Goal: Task Accomplishment & Management: Use online tool/utility

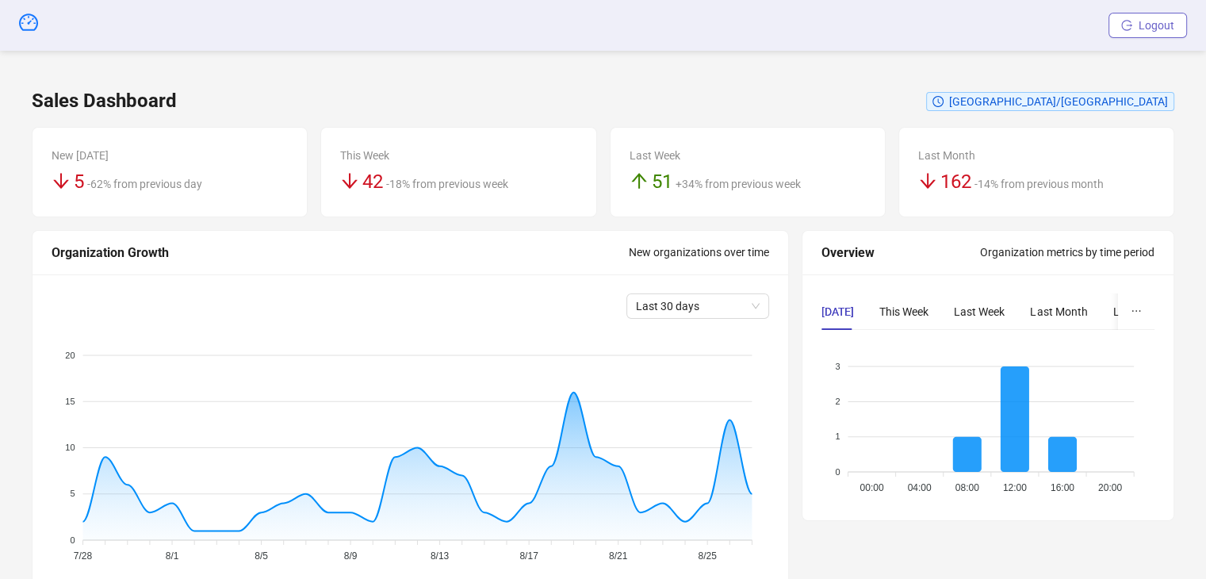
click at [1145, 25] on span "Logout" at bounding box center [1157, 25] width 36 height 13
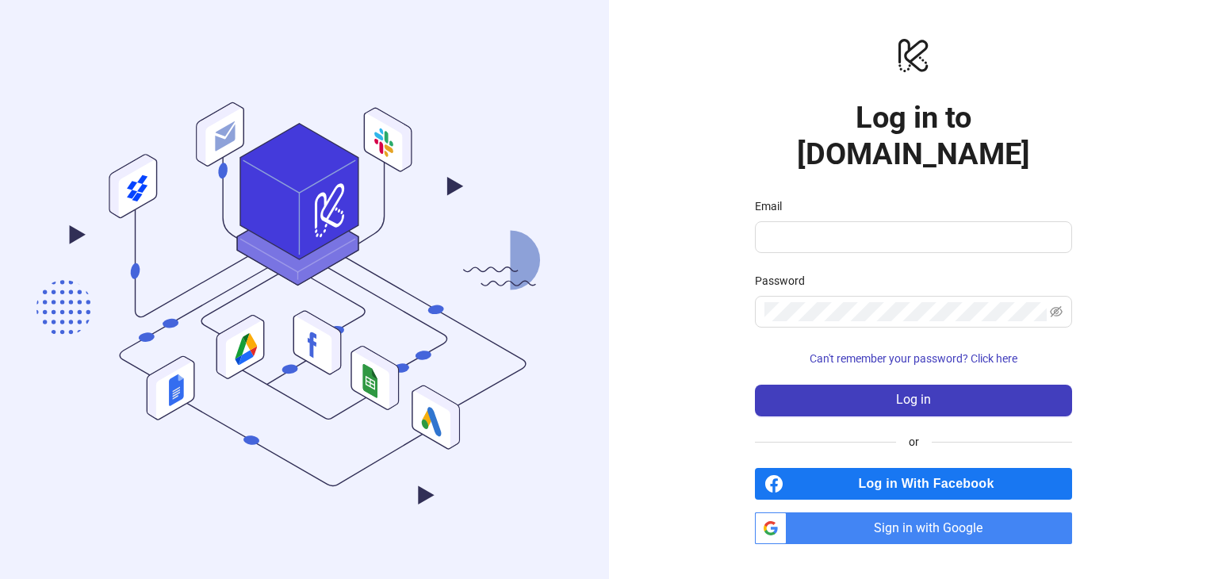
click at [806, 228] on input "Email" at bounding box center [911, 237] width 295 height 19
click at [907, 228] on input "**********" at bounding box center [906, 237] width 284 height 19
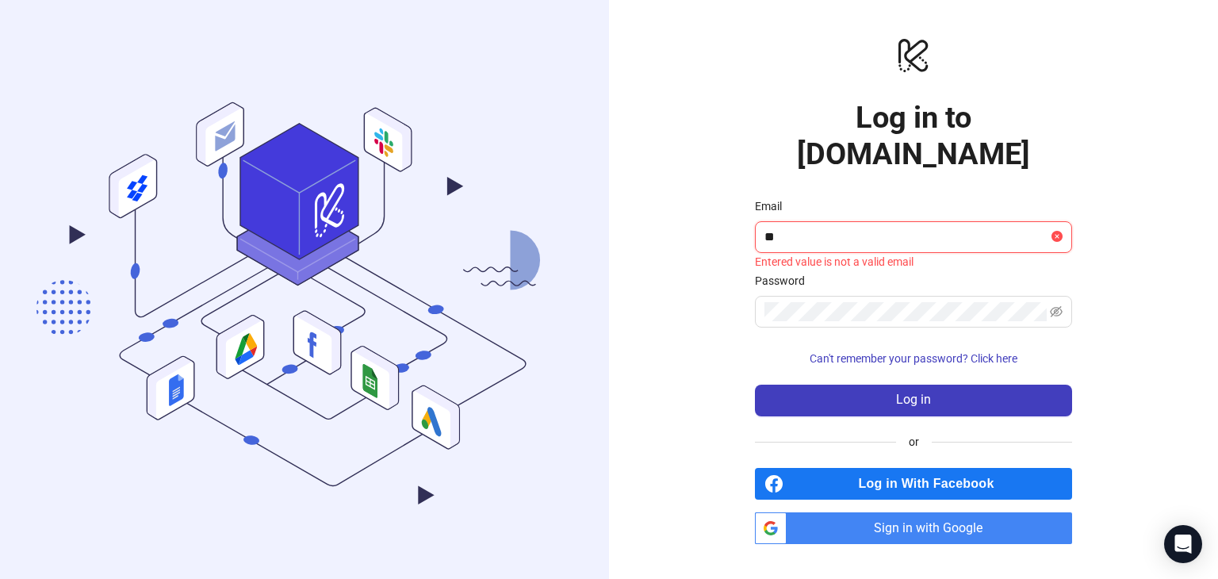
type input "*"
click at [704, 214] on div "logo/logo-mobile Log in to Kitchn.io Email Entered value is not a valid email E…" at bounding box center [913, 289] width 609 height 579
click at [817, 228] on input "Email" at bounding box center [906, 237] width 284 height 19
type input "**********"
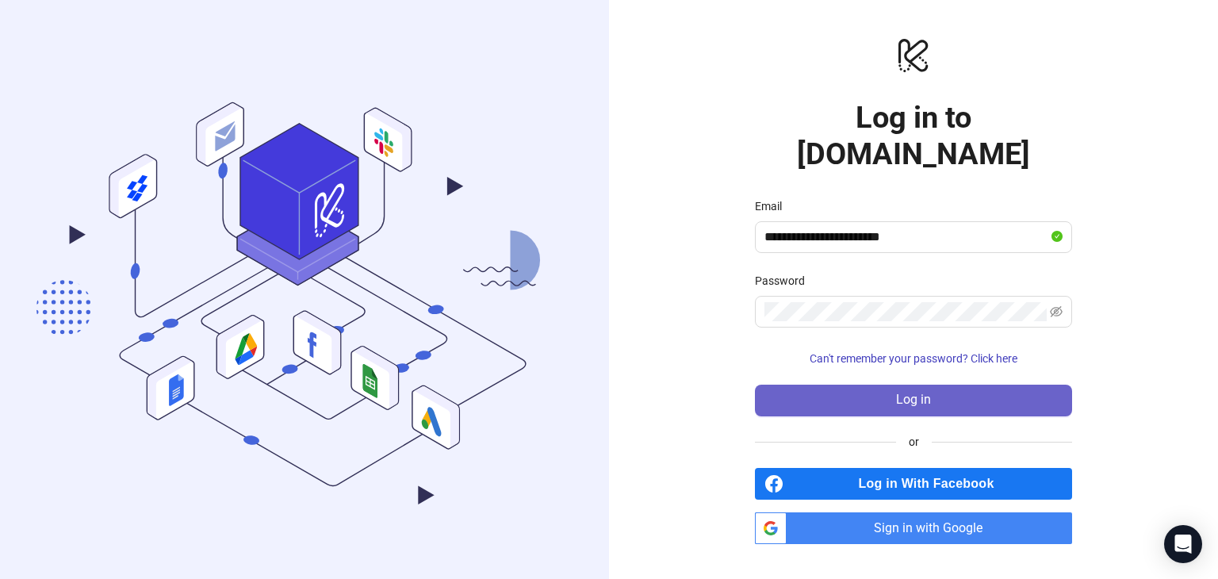
click at [875, 385] on button "Log in" at bounding box center [913, 401] width 317 height 32
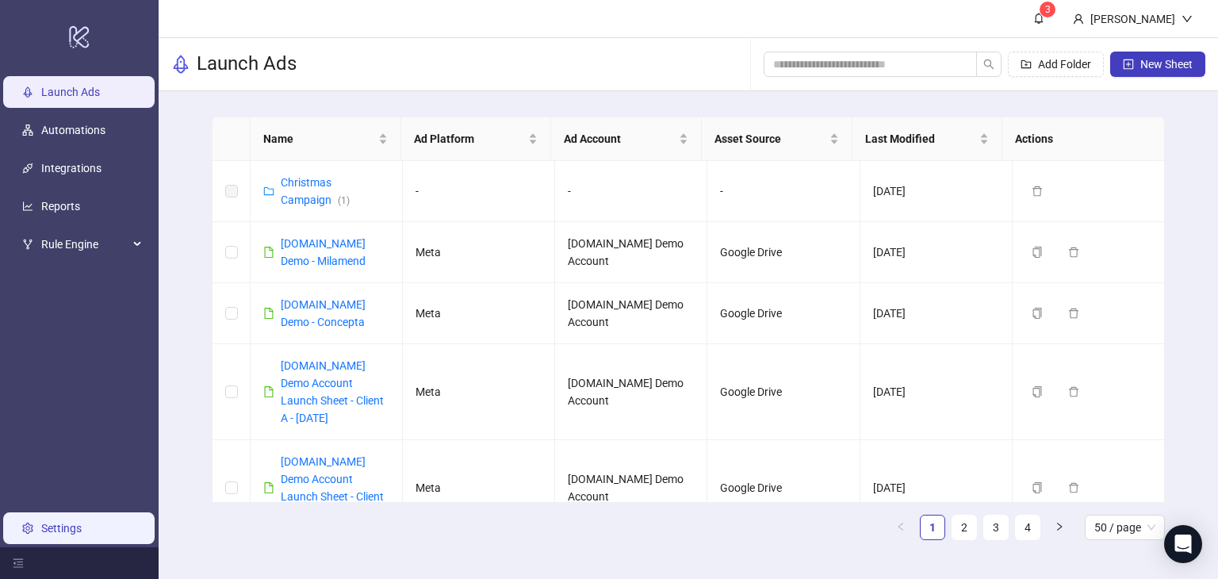
click at [54, 524] on link "Settings" at bounding box center [61, 528] width 40 height 13
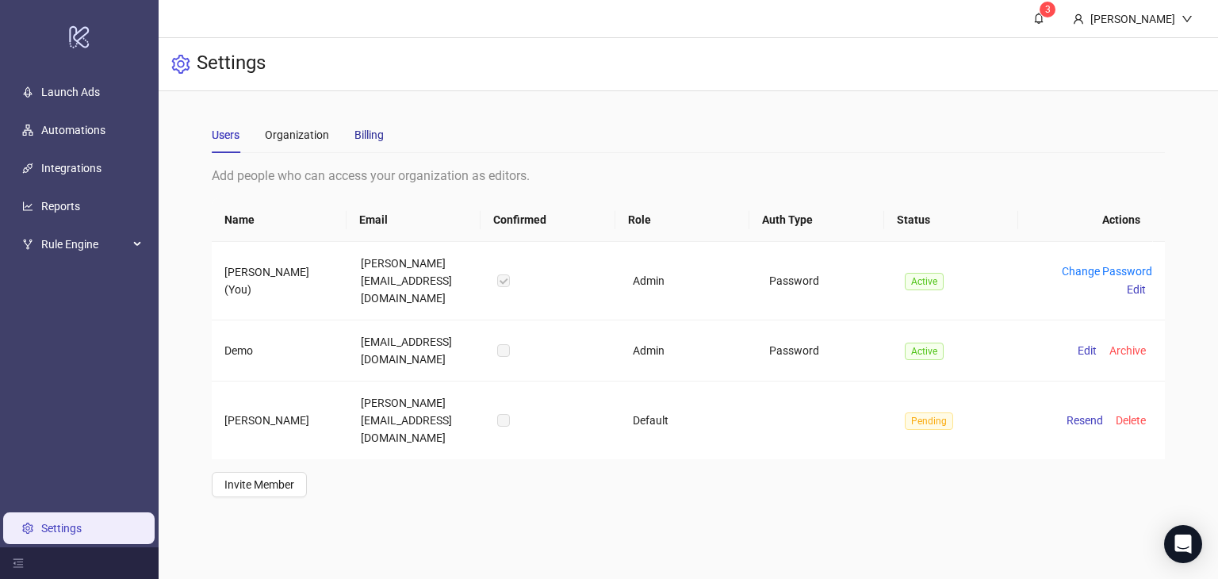
click at [372, 131] on div "Billing" at bounding box center [368, 134] width 29 height 17
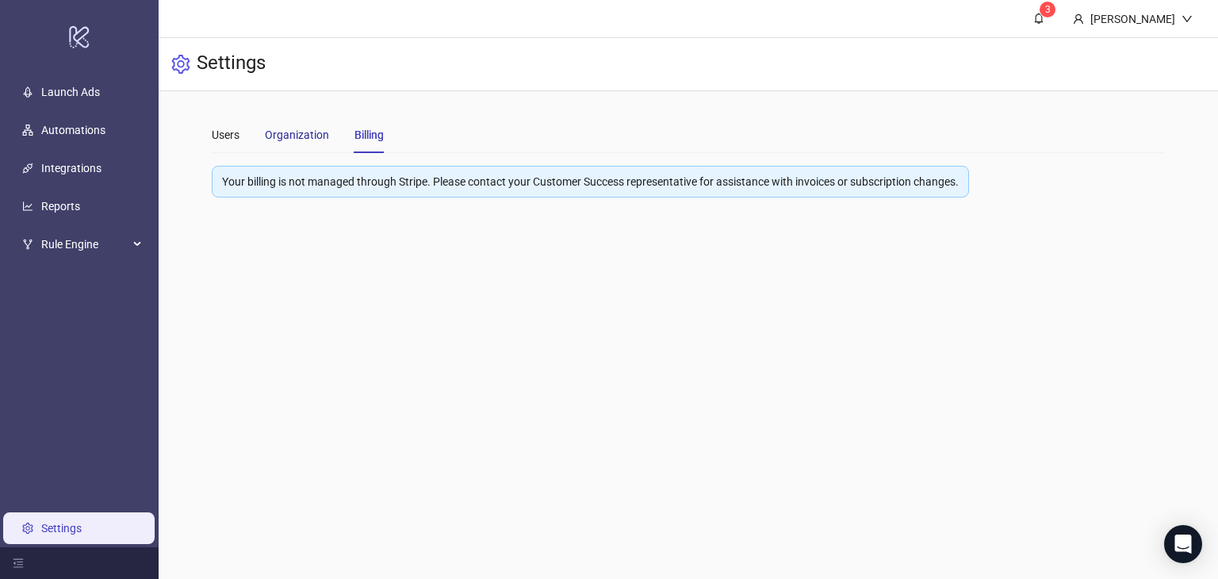
click at [308, 143] on div "Organization" at bounding box center [297, 134] width 64 height 17
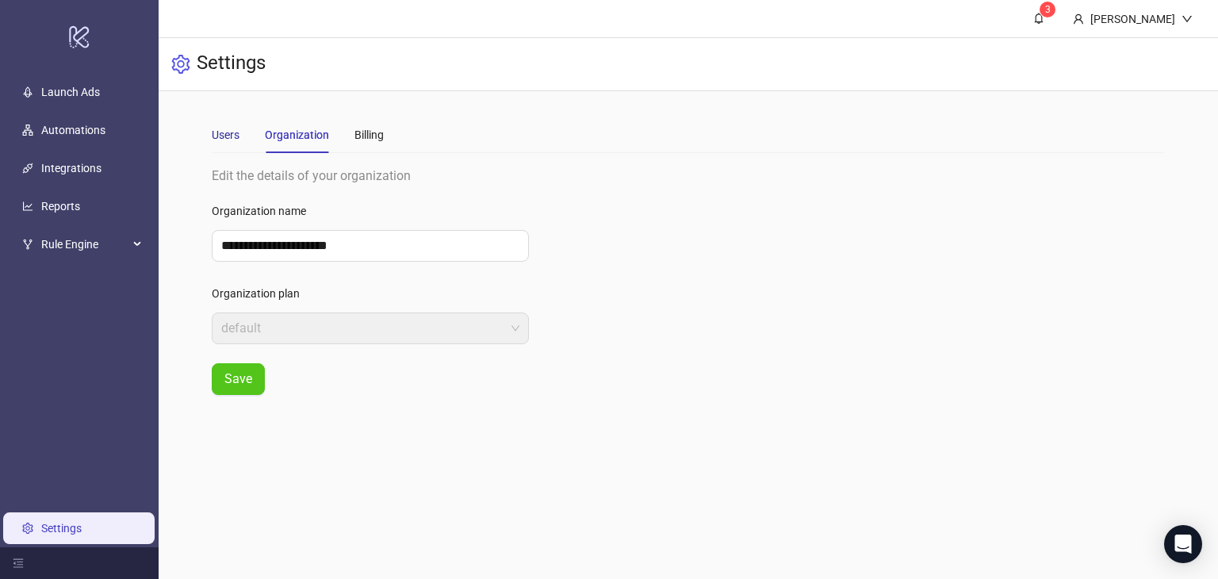
click at [220, 130] on div "Users" at bounding box center [226, 134] width 28 height 17
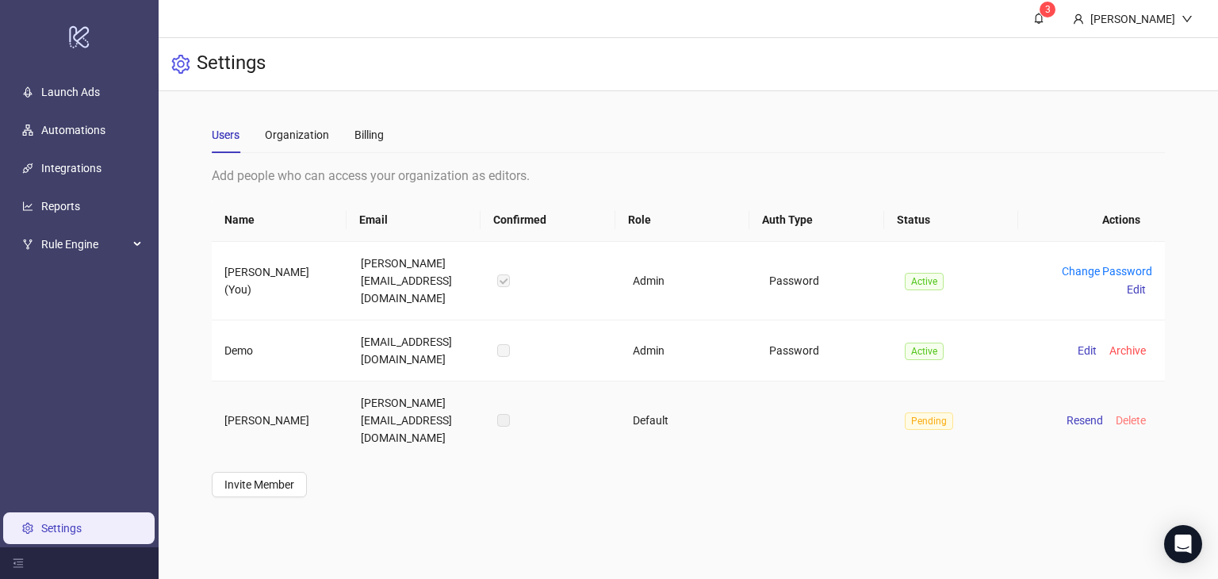
click at [1117, 414] on span "Delete" at bounding box center [1131, 420] width 30 height 13
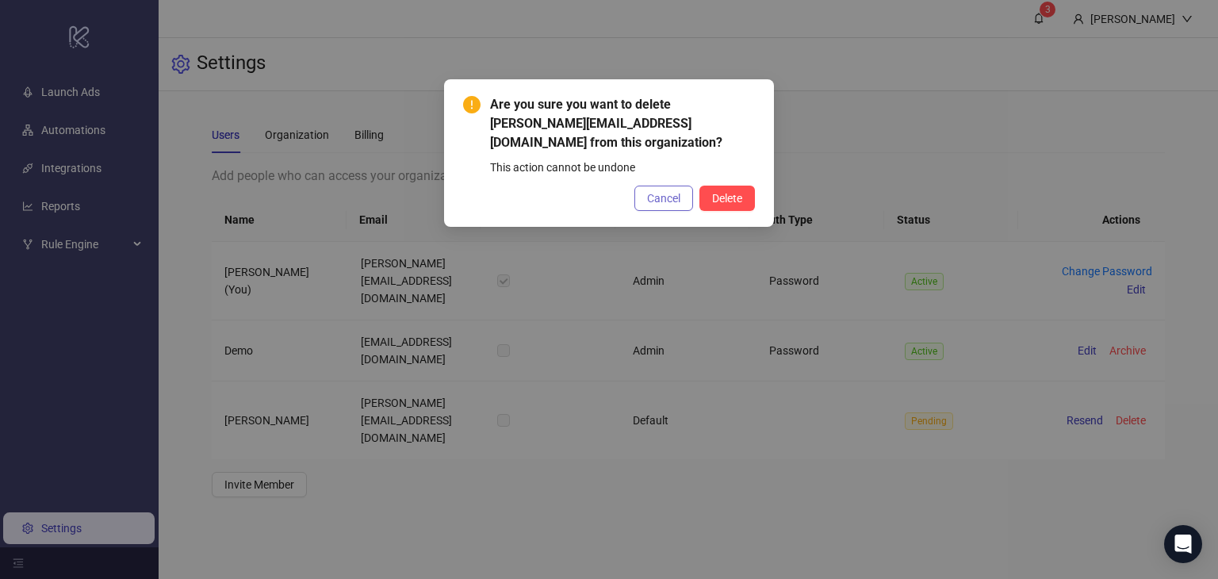
click at [672, 197] on span "Cancel" at bounding box center [663, 198] width 33 height 13
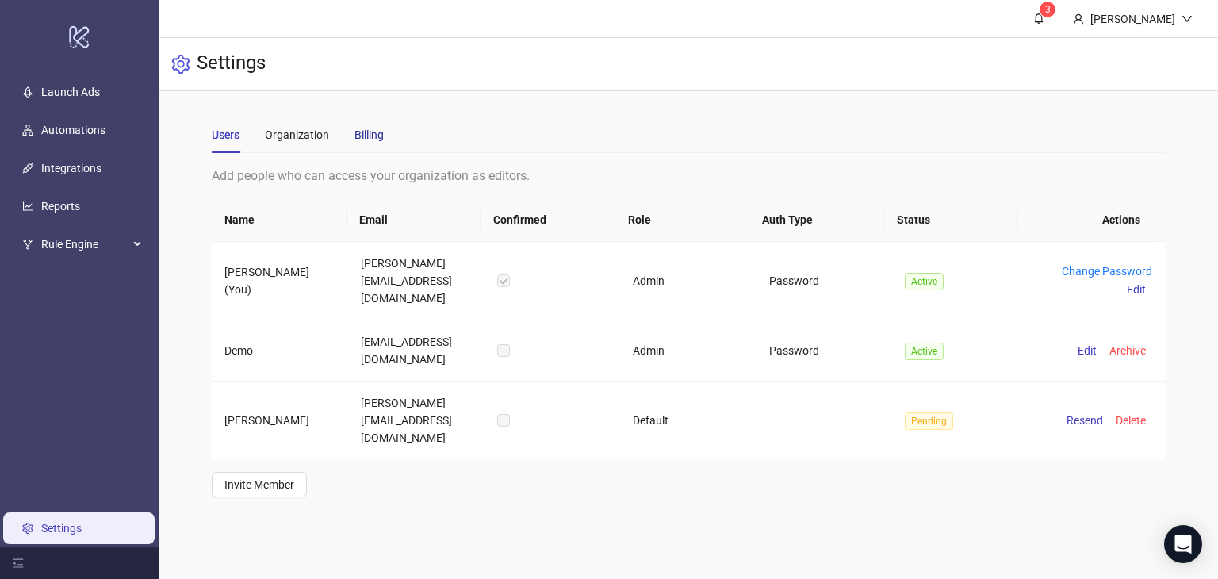
click at [371, 141] on div "Billing" at bounding box center [368, 134] width 29 height 17
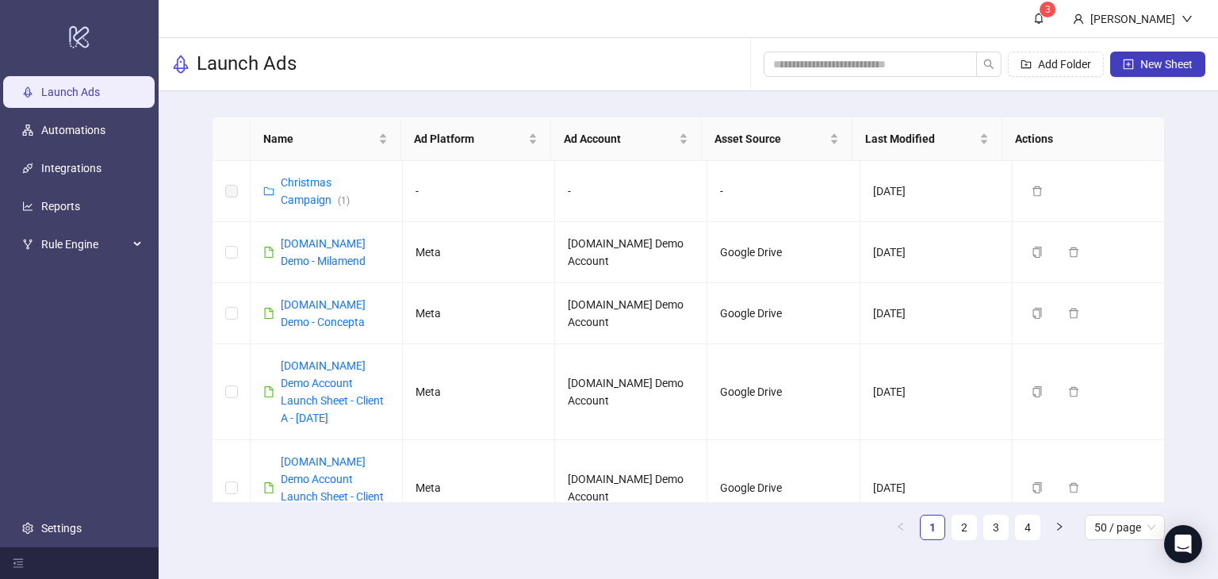
drag, startPoint x: 73, startPoint y: 163, endPoint x: 312, endPoint y: 25, distance: 275.7
click at [73, 163] on link "Integrations" at bounding box center [71, 168] width 60 height 13
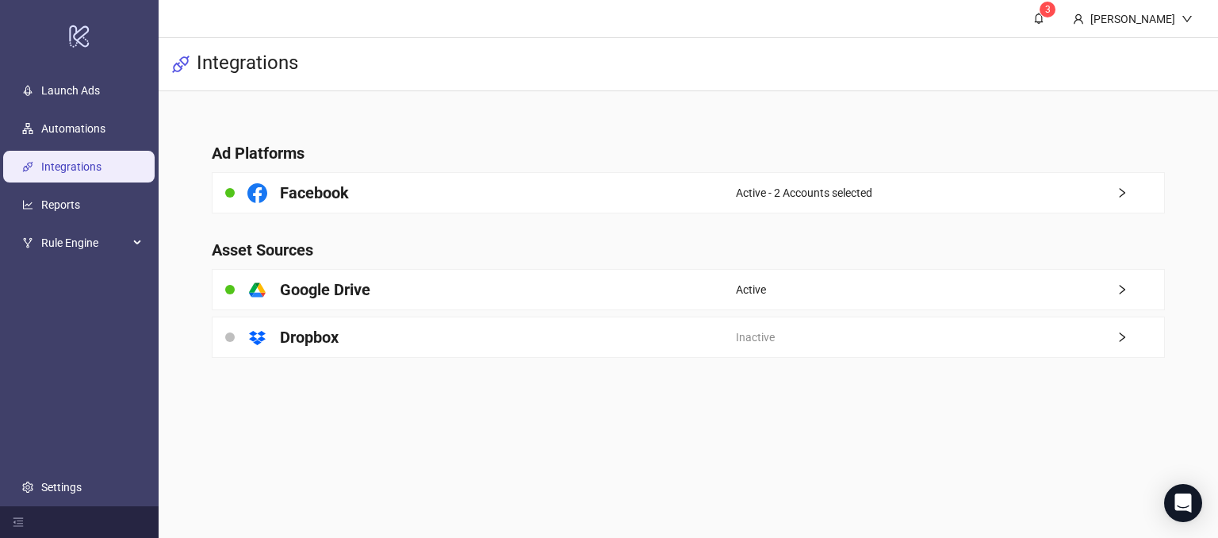
click at [44, 168] on link "Integrations" at bounding box center [71, 167] width 60 height 13
click at [1186, 505] on icon "Open Intercom Messenger" at bounding box center [1183, 502] width 18 height 21
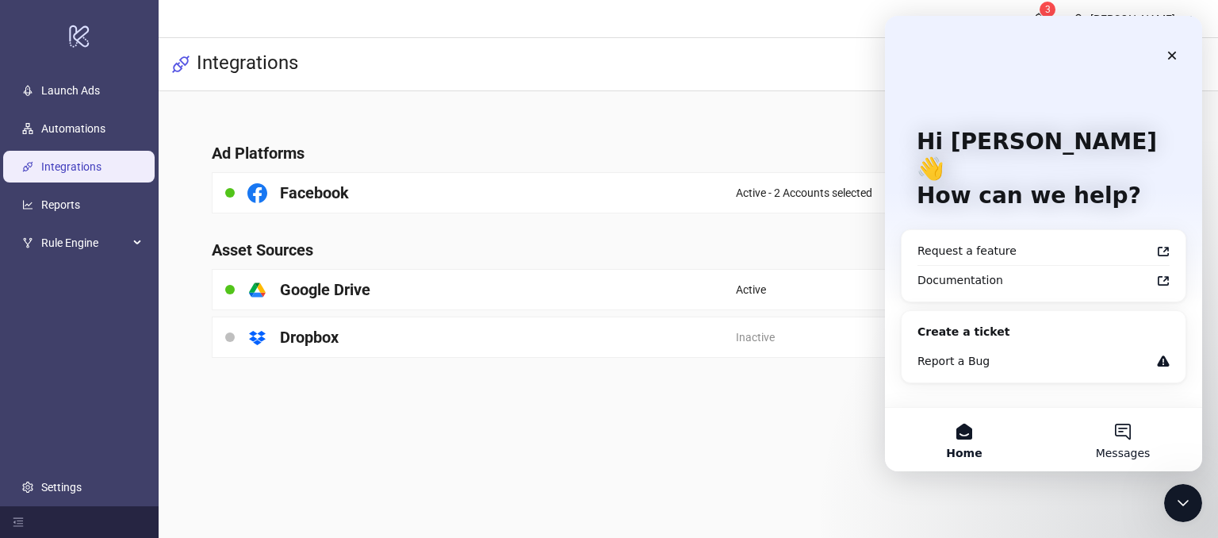
click at [1134, 434] on button "Messages" at bounding box center [1123, 439] width 159 height 63
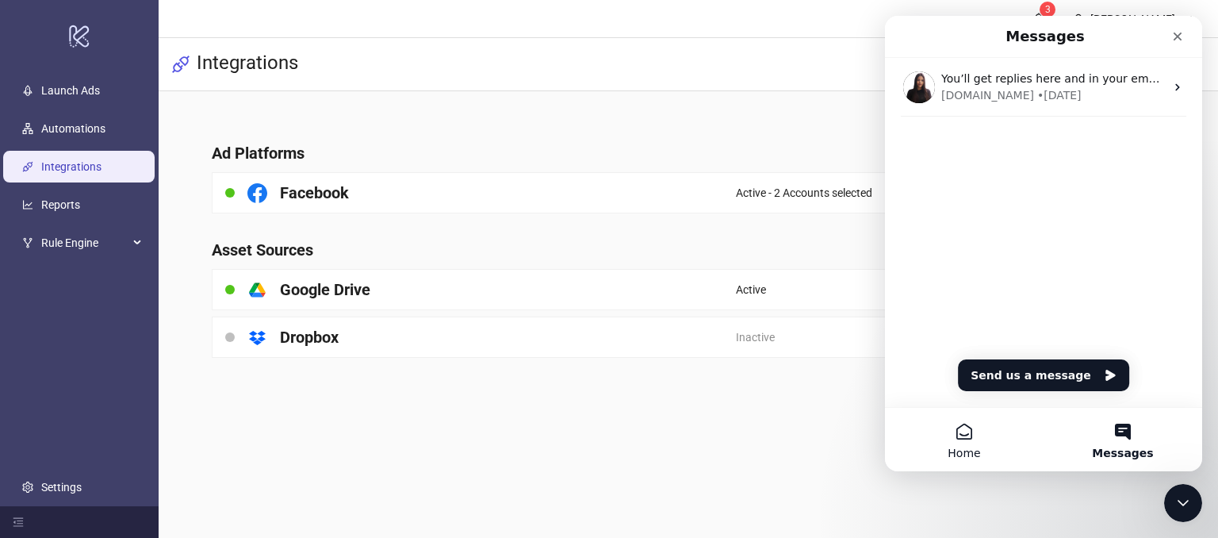
click at [964, 438] on button "Home" at bounding box center [964, 439] width 159 height 63
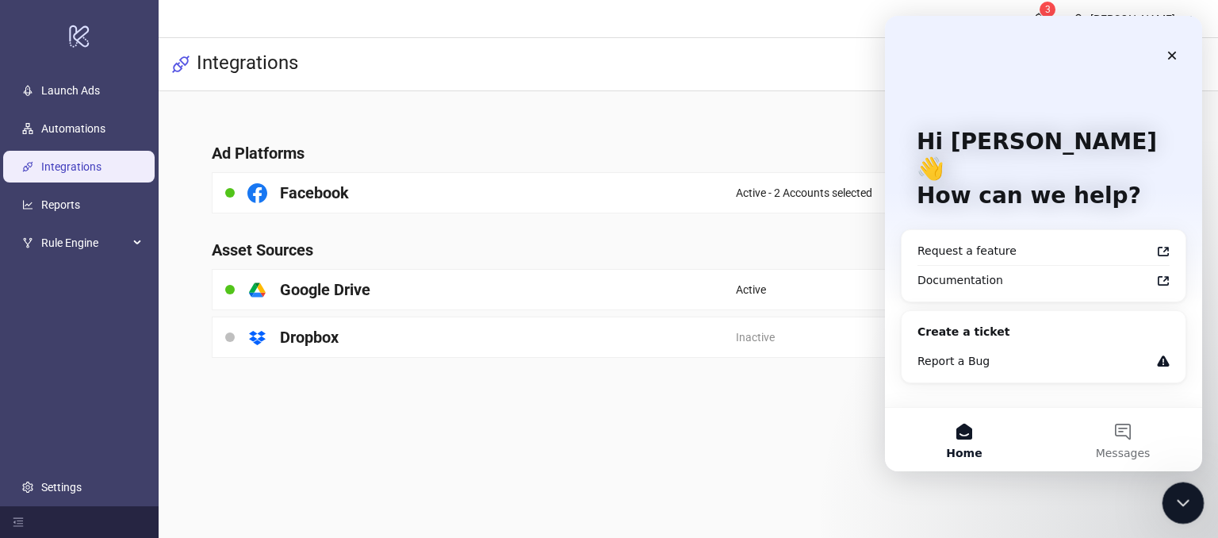
click at [1190, 507] on div "Close Intercom Messenger" at bounding box center [1181, 500] width 38 height 38
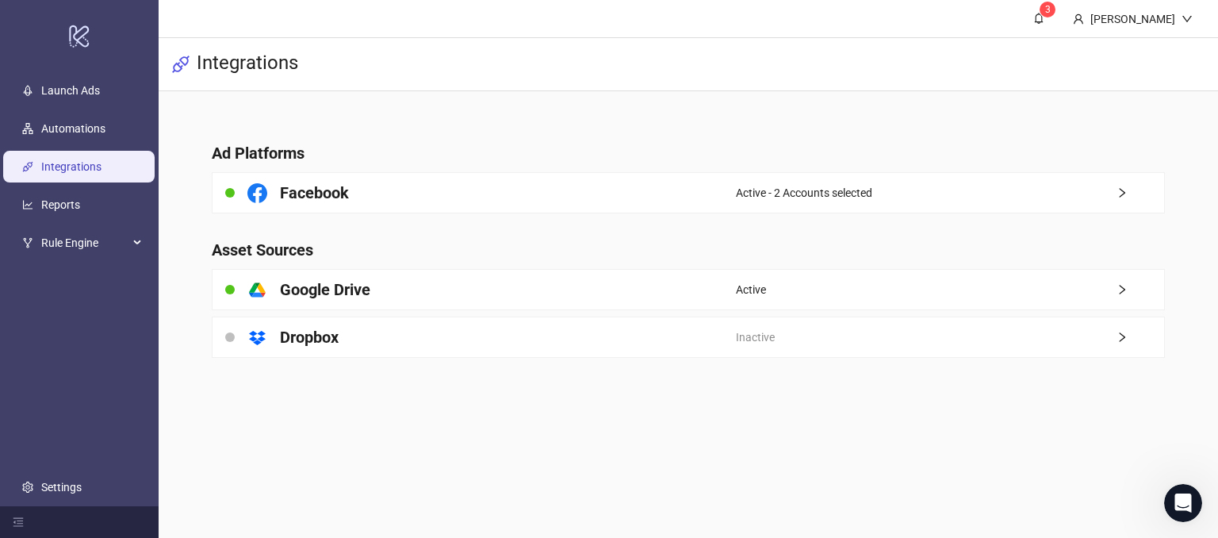
click at [510, 419] on main "3 [PERSON_NAME] Demo Integrations Ad Platforms Facebook Active - 2 Accounts sel…" at bounding box center [688, 269] width 1059 height 538
click at [52, 91] on link "Launch Ads" at bounding box center [70, 91] width 59 height 13
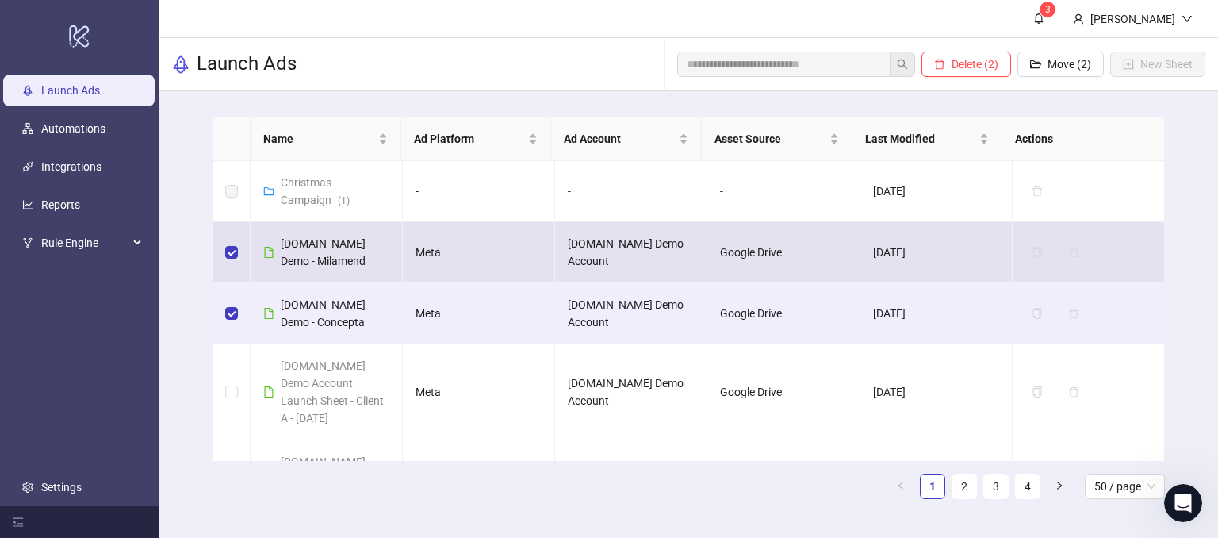
click at [224, 258] on td at bounding box center [232, 252] width 38 height 61
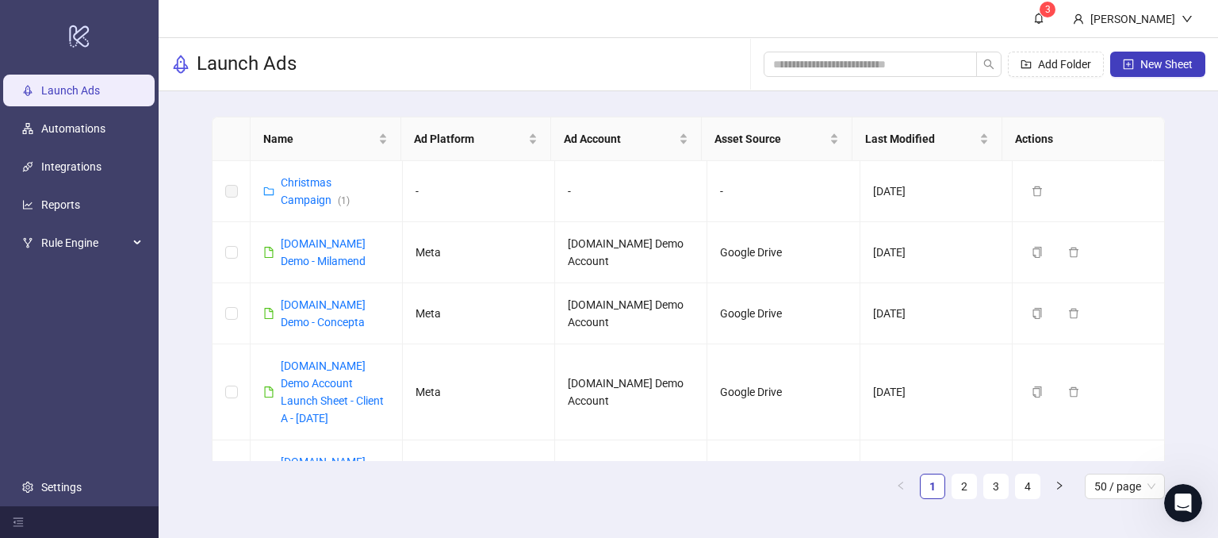
click at [1180, 324] on div "Name Ad Platform Ad Account Asset Source Last Modified Actions Christmas Campai…" at bounding box center [688, 314] width 1059 height 446
click at [1151, 64] on span "New Sheet" at bounding box center [1166, 64] width 52 height 13
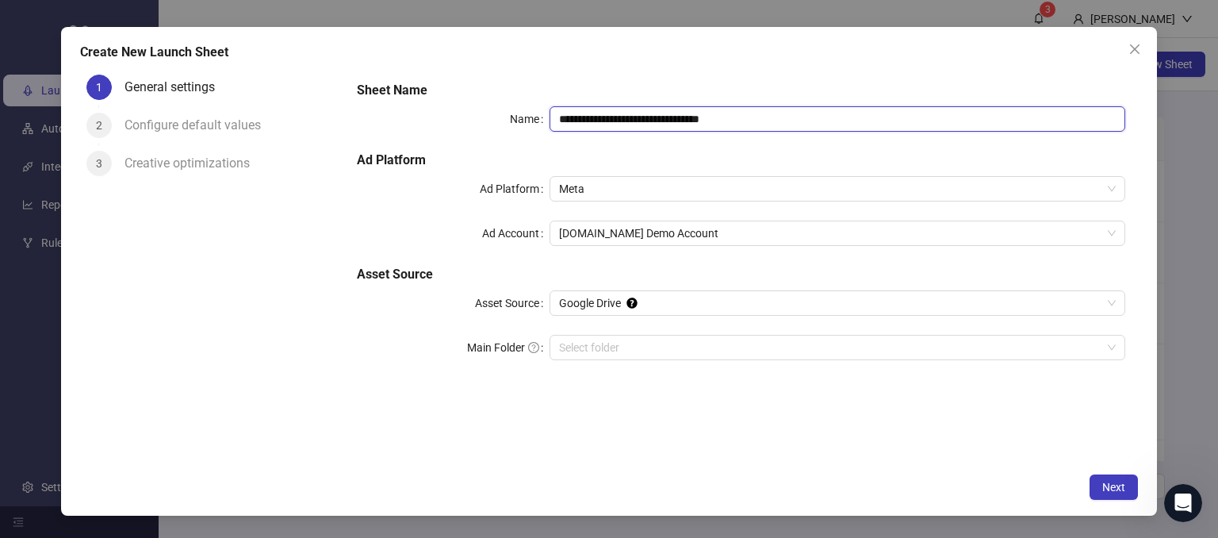
click at [772, 121] on input "**********" at bounding box center [838, 118] width 576 height 25
drag, startPoint x: 760, startPoint y: 118, endPoint x: 637, endPoint y: 112, distance: 123.9
click at [637, 112] on input "**********" at bounding box center [838, 118] width 576 height 25
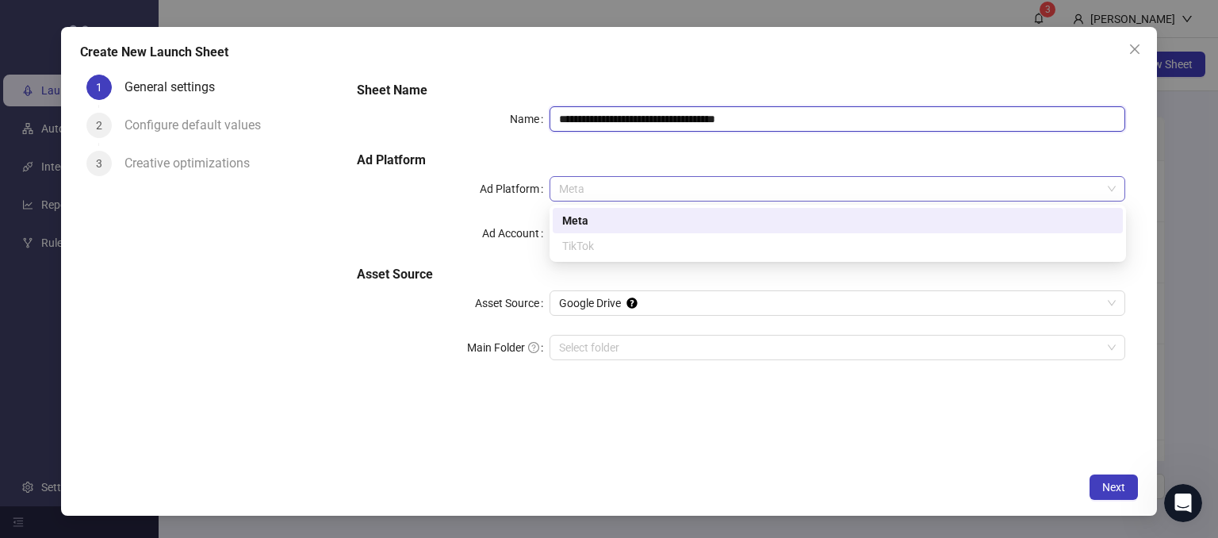
click at [603, 181] on span "Meta" at bounding box center [837, 189] width 557 height 24
type input "**********"
click at [568, 221] on div "Meta" at bounding box center [837, 220] width 551 height 17
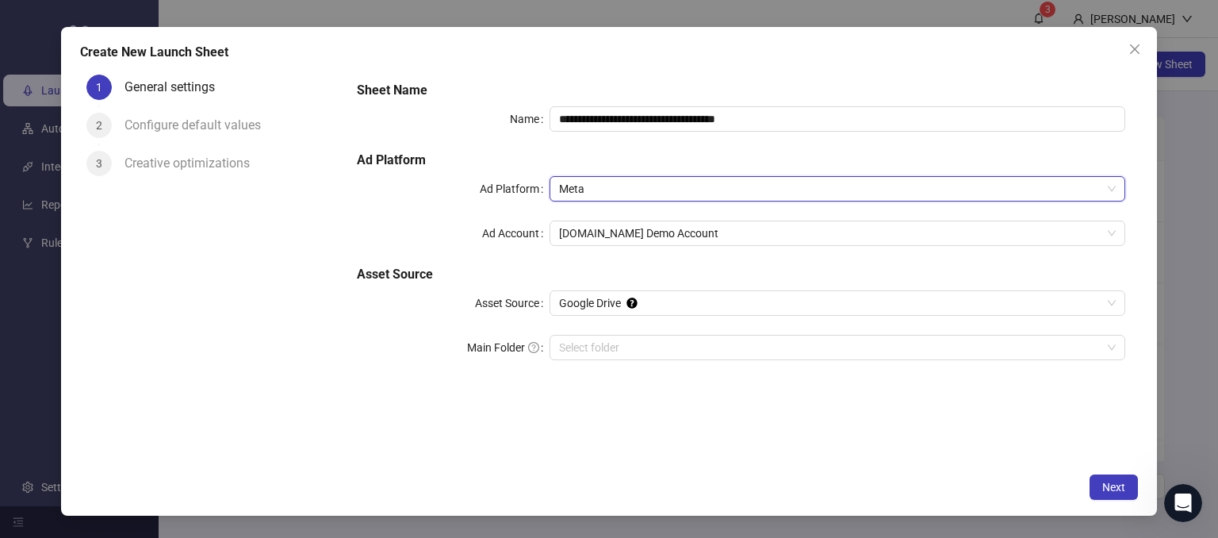
click at [409, 225] on div "Ad Account" at bounding box center [453, 232] width 192 height 25
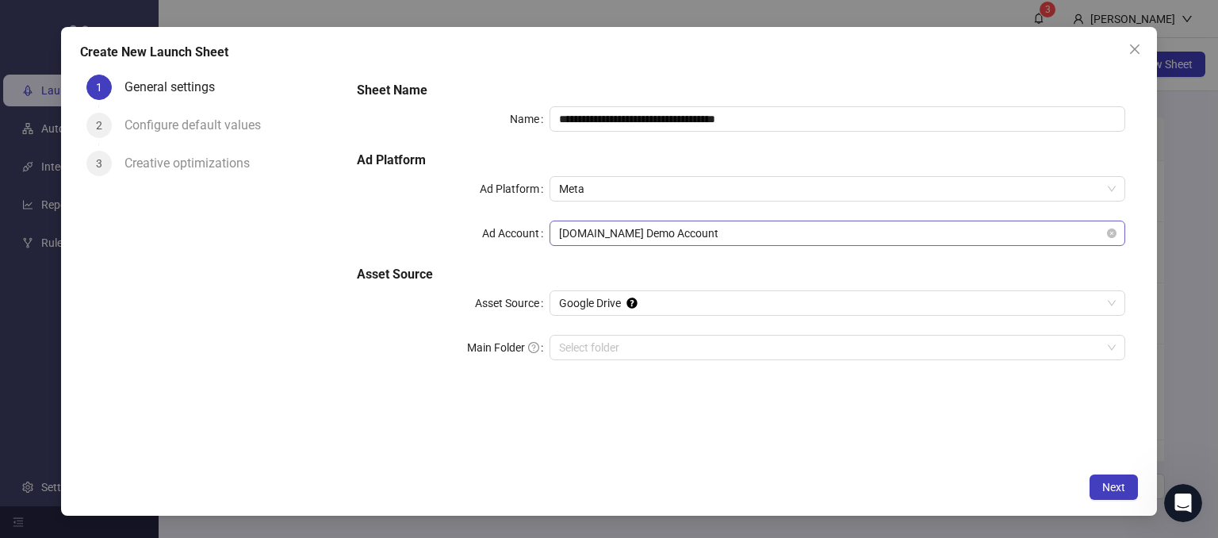
click at [588, 243] on span "[DOMAIN_NAME] Demo Account" at bounding box center [837, 233] width 557 height 24
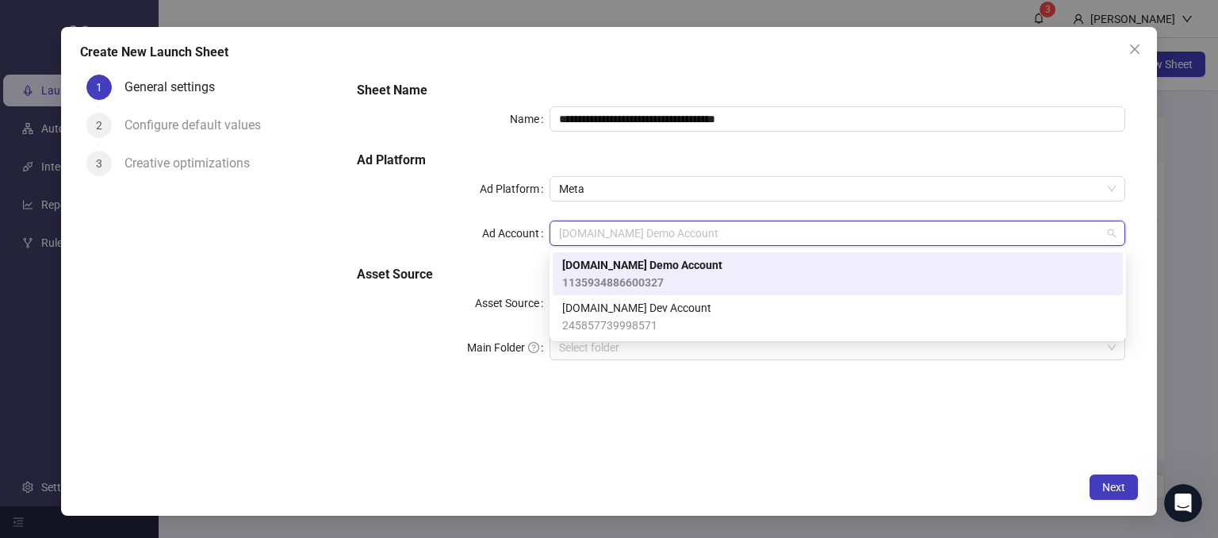
click at [595, 273] on span "[DOMAIN_NAME] Demo Account" at bounding box center [642, 264] width 160 height 17
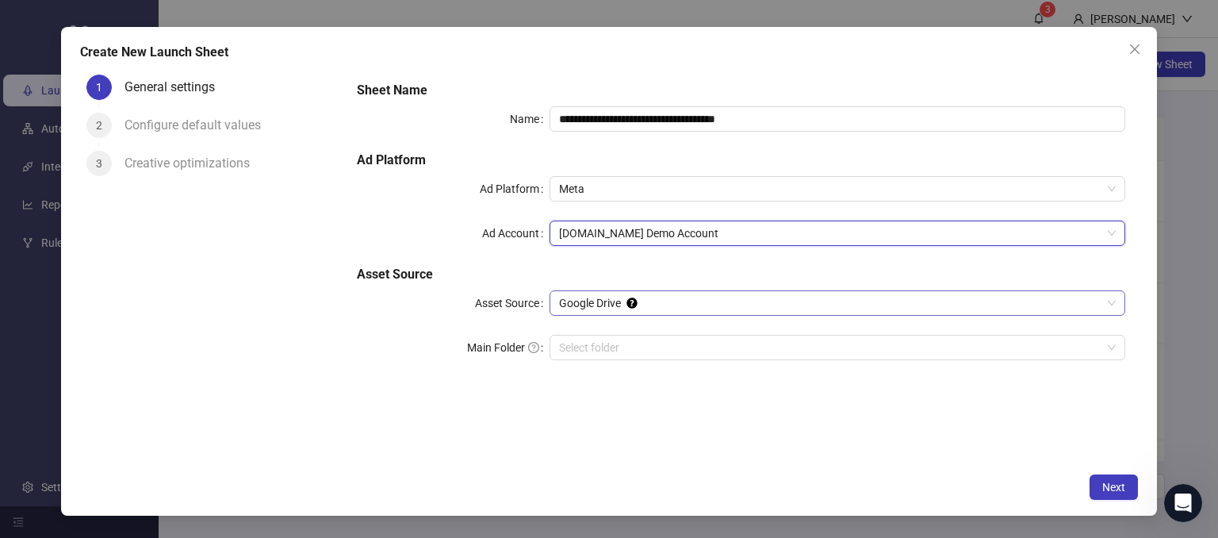
click at [574, 308] on span "Google Drive" at bounding box center [837, 303] width 557 height 24
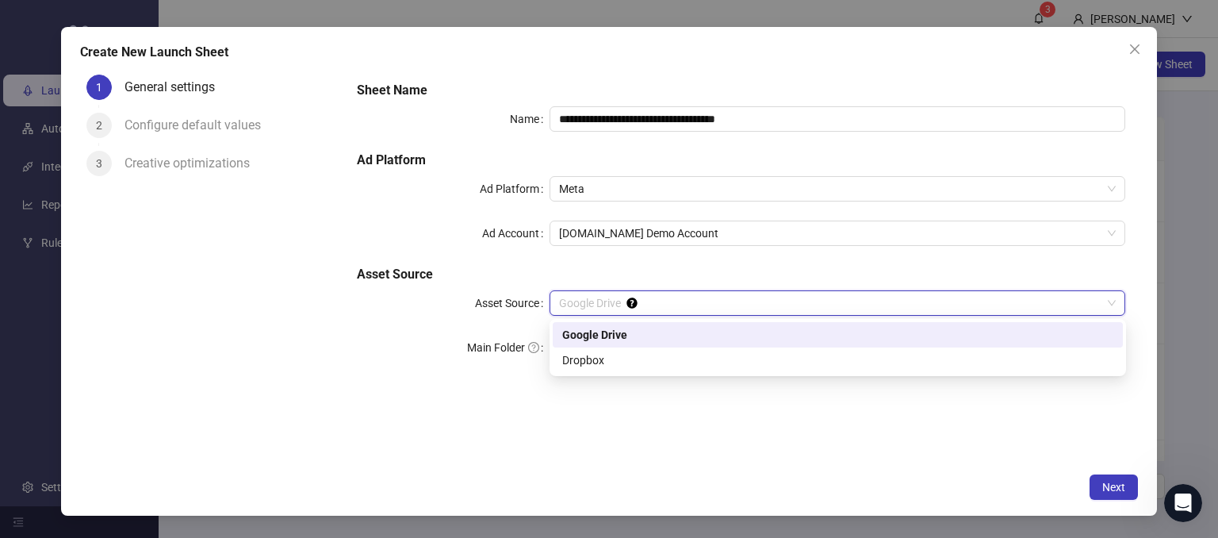
click at [580, 331] on div "Google Drive" at bounding box center [837, 334] width 551 height 17
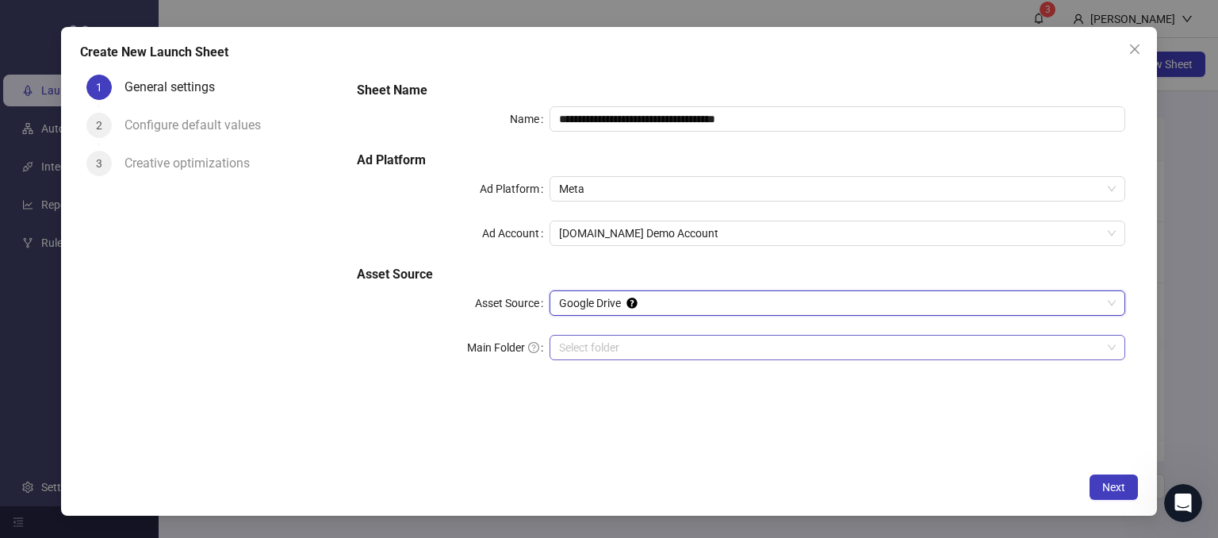
click at [584, 343] on input "Main Folder" at bounding box center [830, 347] width 543 height 24
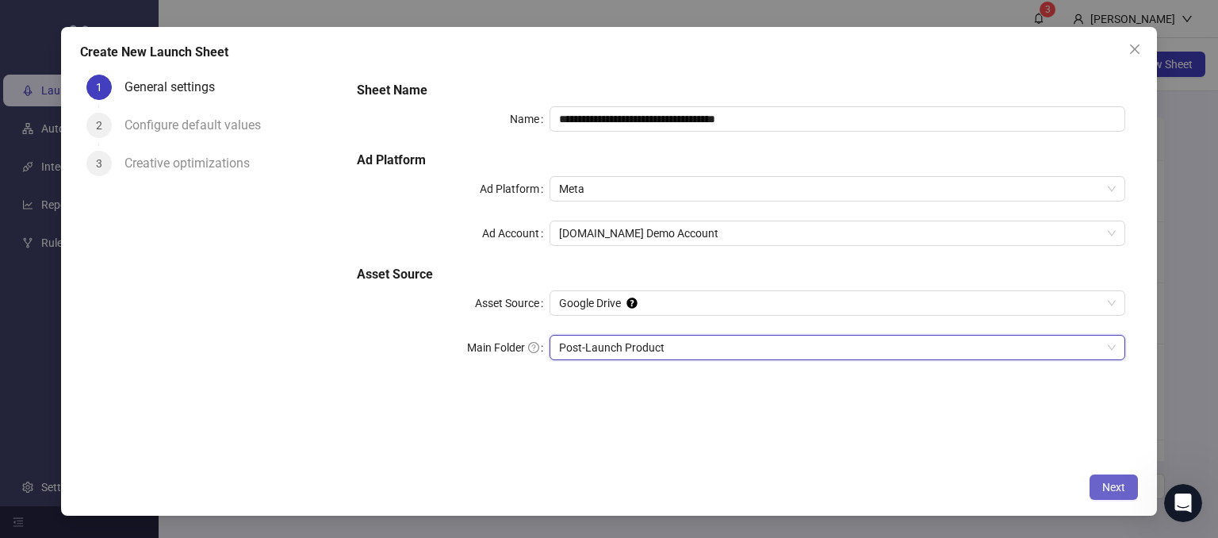
click at [1112, 484] on span "Next" at bounding box center [1113, 487] width 23 height 13
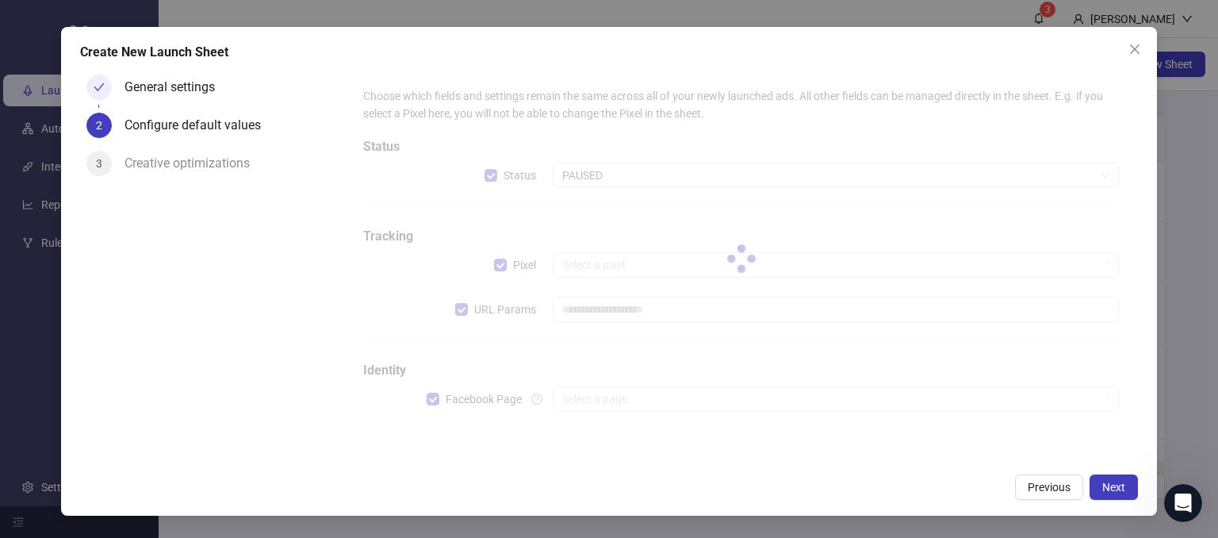
type input "**********"
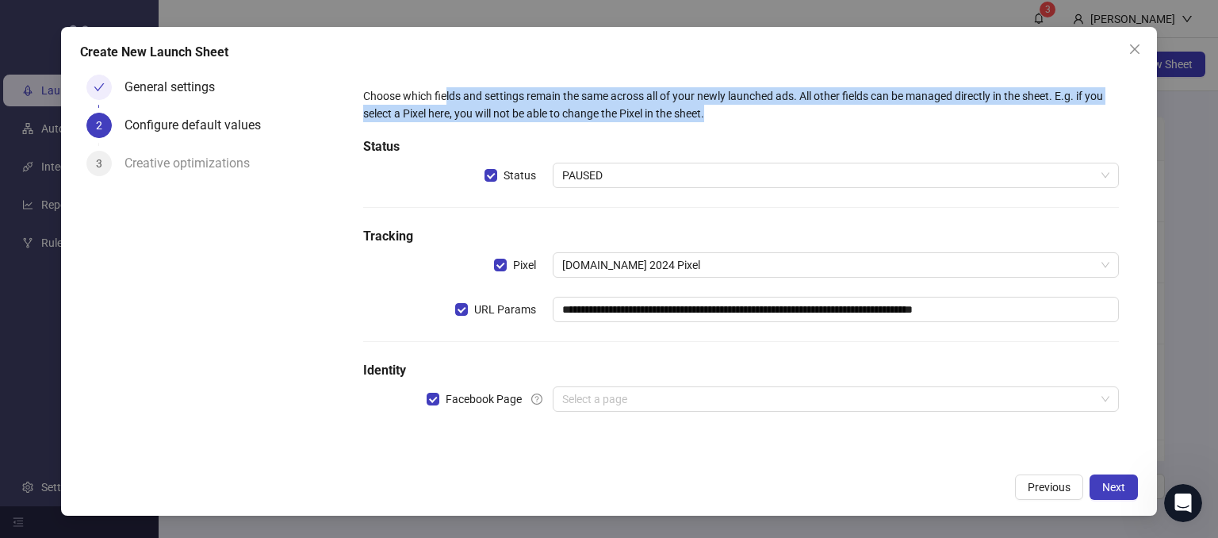
drag, startPoint x: 710, startPoint y: 117, endPoint x: 450, endPoint y: 90, distance: 261.5
click at [444, 90] on div "Choose which fields and settings remain the same across all of your newly launc…" at bounding box center [741, 104] width 756 height 35
click at [745, 105] on div "Choose which fields and settings remain the same across all of your newly launc…" at bounding box center [741, 104] width 756 height 35
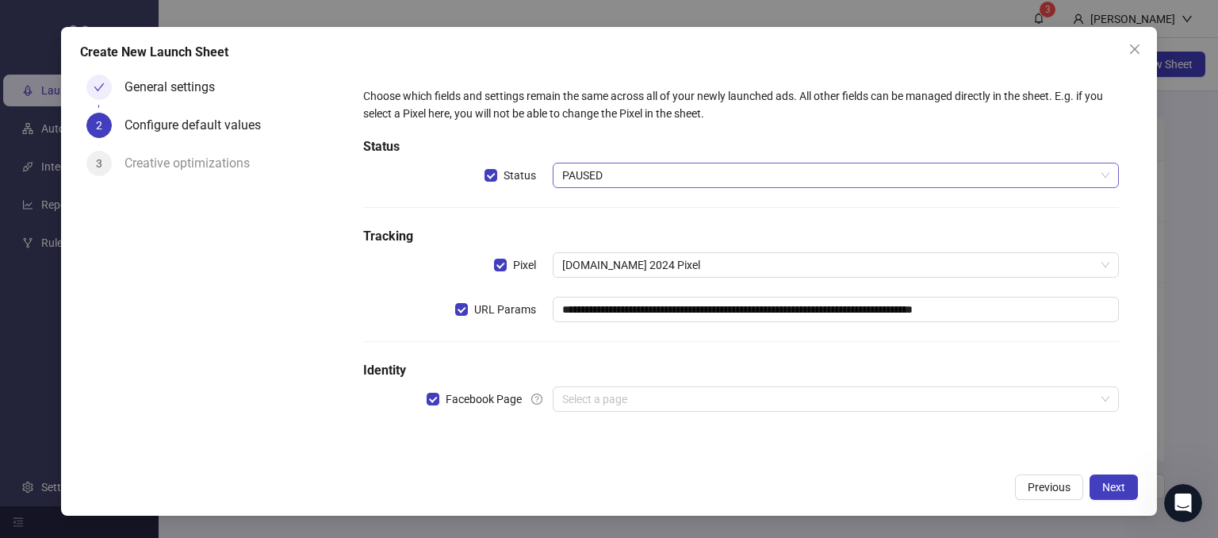
click at [578, 173] on span "PAUSED" at bounding box center [836, 175] width 548 height 24
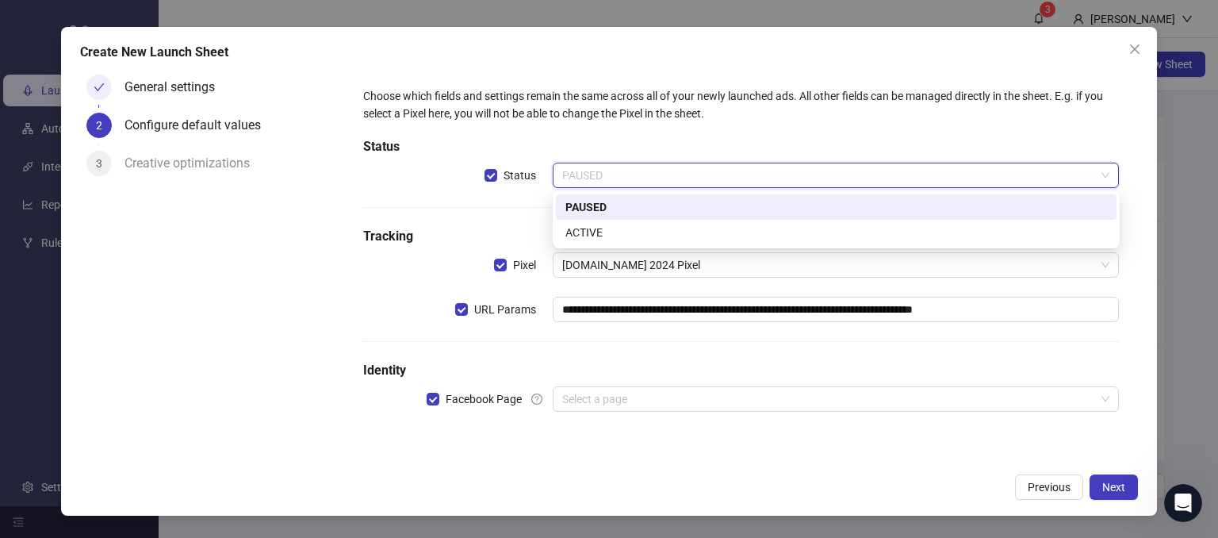
click at [566, 207] on div "PAUSED" at bounding box center [836, 206] width 542 height 17
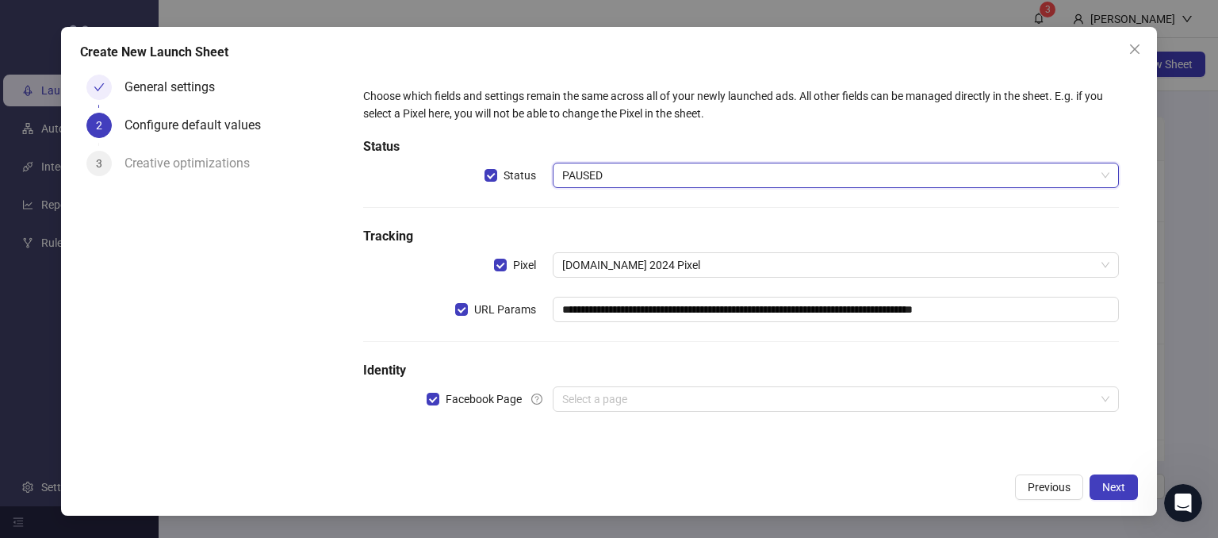
click at [606, 127] on div "**********" at bounding box center [741, 259] width 768 height 356
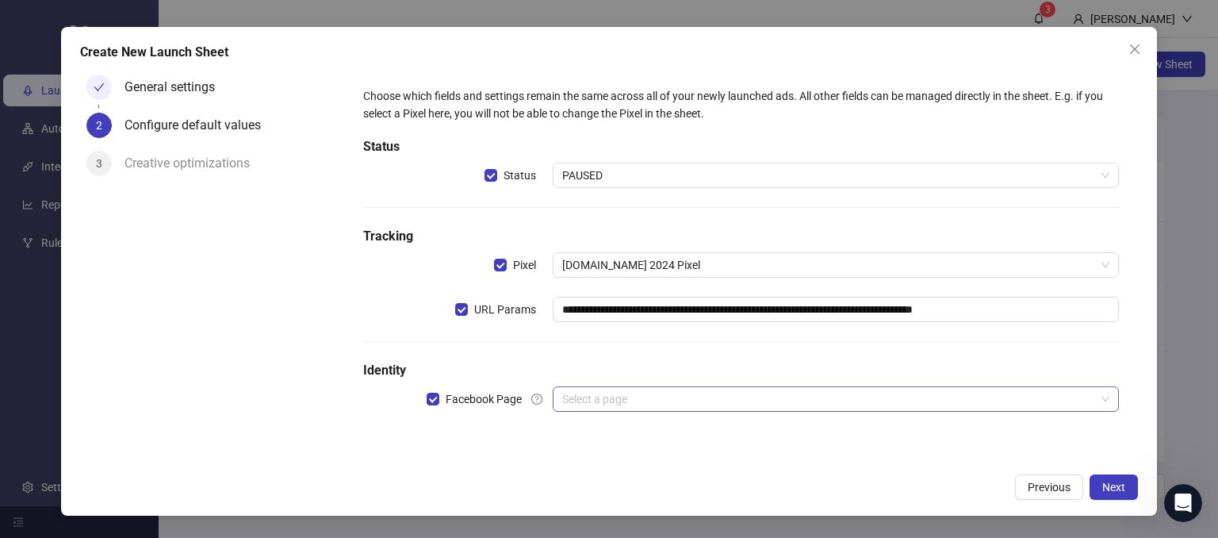
click at [582, 393] on input "search" at bounding box center [829, 399] width 534 height 24
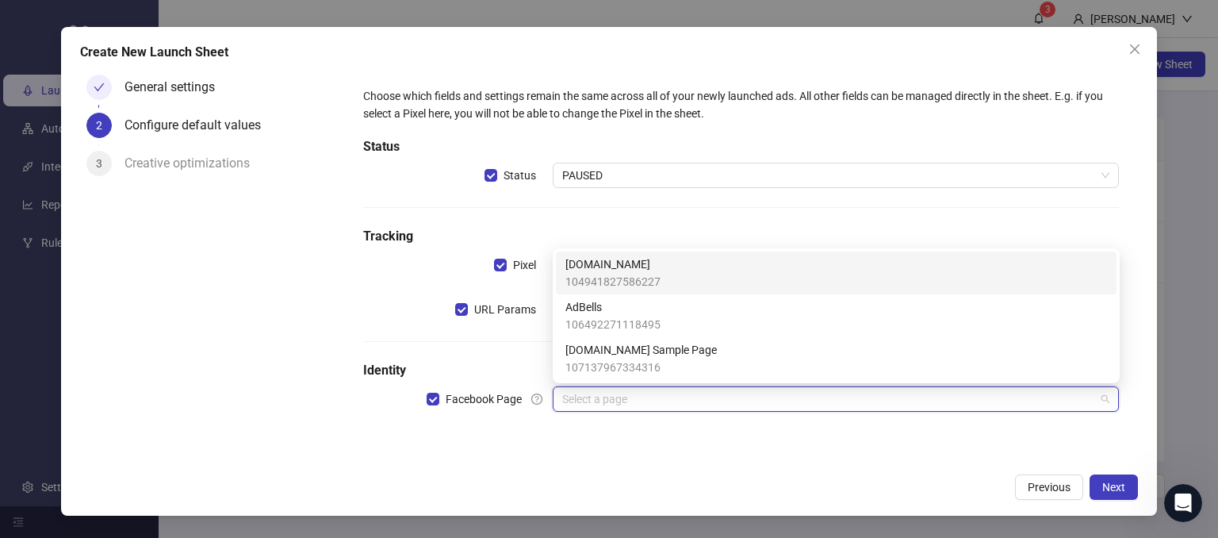
click at [577, 264] on span "[DOMAIN_NAME]" at bounding box center [612, 263] width 95 height 17
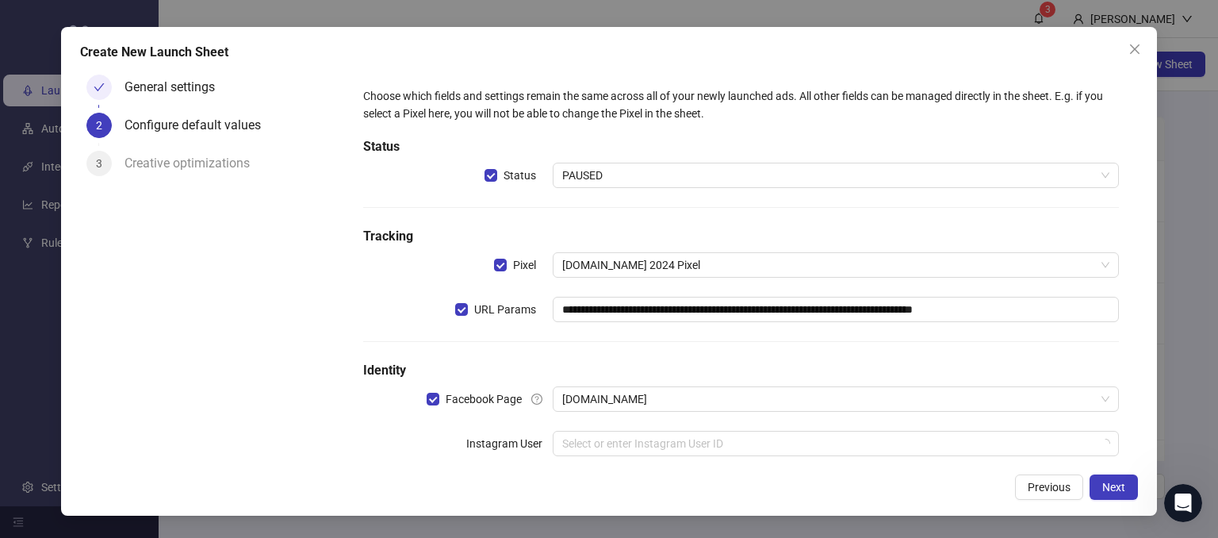
click at [333, 403] on div "General settings 2 Configure default values 3 Creative optimizations" at bounding box center [212, 266] width 265 height 396
click at [613, 438] on input "search" at bounding box center [829, 443] width 534 height 24
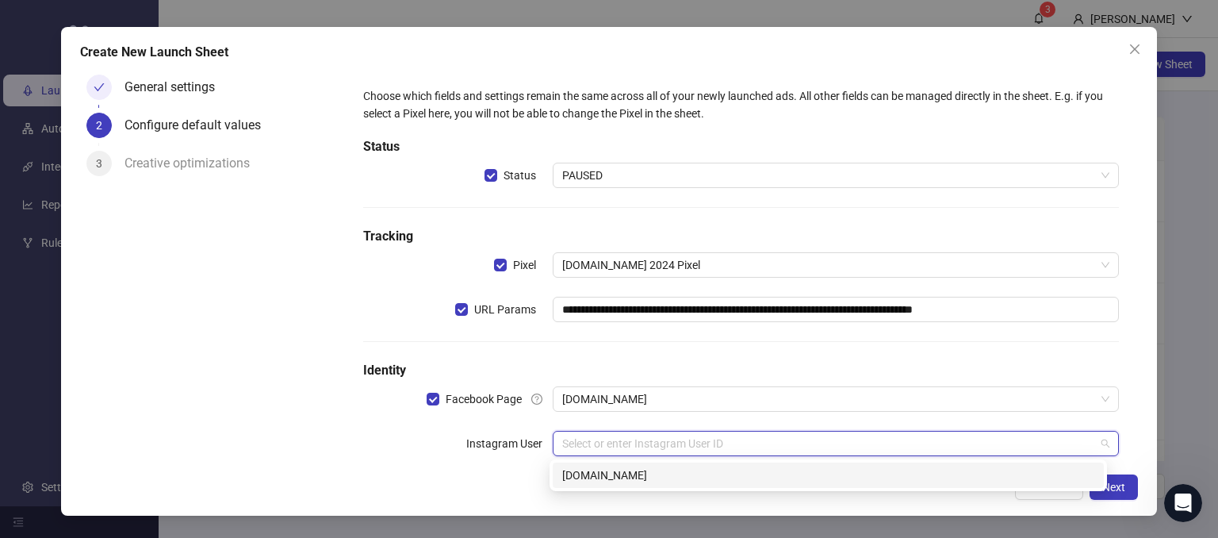
click at [607, 470] on div "[DOMAIN_NAME]" at bounding box center [828, 474] width 532 height 17
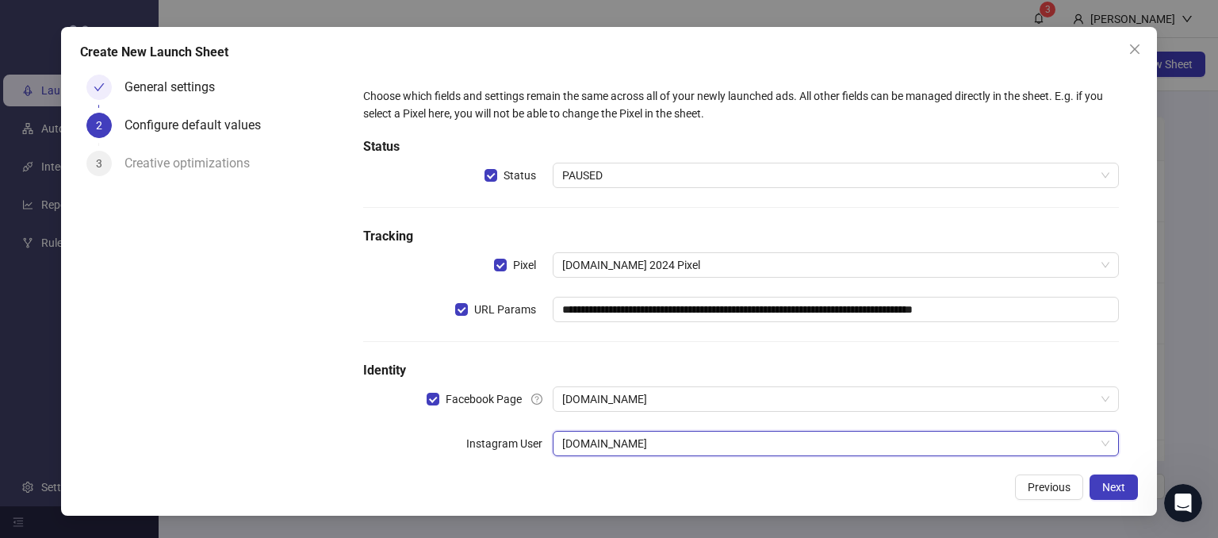
click at [391, 435] on div "Instagram User" at bounding box center [457, 443] width 189 height 25
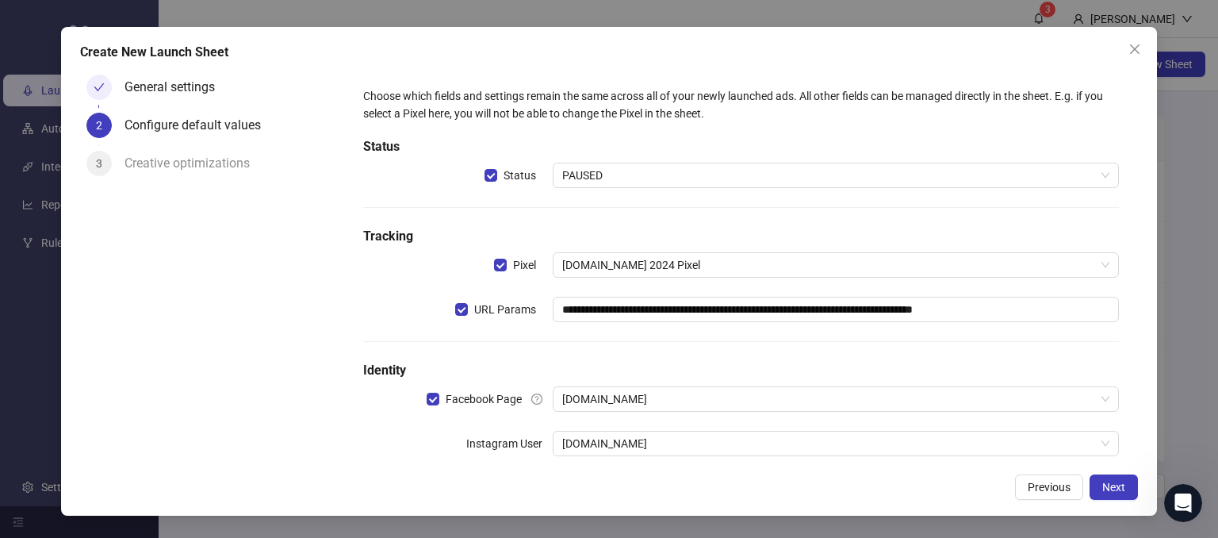
scroll to position [73, 0]
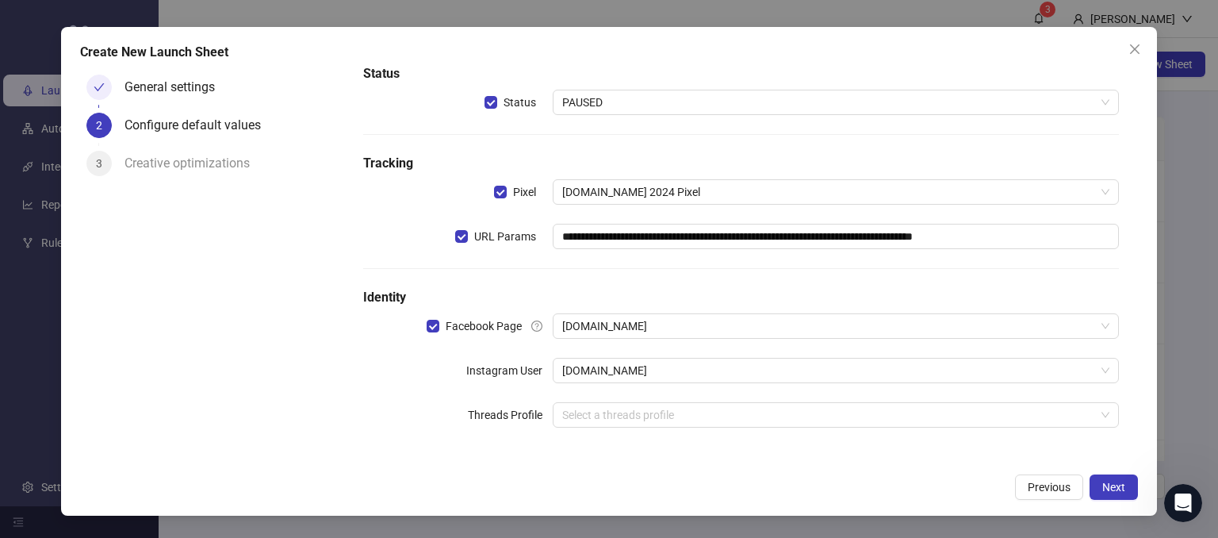
click at [507, 456] on div "**********" at bounding box center [740, 231] width 781 height 458
click at [1097, 486] on button "Next" at bounding box center [1113, 486] width 48 height 25
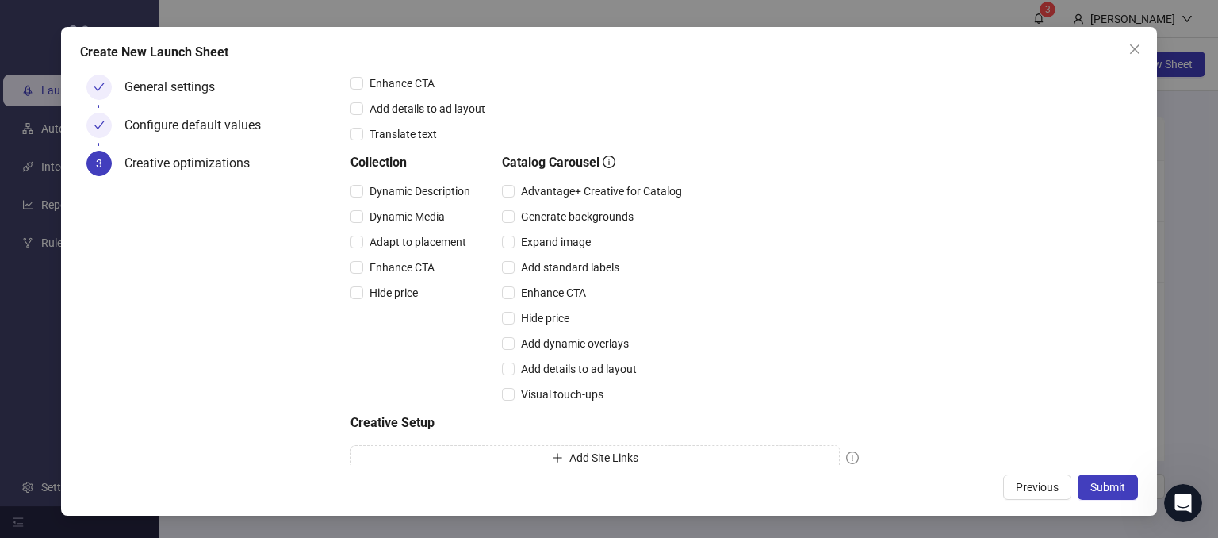
scroll to position [412, 0]
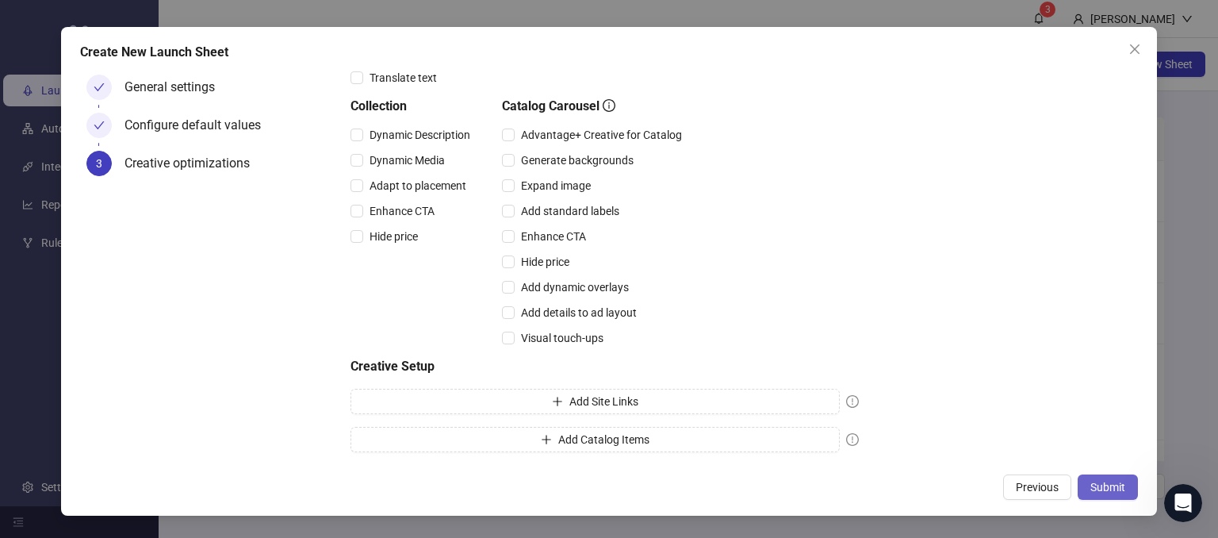
click at [1118, 488] on span "Submit" at bounding box center [1107, 487] width 35 height 13
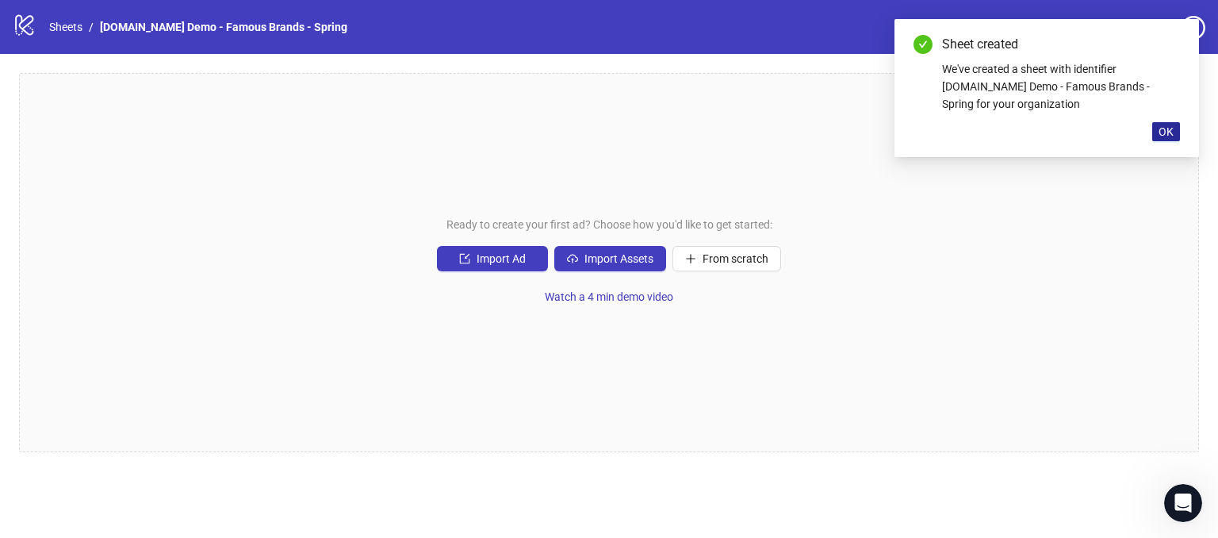
click at [1161, 137] on span "OK" at bounding box center [1165, 131] width 15 height 13
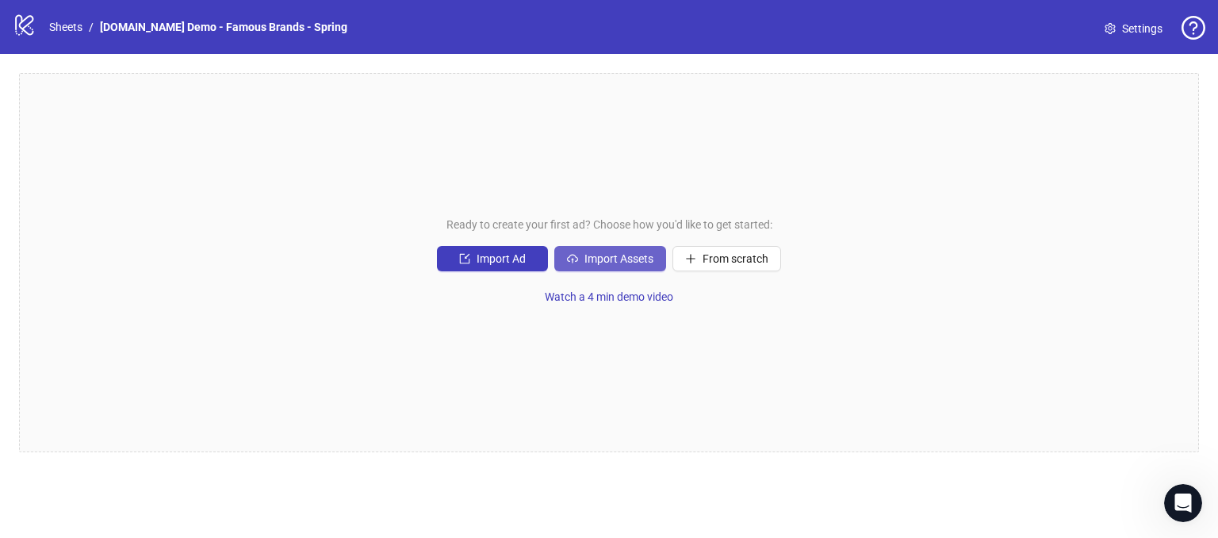
click at [618, 261] on span "Import Assets" at bounding box center [618, 258] width 69 height 13
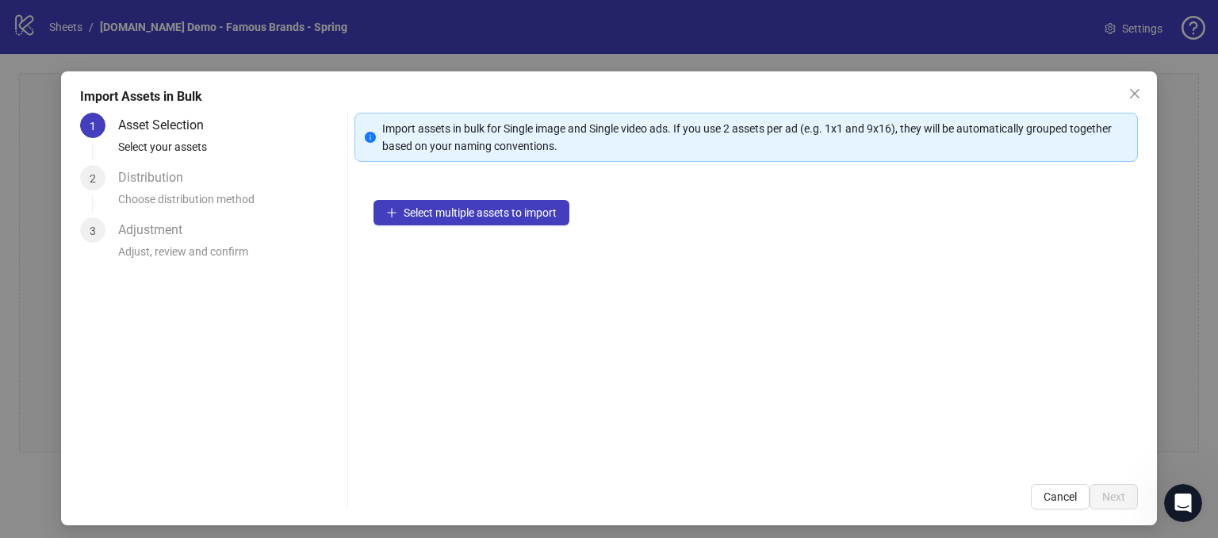
scroll to position [14, 0]
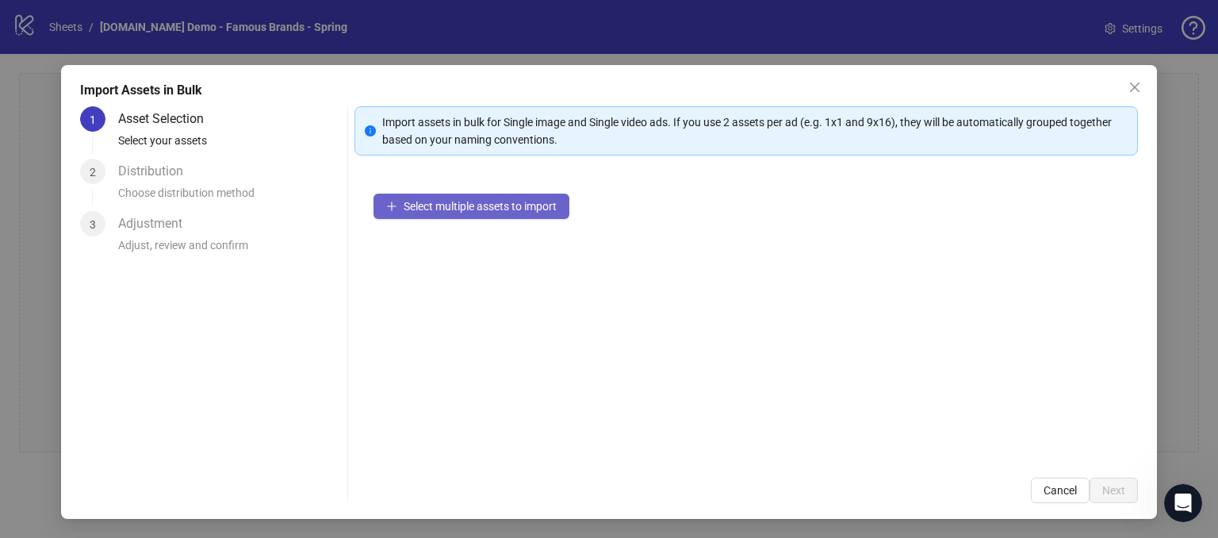
click at [469, 206] on span "Select multiple assets to import" at bounding box center [480, 206] width 153 height 13
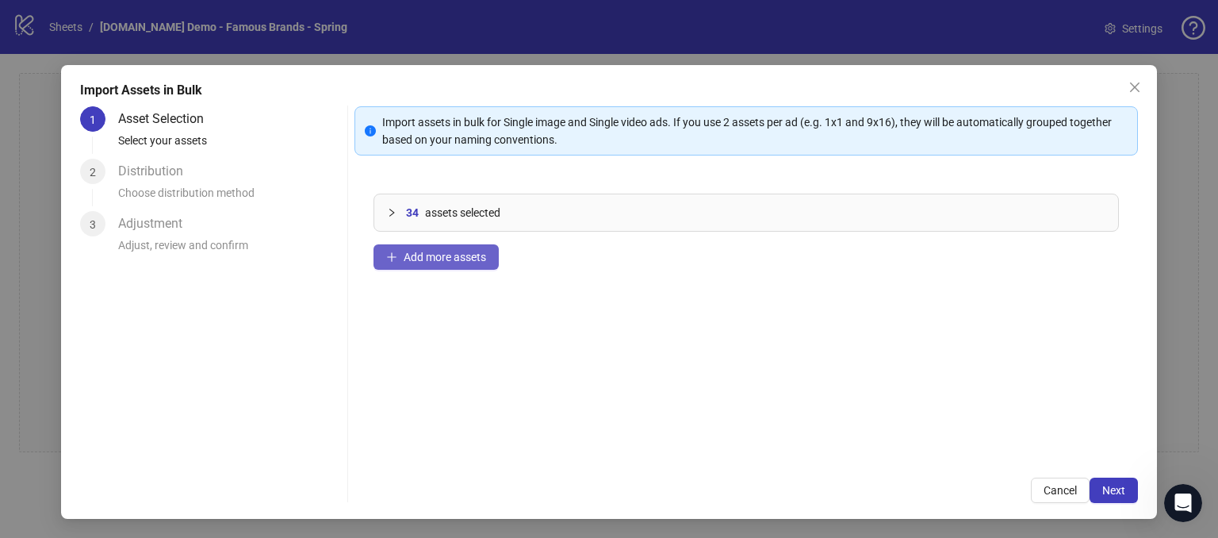
click at [431, 254] on span "Add more assets" at bounding box center [445, 257] width 82 height 13
click at [1102, 492] on span "Next" at bounding box center [1113, 490] width 23 height 13
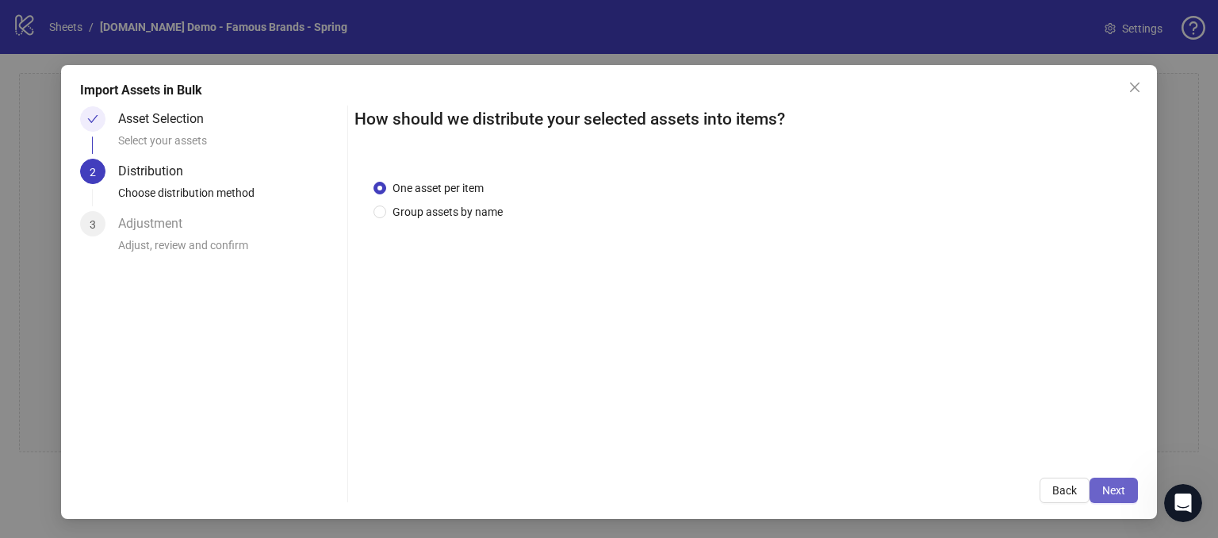
click at [1102, 484] on span "Next" at bounding box center [1113, 490] width 23 height 13
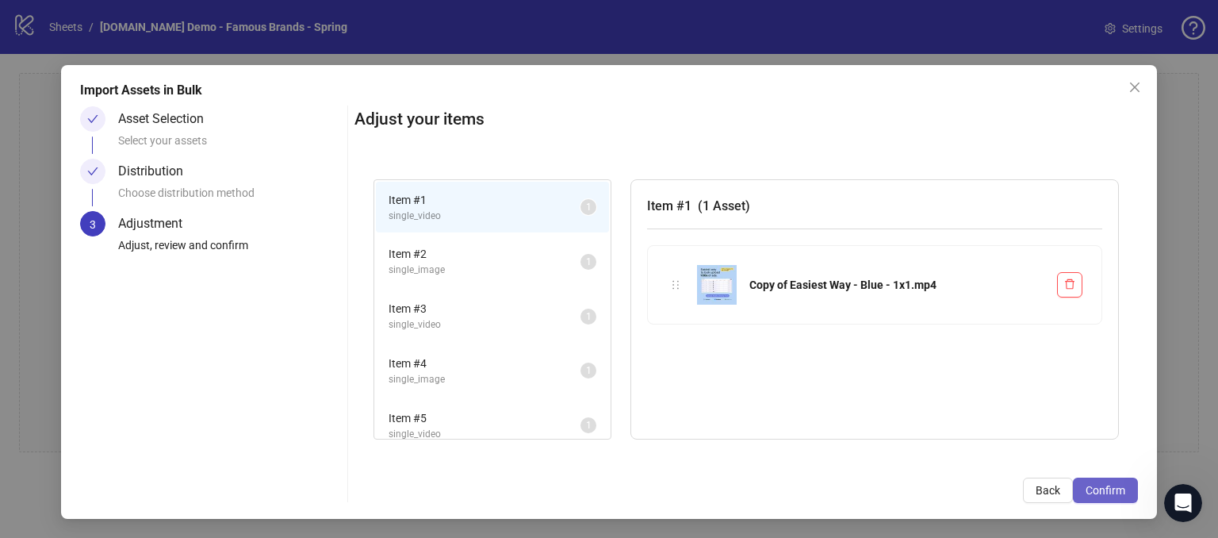
click at [1086, 484] on span "Confirm" at bounding box center [1106, 490] width 40 height 13
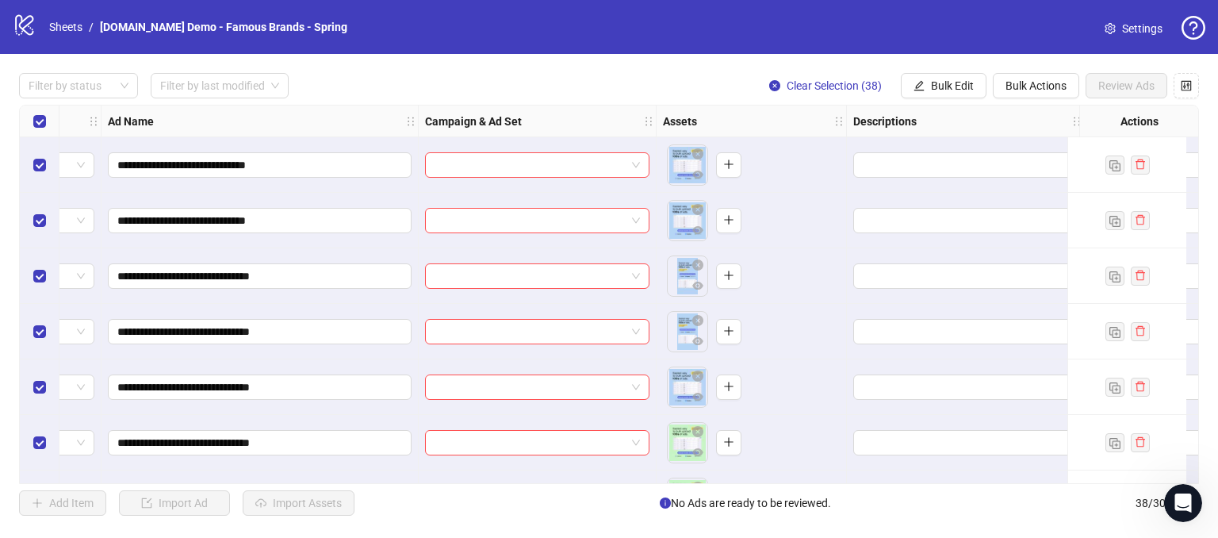
scroll to position [0, 0]
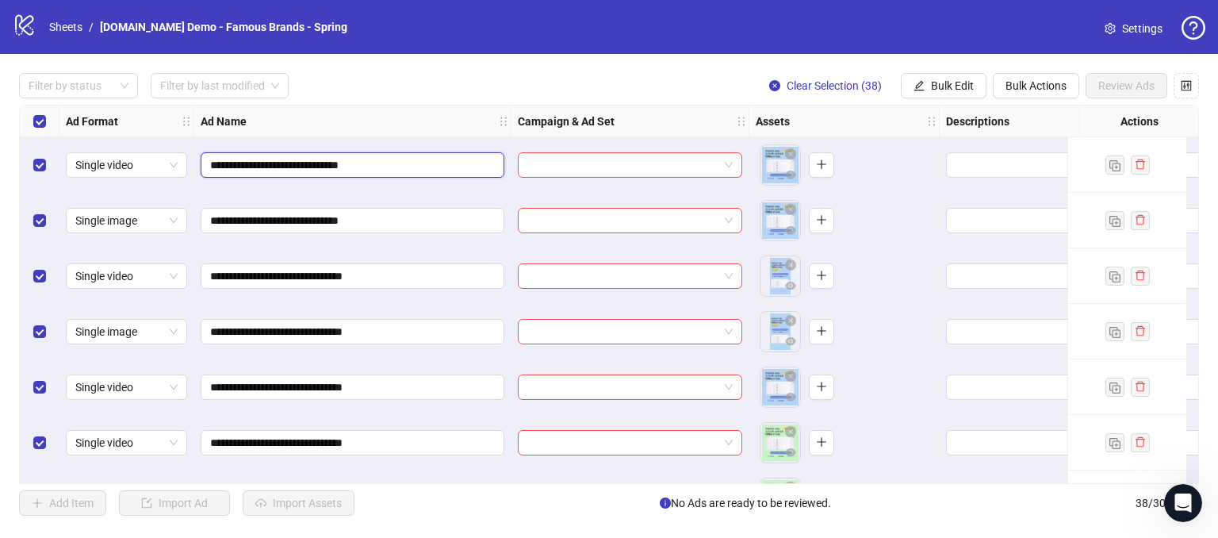
drag, startPoint x: 339, startPoint y: 170, endPoint x: 317, endPoint y: 156, distance: 26.0
click at [227, 167] on input "**********" at bounding box center [350, 164] width 281 height 17
click at [645, 89] on div "Filter by status Filter by last modified Clear Selection (38) Bulk Edit Bulk Ac…" at bounding box center [609, 85] width 1180 height 25
click at [32, 115] on div "Select all rows" at bounding box center [40, 121] width 40 height 32
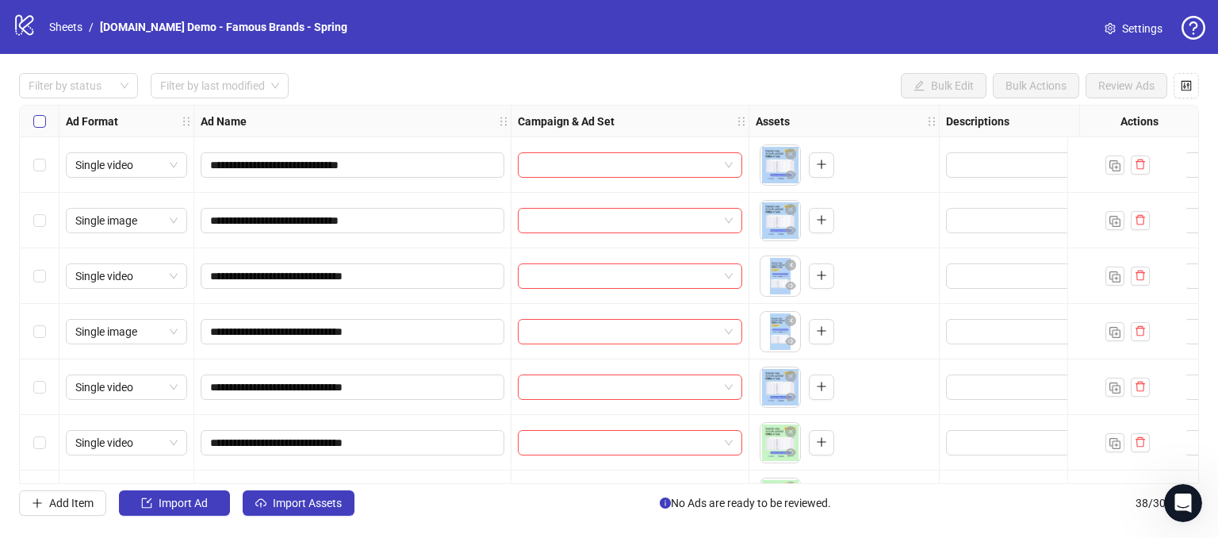
click at [36, 113] on label "Select all rows" at bounding box center [39, 121] width 13 height 17
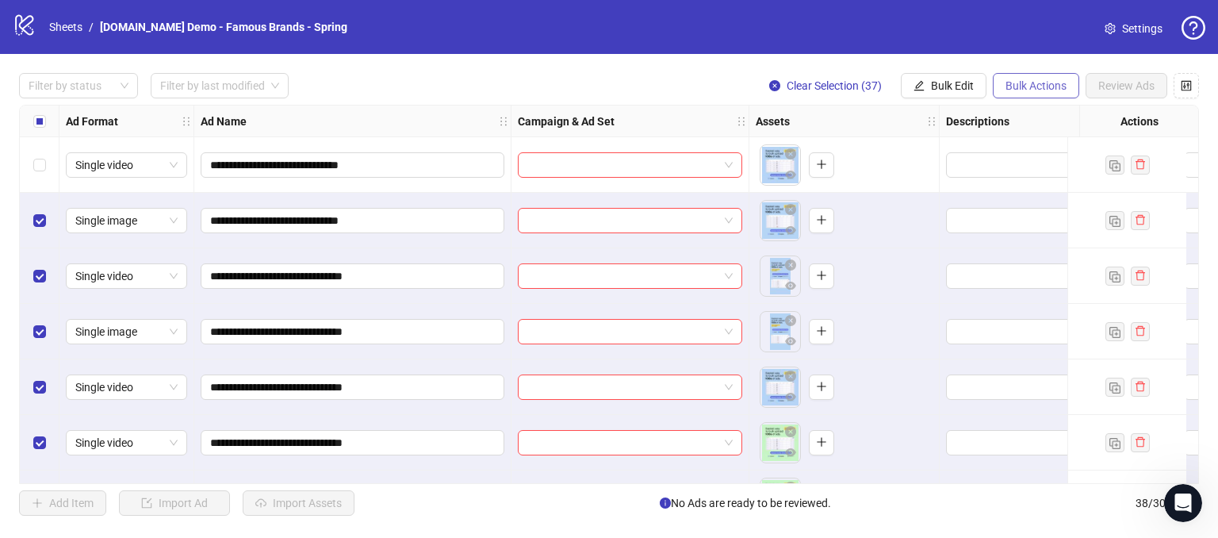
click at [1037, 91] on span "Bulk Actions" at bounding box center [1035, 85] width 61 height 13
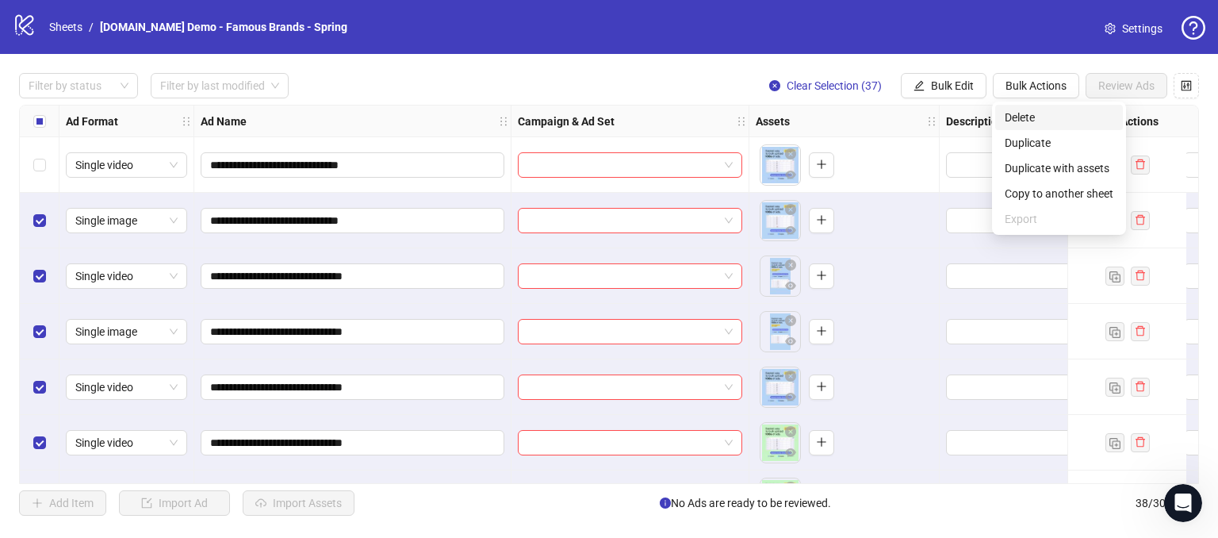
click at [1032, 113] on span "Delete" at bounding box center [1059, 117] width 109 height 17
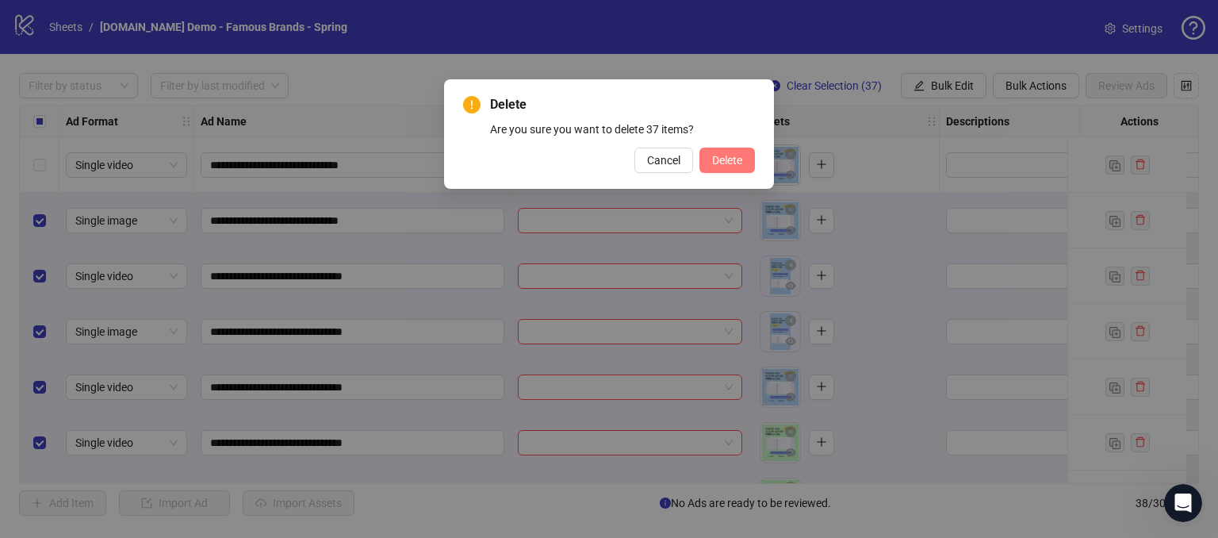
click at [710, 163] on button "Delete" at bounding box center [727, 159] width 56 height 25
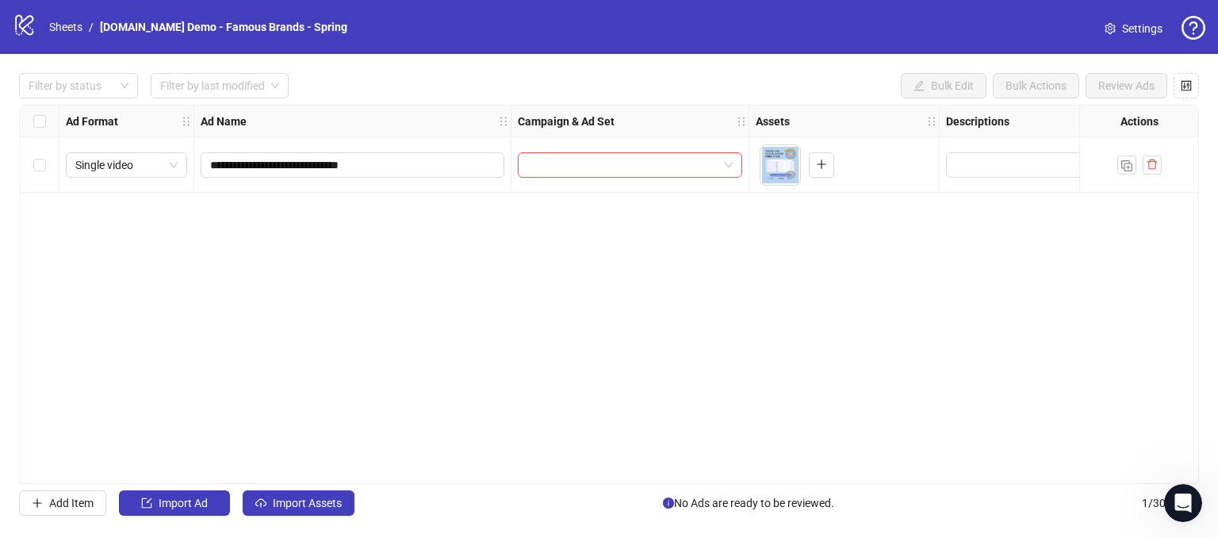
click at [893, 304] on div "**********" at bounding box center [609, 294] width 1180 height 379
click at [1128, 163] on img "button" at bounding box center [1126, 165] width 11 height 11
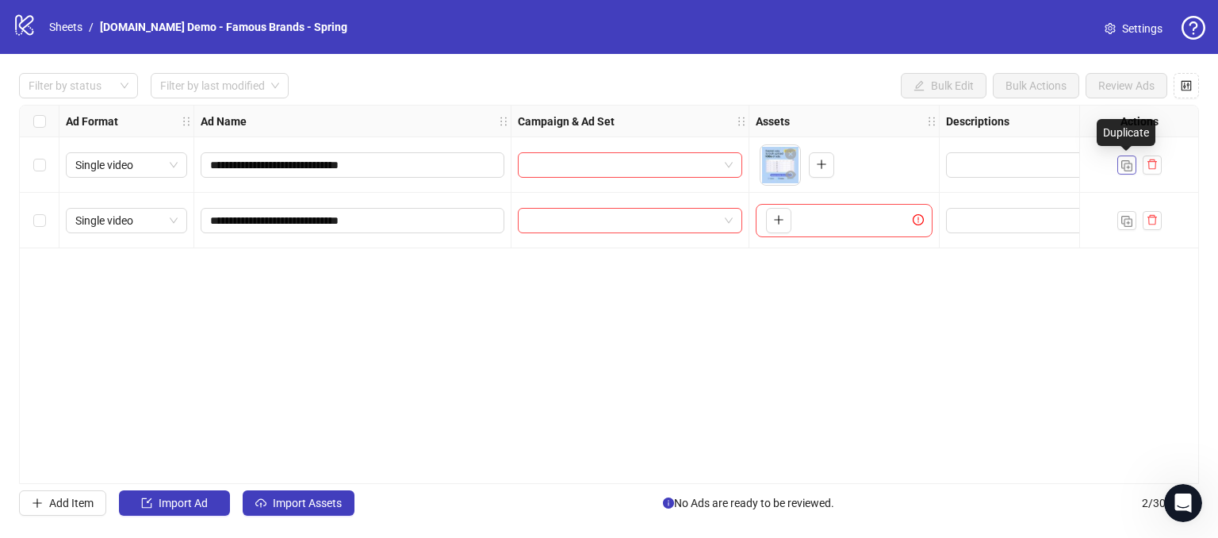
click at [1128, 163] on img "button" at bounding box center [1126, 165] width 11 height 11
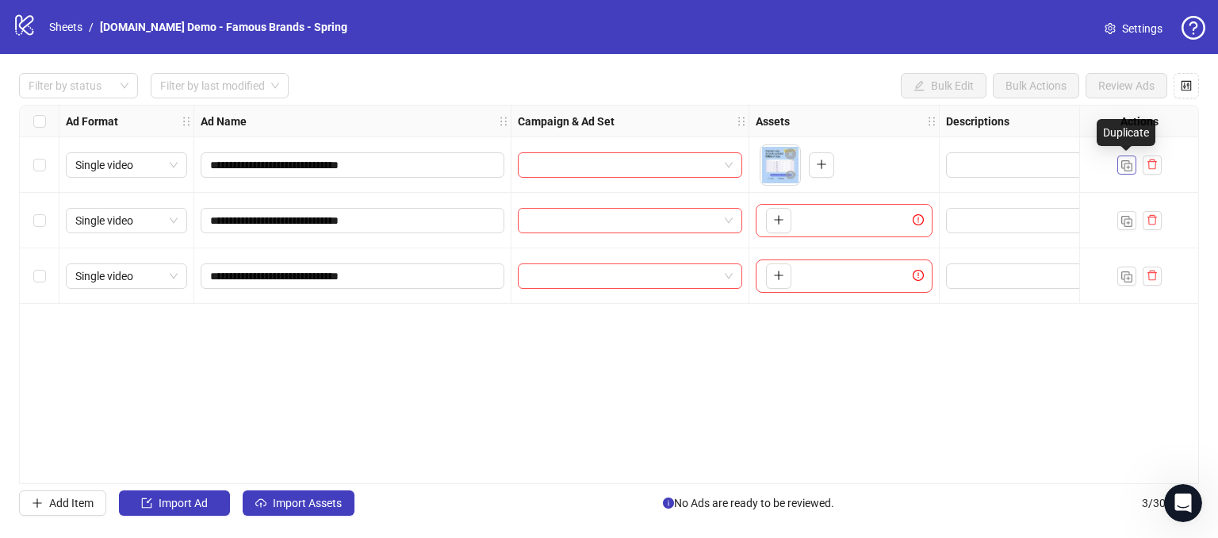
click at [1128, 163] on img "button" at bounding box center [1126, 165] width 11 height 11
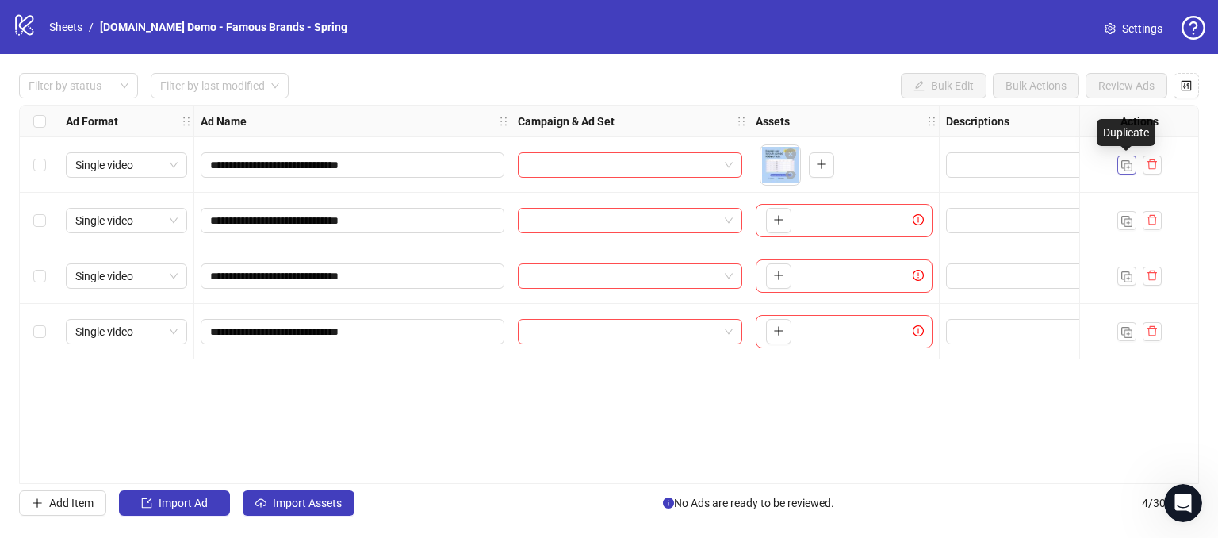
click at [1128, 163] on img "button" at bounding box center [1126, 165] width 11 height 11
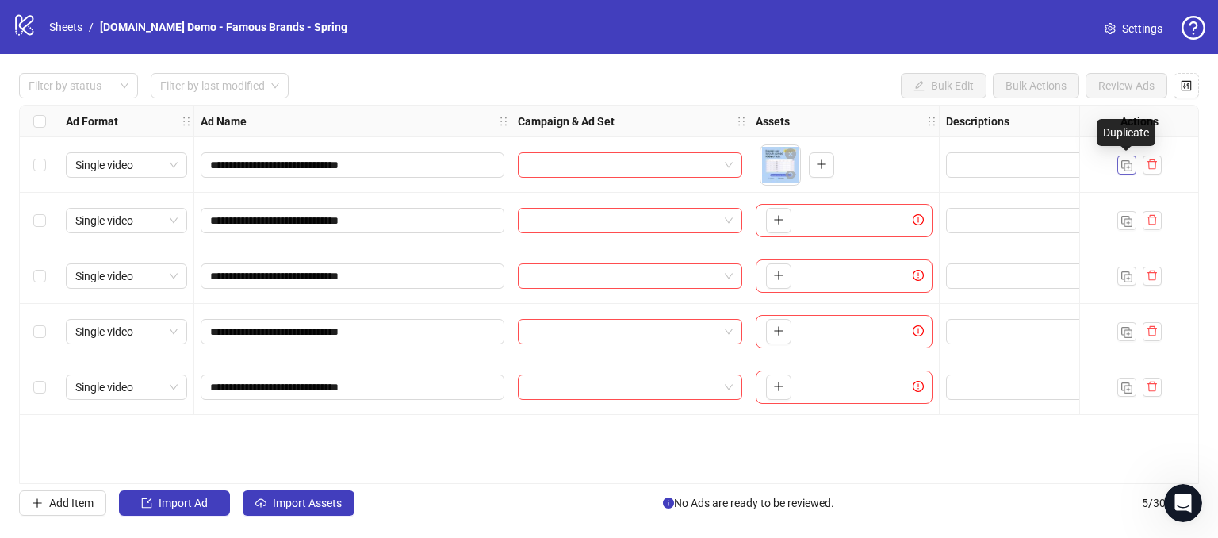
click at [1128, 163] on img "button" at bounding box center [1126, 165] width 11 height 11
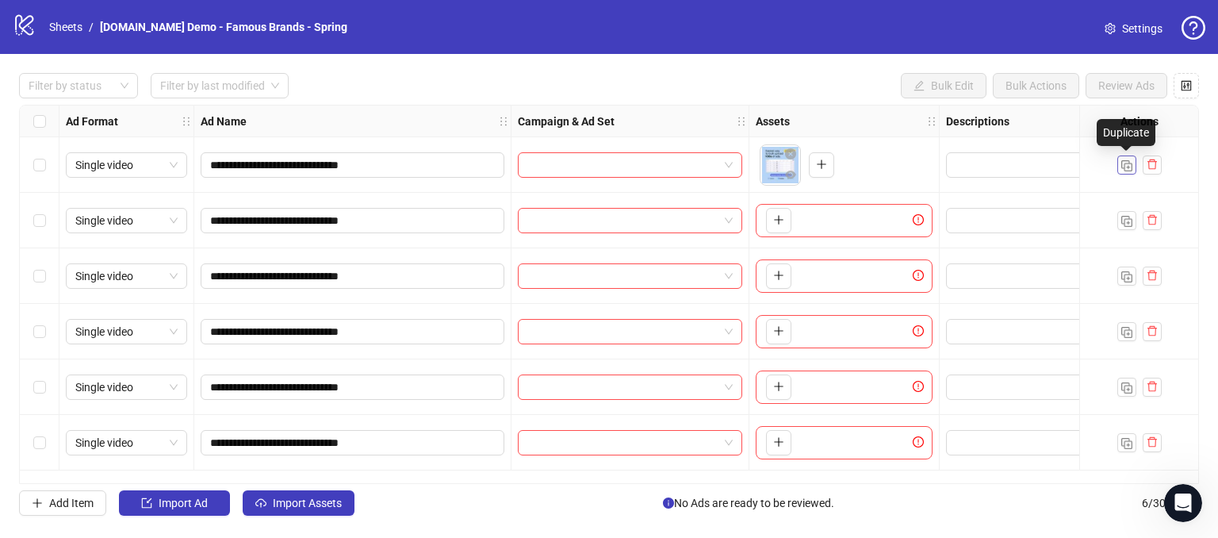
click at [1128, 163] on img "button" at bounding box center [1126, 165] width 11 height 11
click at [1128, 163] on div at bounding box center [1139, 164] width 44 height 19
click at [1128, 163] on div at bounding box center [1127, 164] width 44 height 19
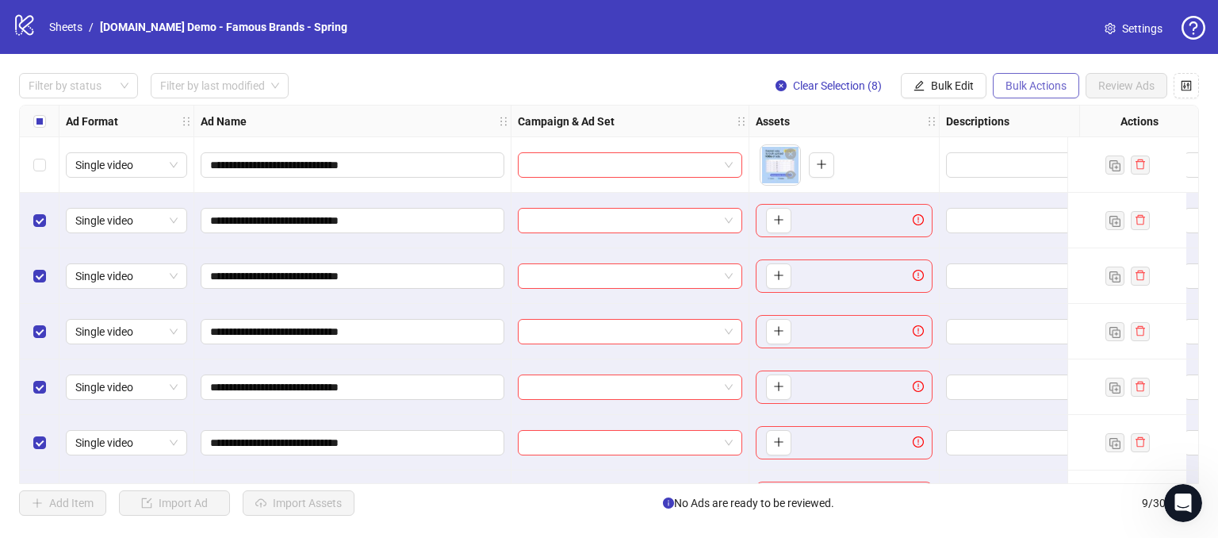
click at [1031, 86] on span "Bulk Actions" at bounding box center [1035, 85] width 61 height 13
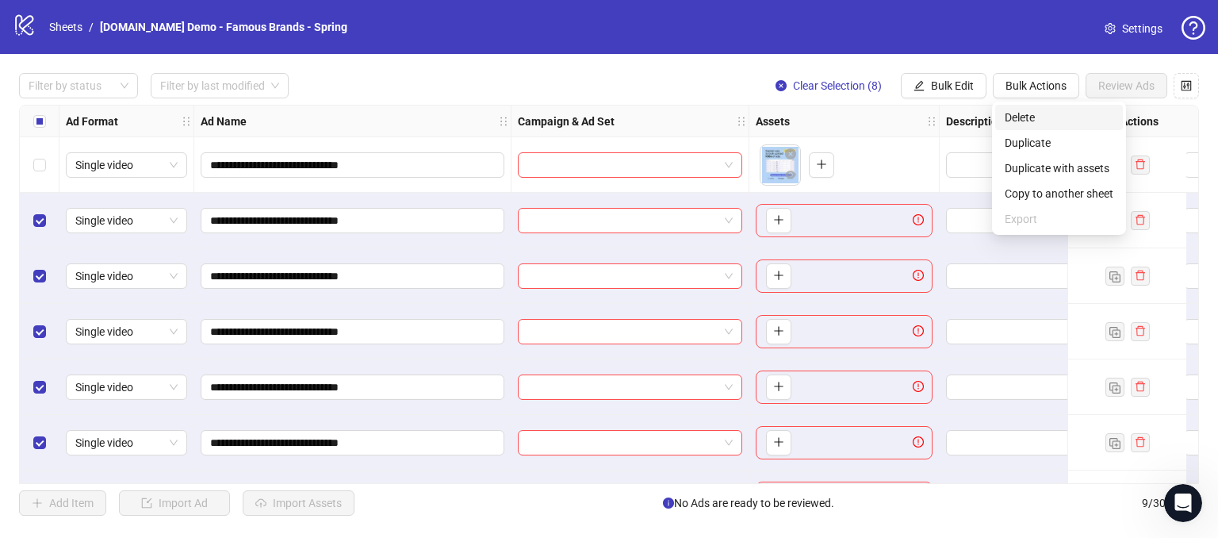
click at [1005, 121] on span "Delete" at bounding box center [1059, 117] width 109 height 17
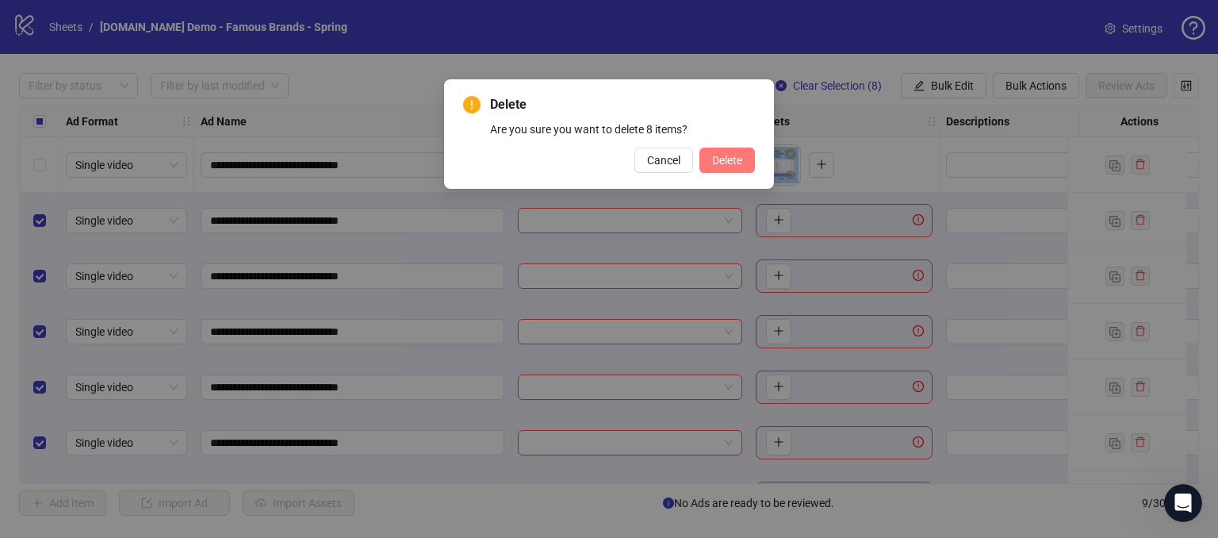
click at [712, 168] on button "Delete" at bounding box center [727, 159] width 56 height 25
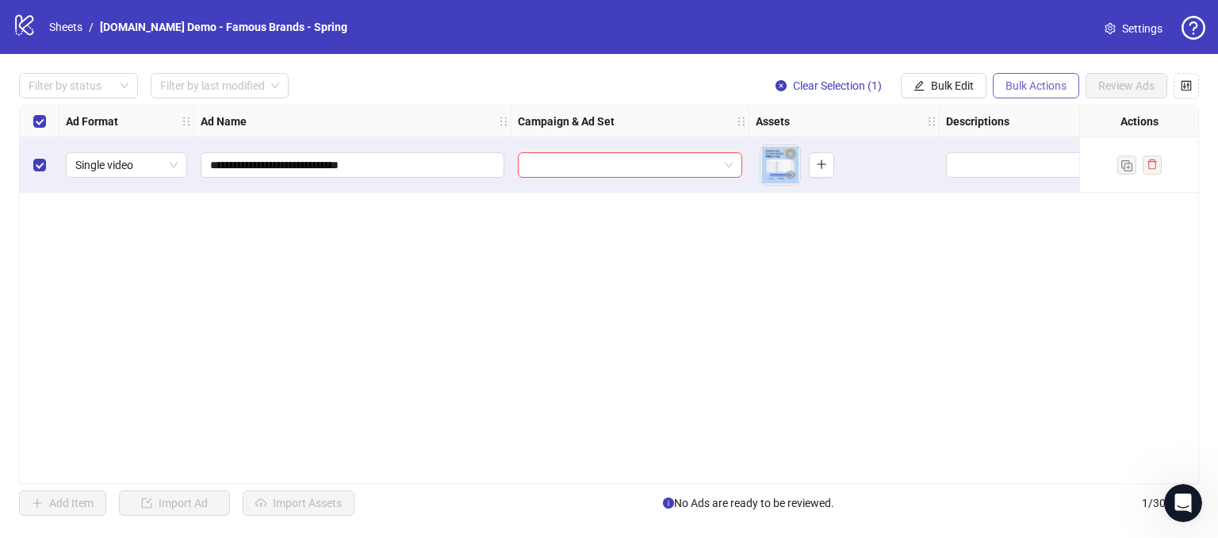
click at [1026, 77] on button "Bulk Actions" at bounding box center [1036, 85] width 86 height 25
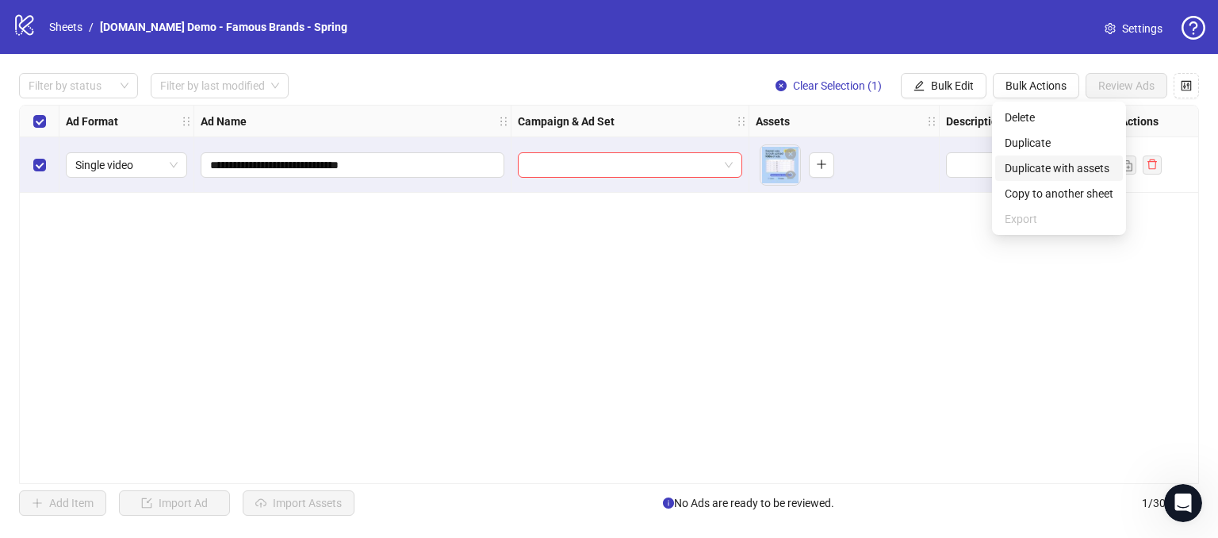
click at [1039, 165] on span "Duplicate with assets" at bounding box center [1059, 167] width 109 height 17
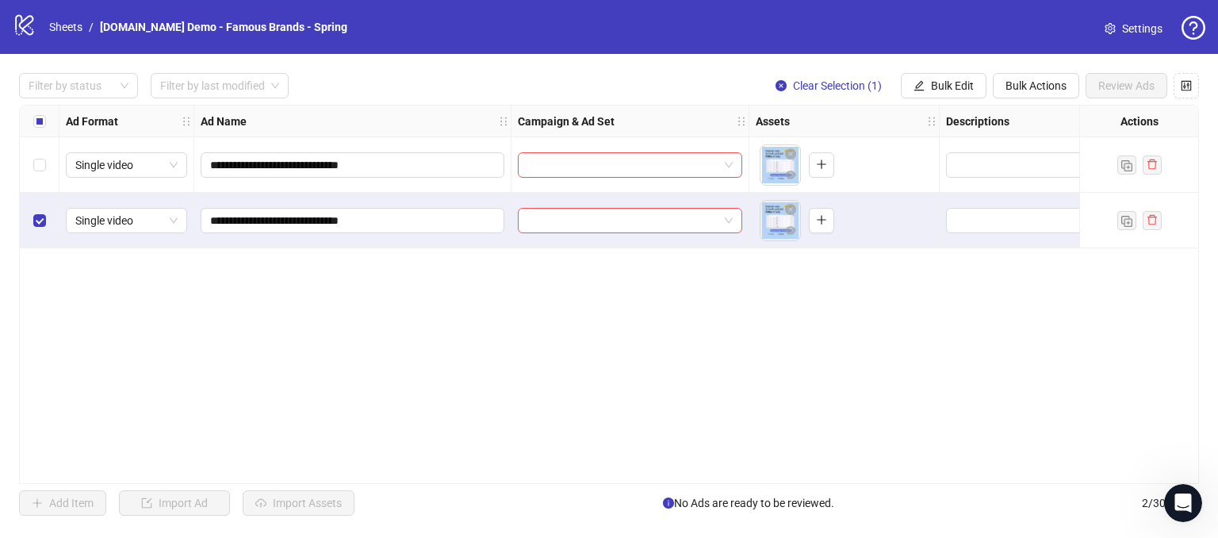
click at [768, 162] on body "**********" at bounding box center [609, 269] width 1218 height 538
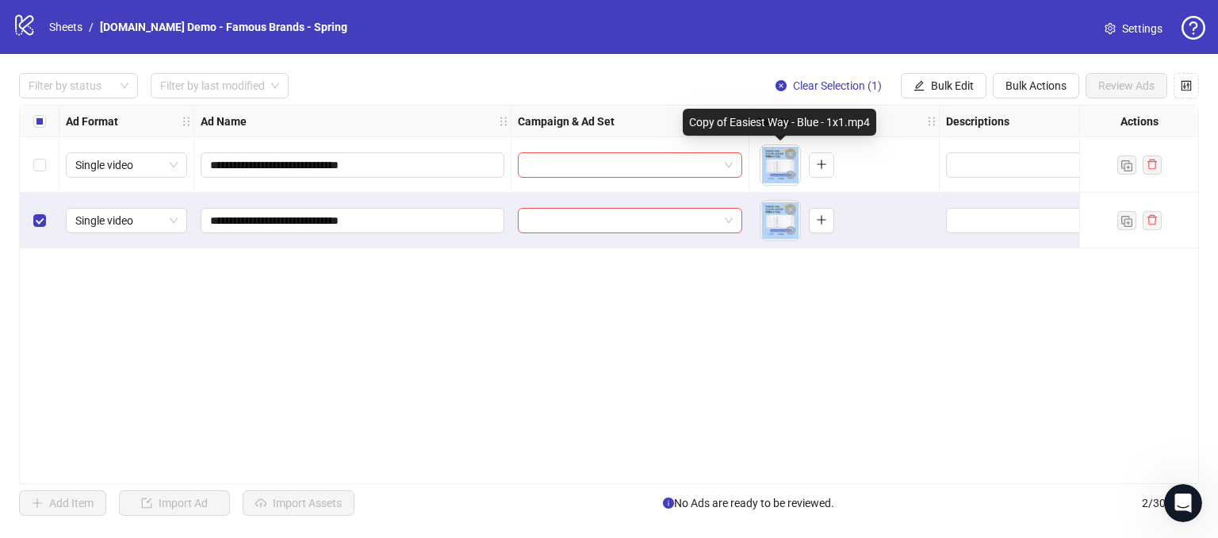
click at [774, 170] on body "**********" at bounding box center [609, 269] width 1218 height 538
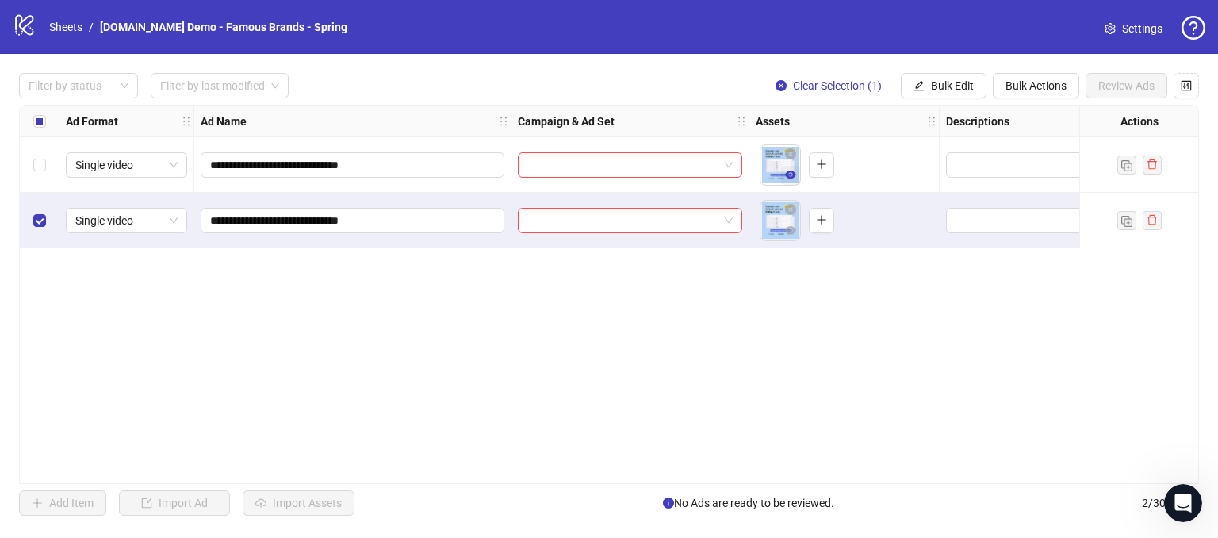
click at [787, 176] on icon "eye" at bounding box center [790, 174] width 11 height 8
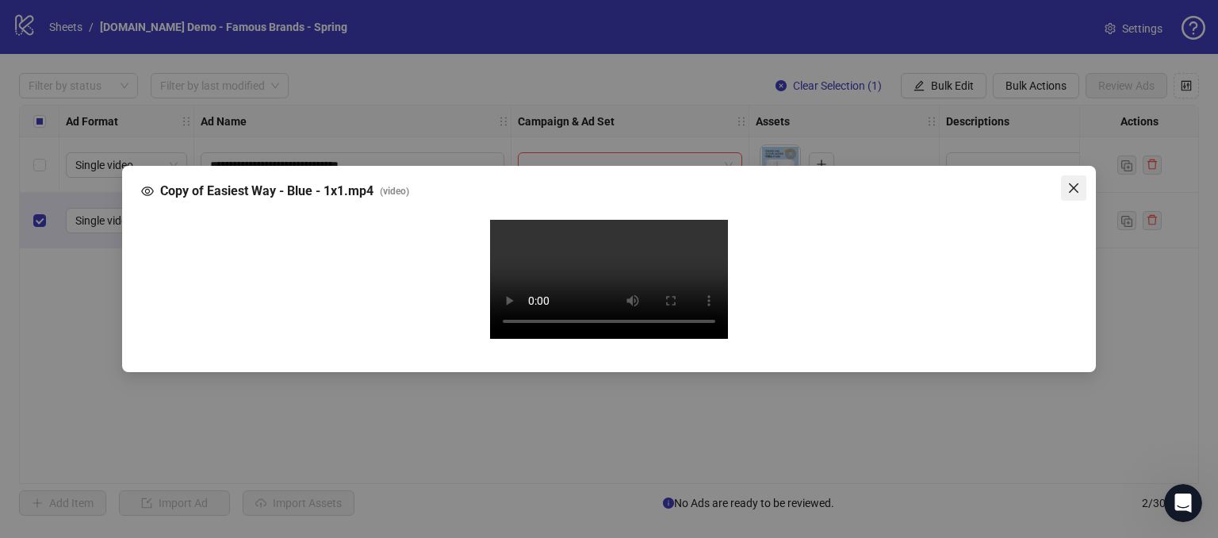
click at [1070, 182] on icon "close" at bounding box center [1073, 188] width 13 height 13
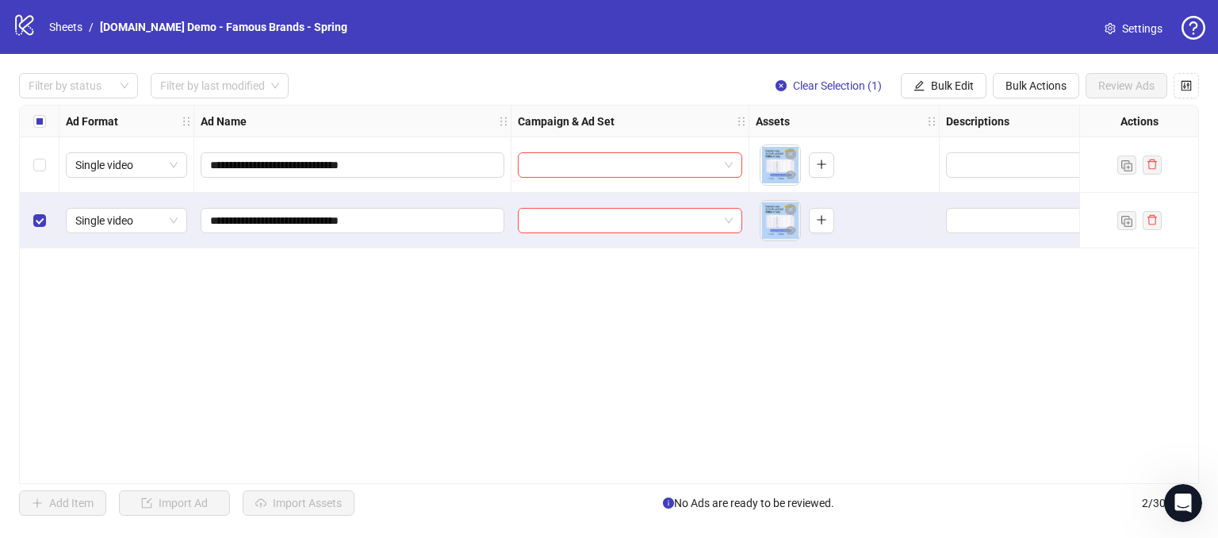
click at [605, 400] on div "**********" at bounding box center [609, 294] width 1180 height 379
click at [30, 167] on div "Select row 1" at bounding box center [40, 165] width 40 height 56
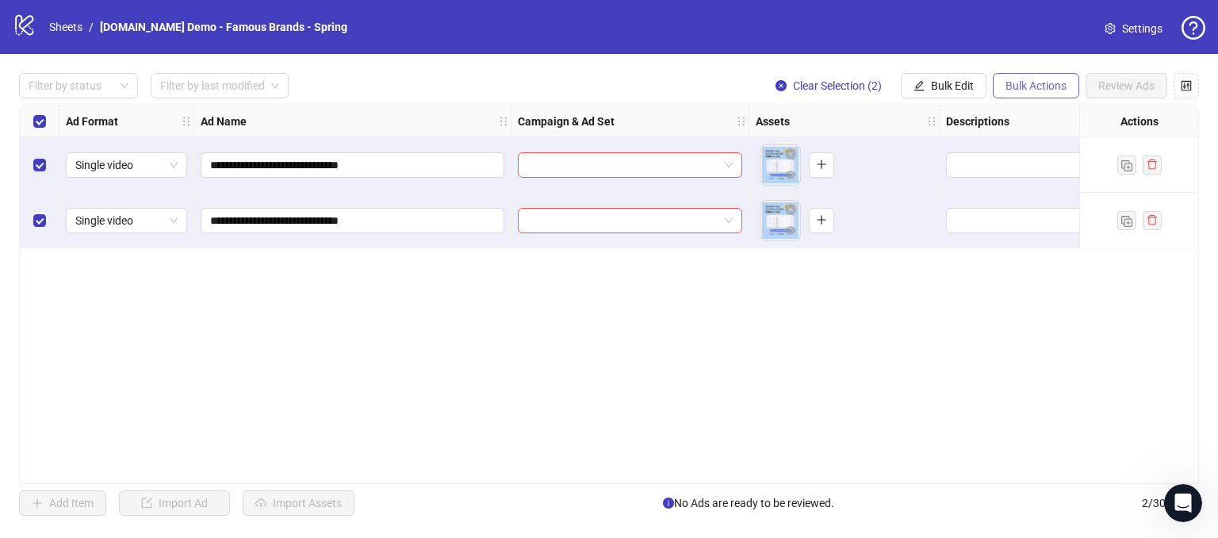
click at [1036, 80] on span "Bulk Actions" at bounding box center [1035, 85] width 61 height 13
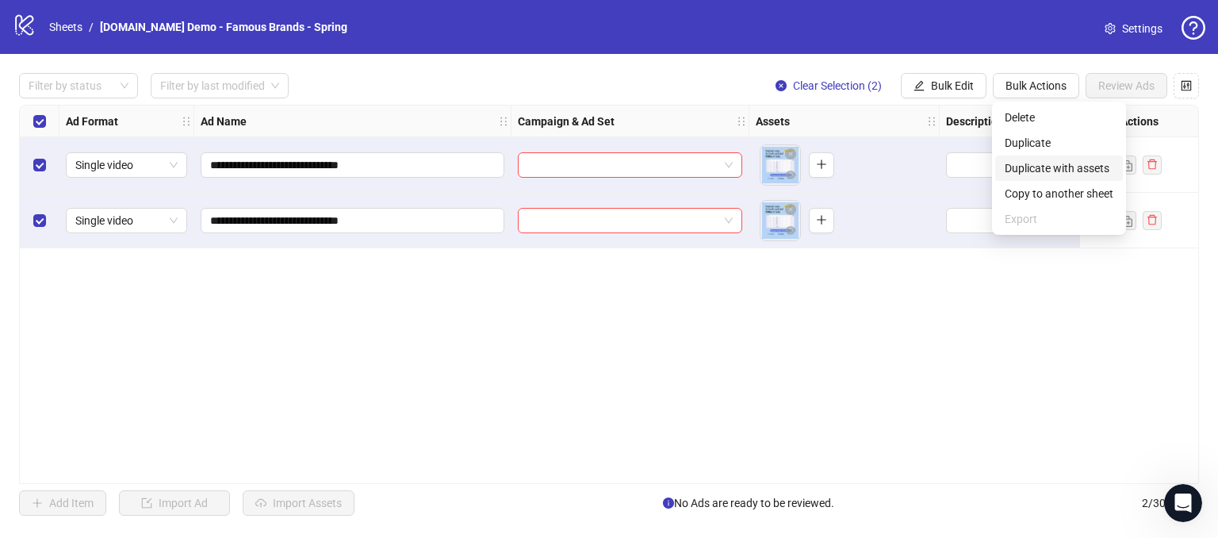
click at [1025, 163] on span "Duplicate with assets" at bounding box center [1059, 167] width 109 height 17
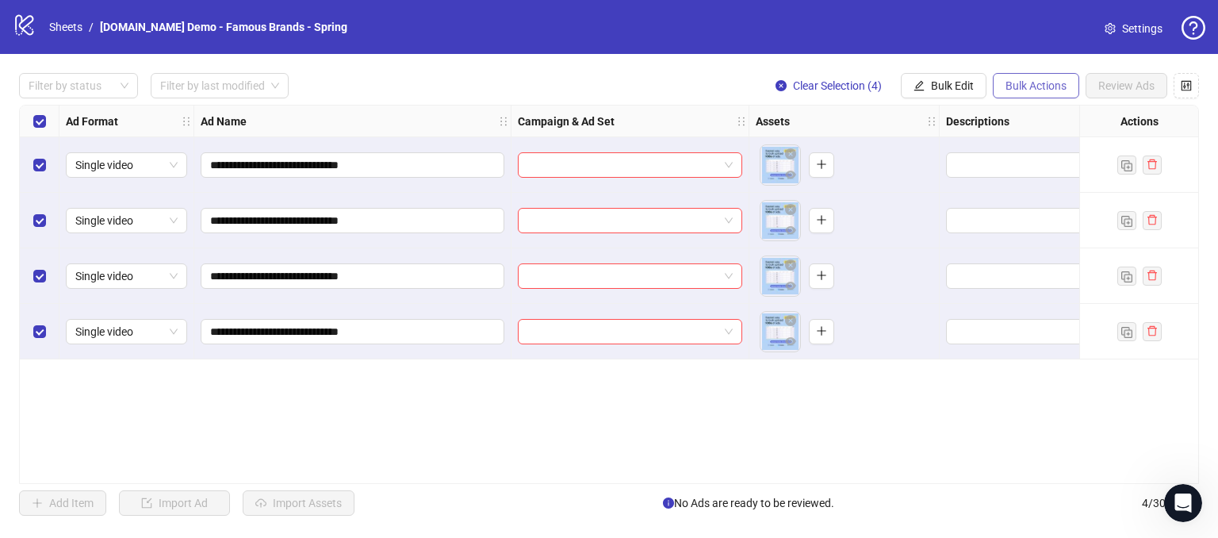
click at [1025, 85] on span "Bulk Actions" at bounding box center [1035, 85] width 61 height 13
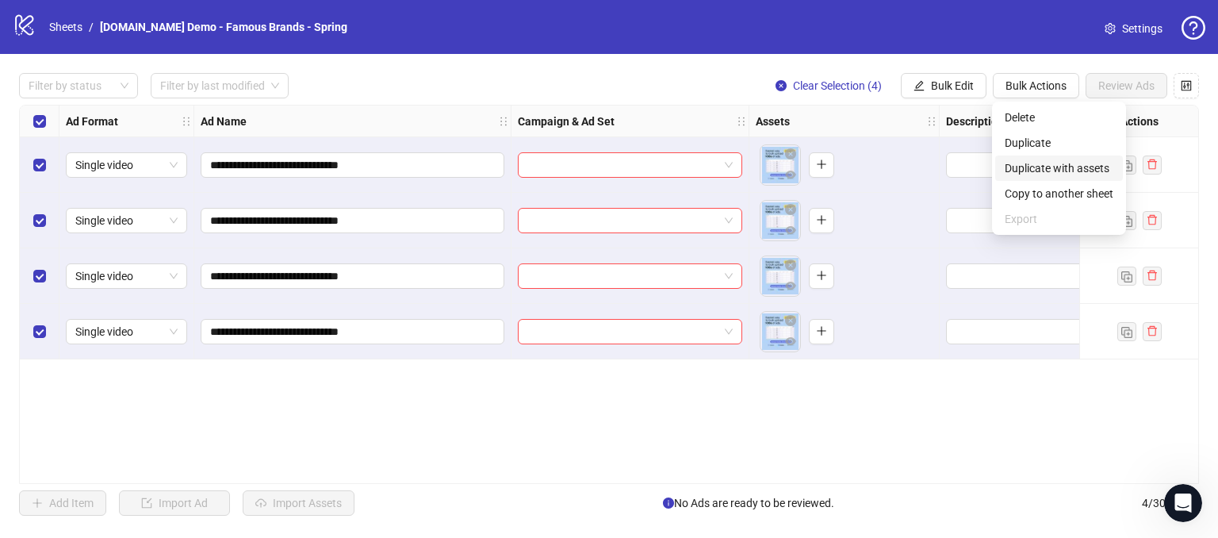
click at [1031, 167] on span "Duplicate with assets" at bounding box center [1059, 167] width 109 height 17
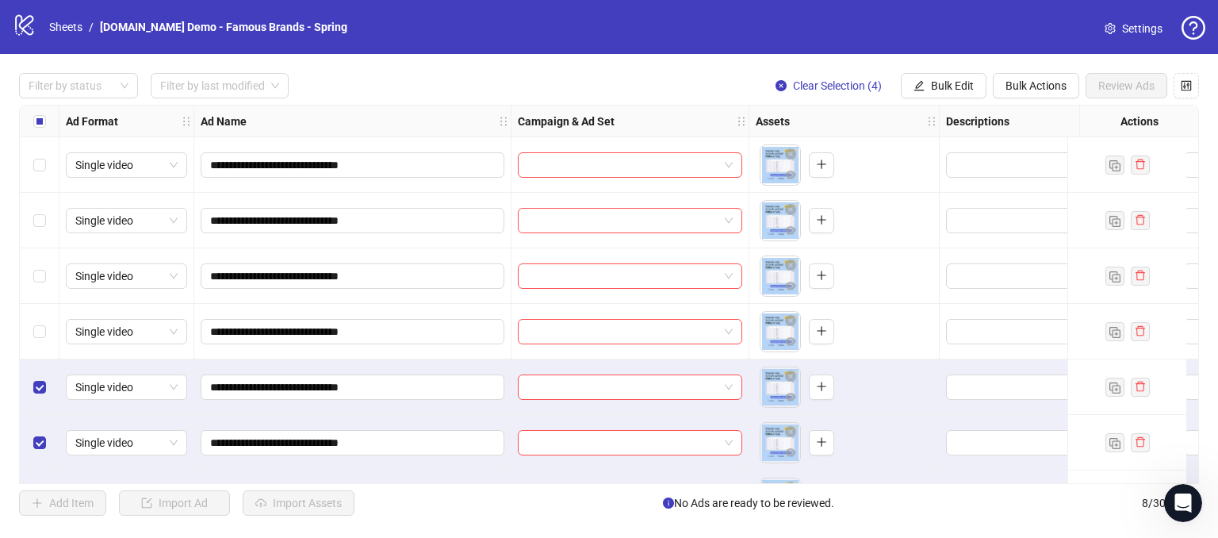
click at [42, 173] on div "Select row 1" at bounding box center [40, 165] width 40 height 56
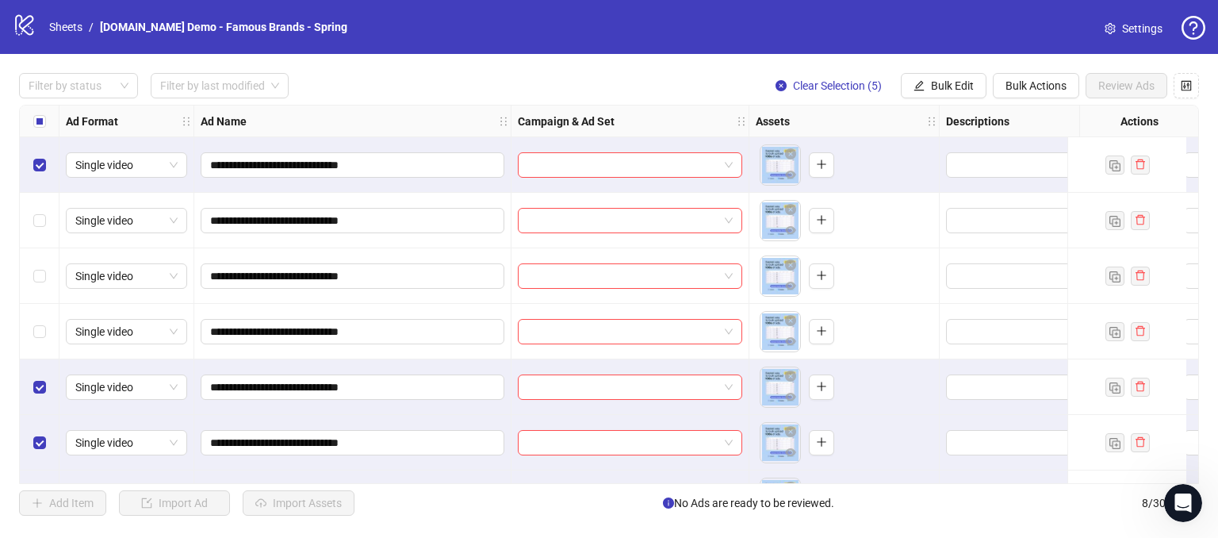
click at [34, 128] on label "Select all rows" at bounding box center [39, 121] width 13 height 17
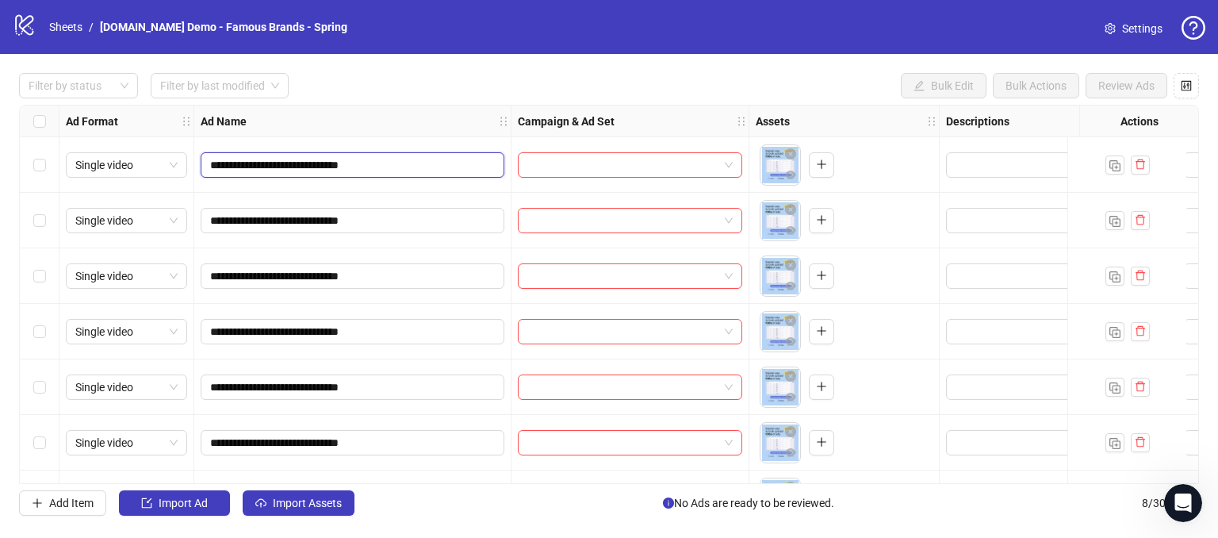
click at [400, 163] on input "**********" at bounding box center [350, 164] width 281 height 17
type input "**********"
click at [411, 212] on input "**********" at bounding box center [350, 220] width 281 height 17
type input "**********"
click at [388, 94] on div "Filter by status Filter by last modified Bulk Edit Bulk Actions Review Ads" at bounding box center [609, 85] width 1180 height 25
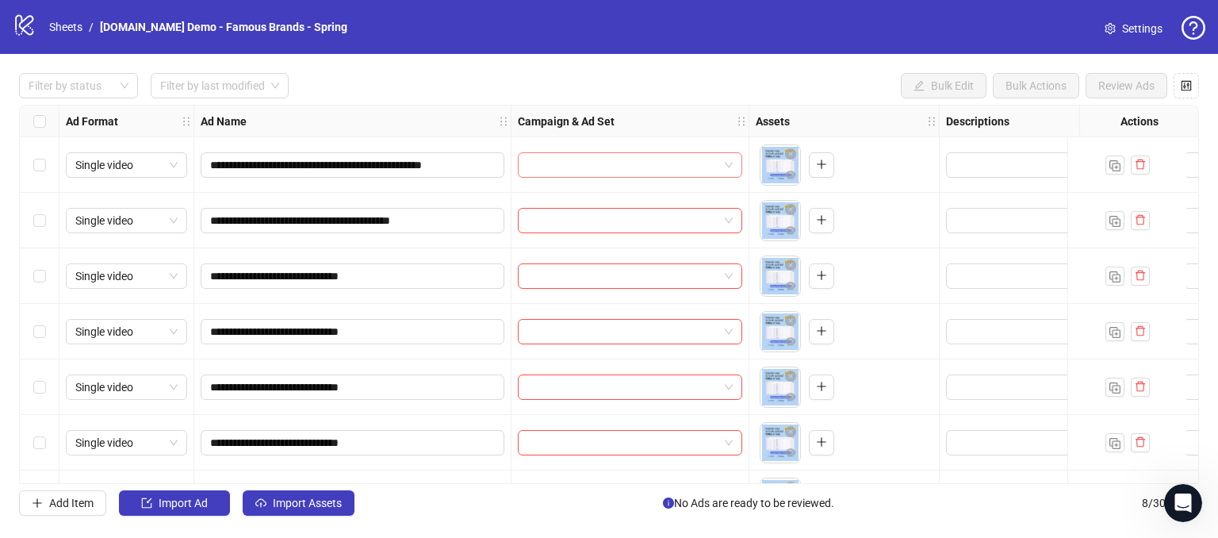
click at [669, 159] on input "search" at bounding box center [622, 165] width 191 height 24
click at [631, 90] on div "Filter by status Filter by last modified Bulk Edit Bulk Actions Review Ads" at bounding box center [609, 85] width 1180 height 25
click at [38, 128] on label "Select all rows" at bounding box center [39, 121] width 13 height 17
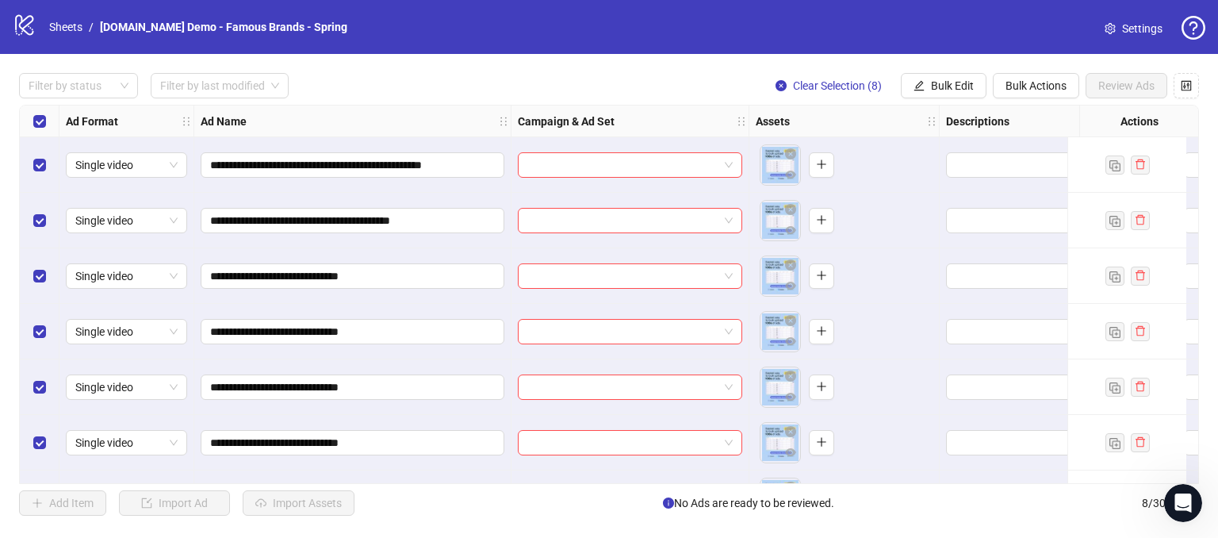
scroll to position [104, 0]
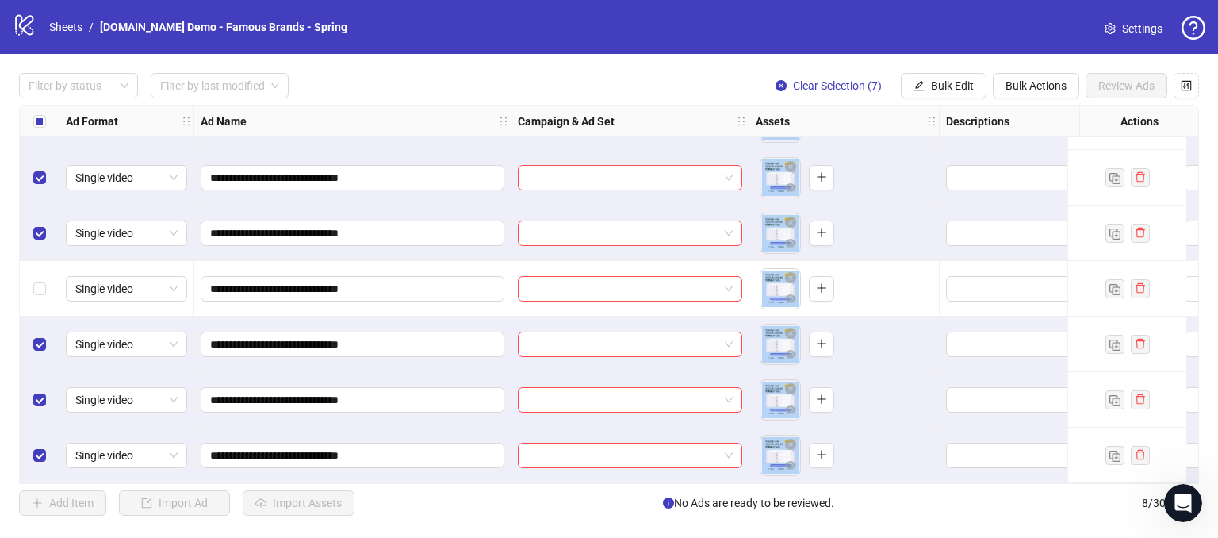
click at [37, 413] on div "Select row 7" at bounding box center [40, 400] width 40 height 56
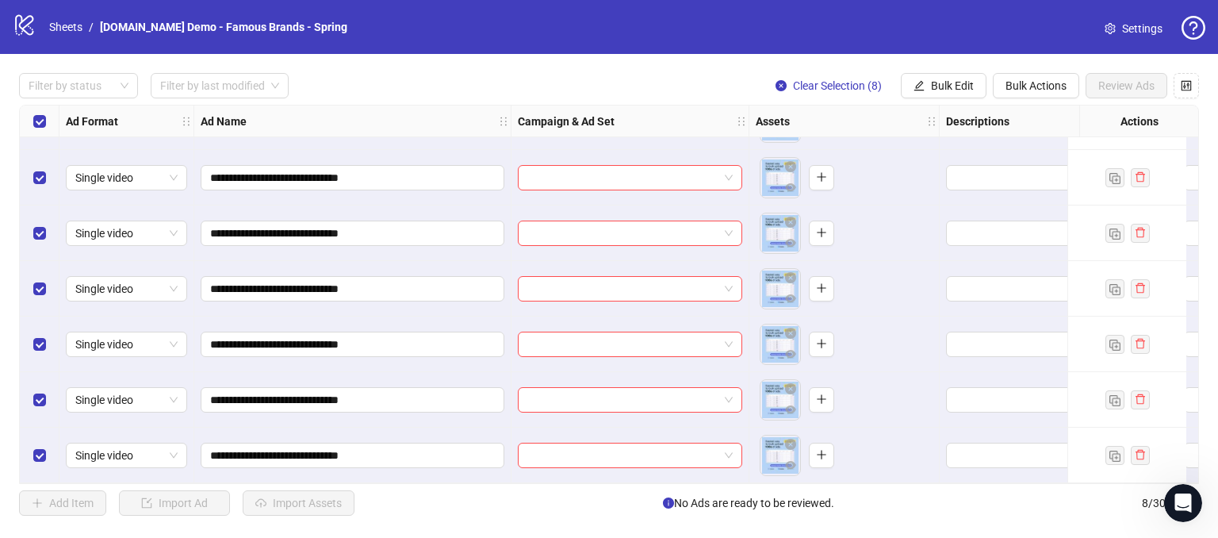
scroll to position [0, 0]
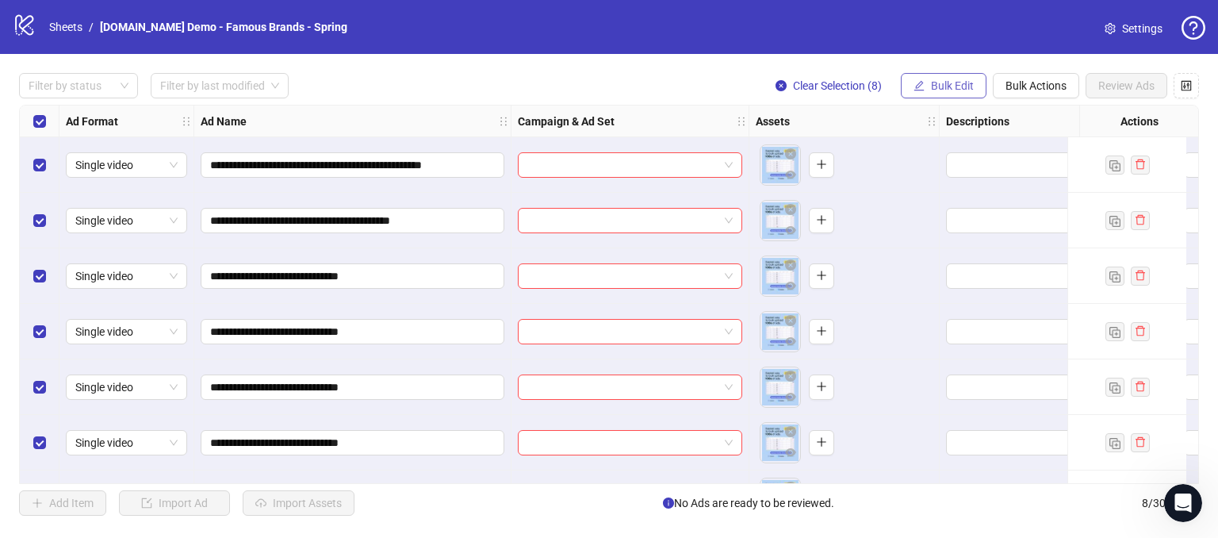
click at [947, 90] on span "Bulk Edit" at bounding box center [952, 85] width 43 height 13
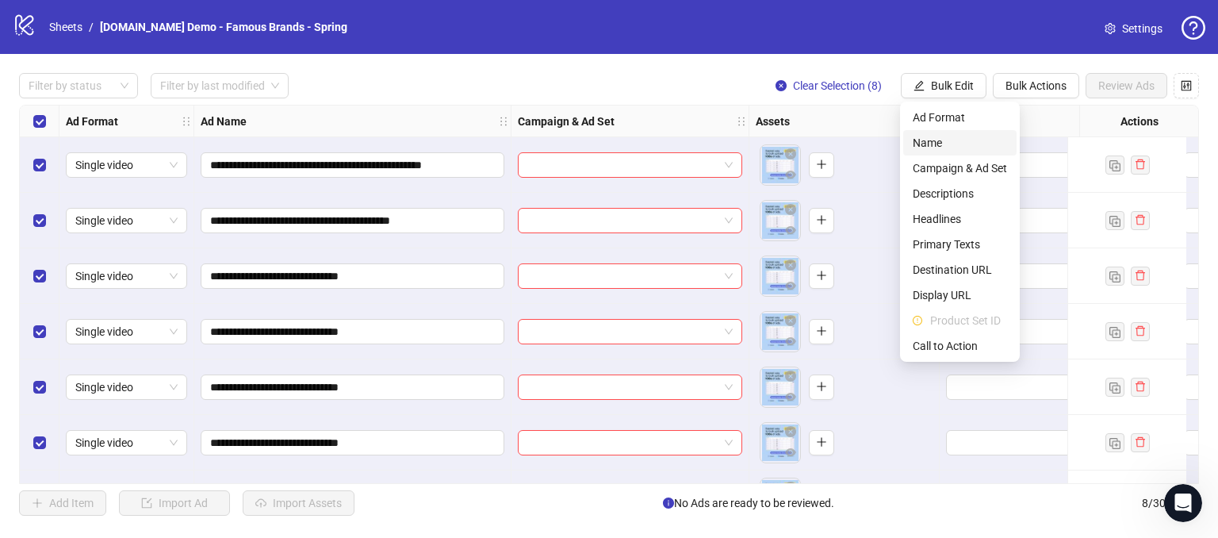
click at [913, 145] on span "Name" at bounding box center [960, 142] width 94 height 17
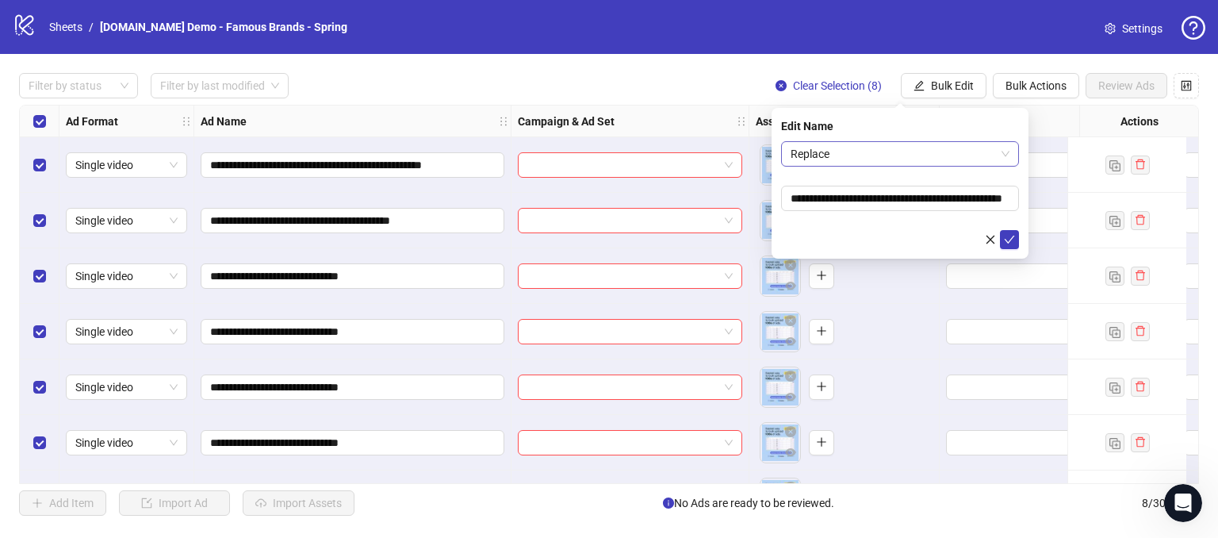
click at [815, 156] on span "Replace" at bounding box center [900, 154] width 219 height 24
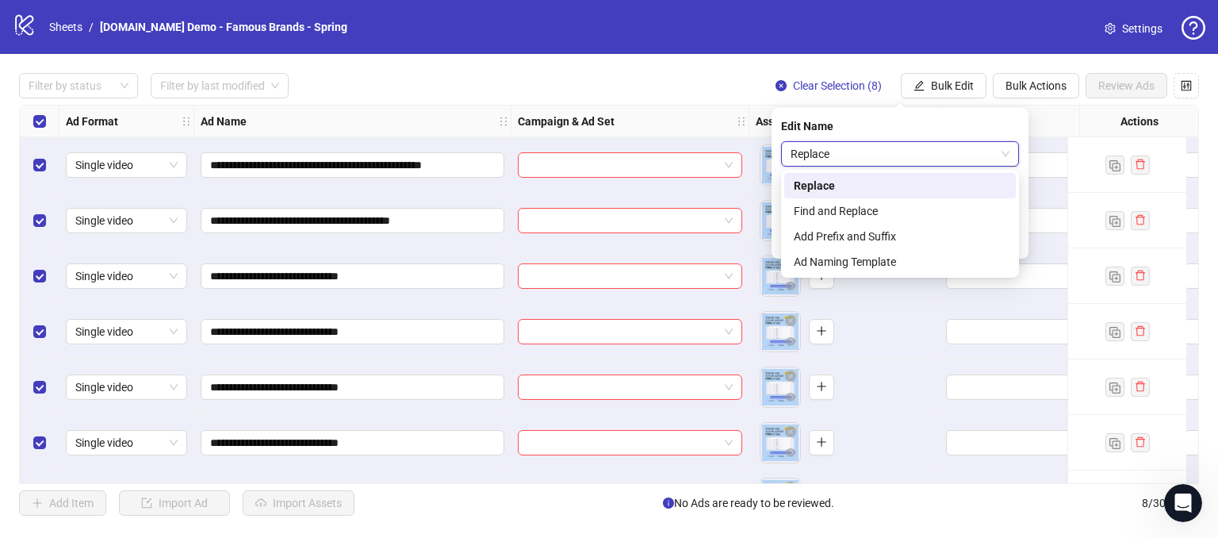
click at [878, 121] on div "Edit Name" at bounding box center [900, 125] width 238 height 17
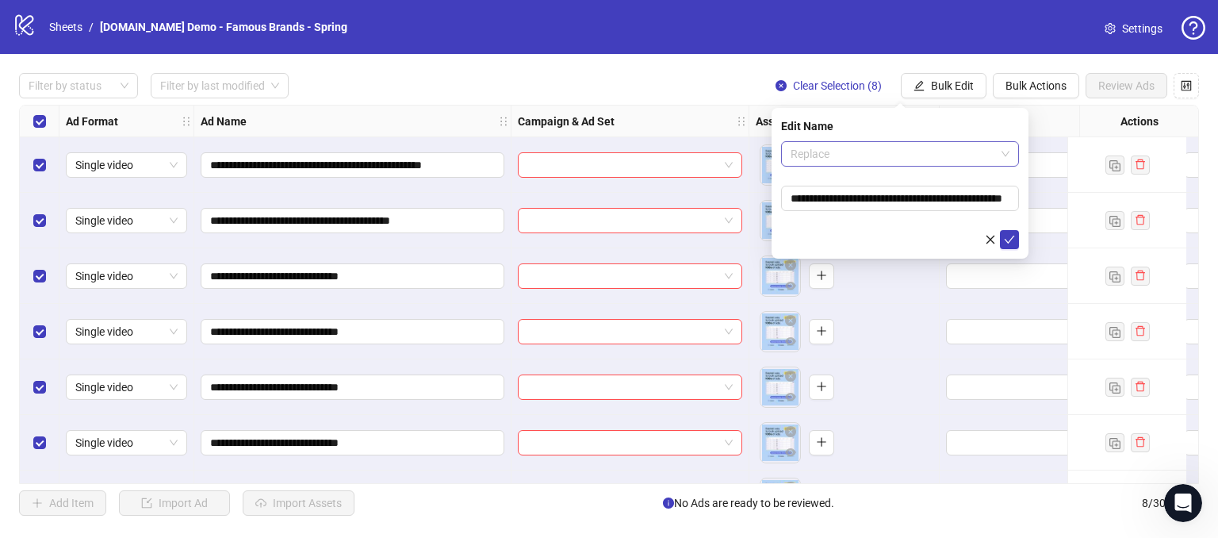
click at [861, 153] on span "Replace" at bounding box center [900, 154] width 219 height 24
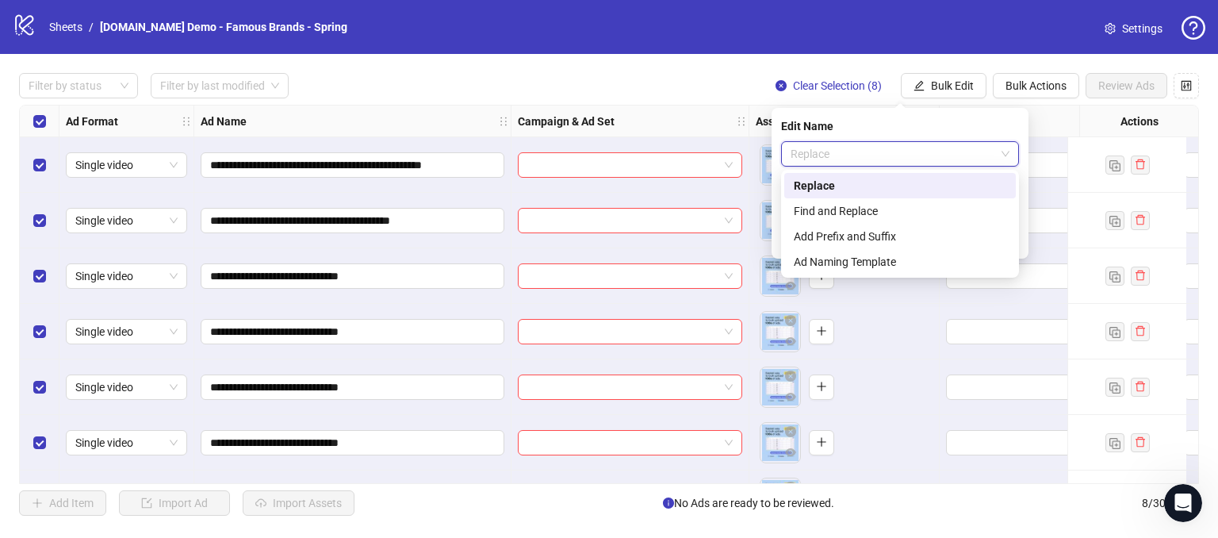
click at [861, 153] on span "Replace" at bounding box center [900, 154] width 219 height 24
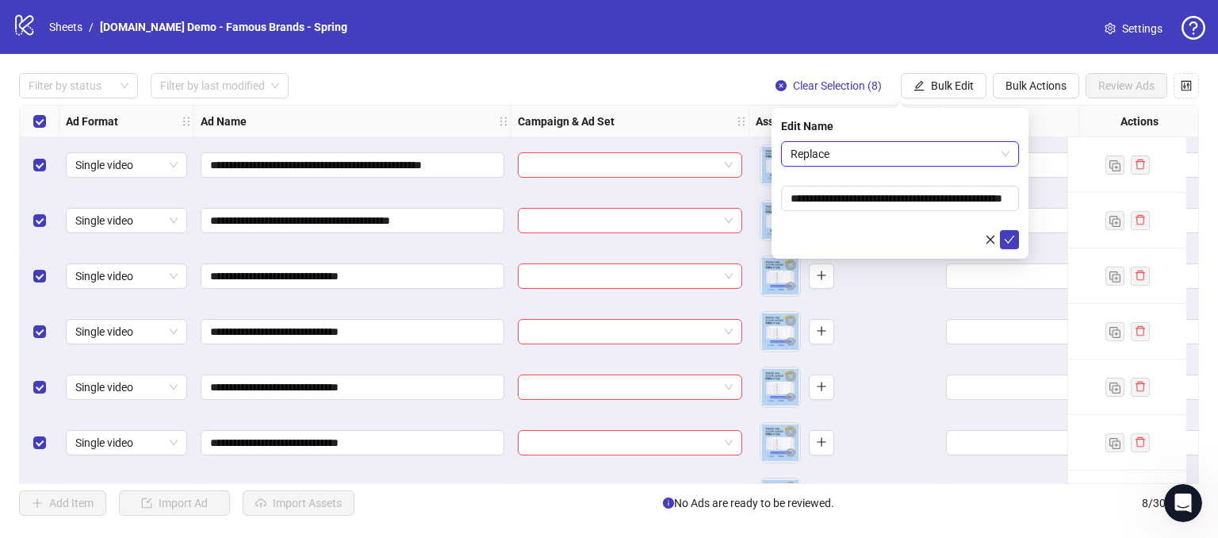
click at [861, 153] on span "Replace" at bounding box center [900, 154] width 219 height 24
click at [826, 166] on div "Replace" at bounding box center [900, 153] width 238 height 25
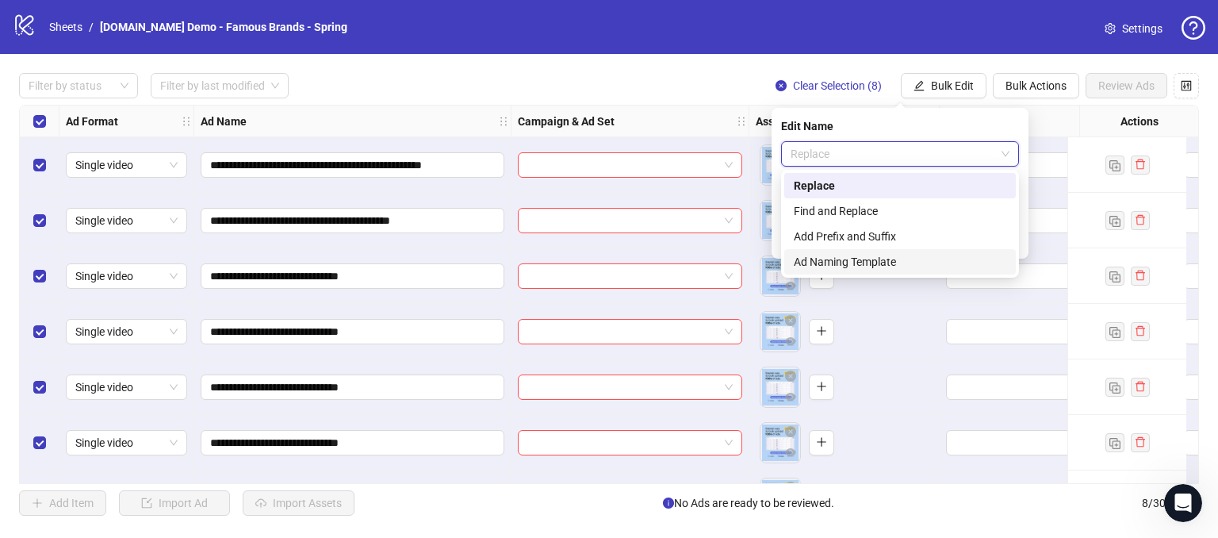
click at [821, 263] on div "Ad Naming Template" at bounding box center [900, 261] width 213 height 17
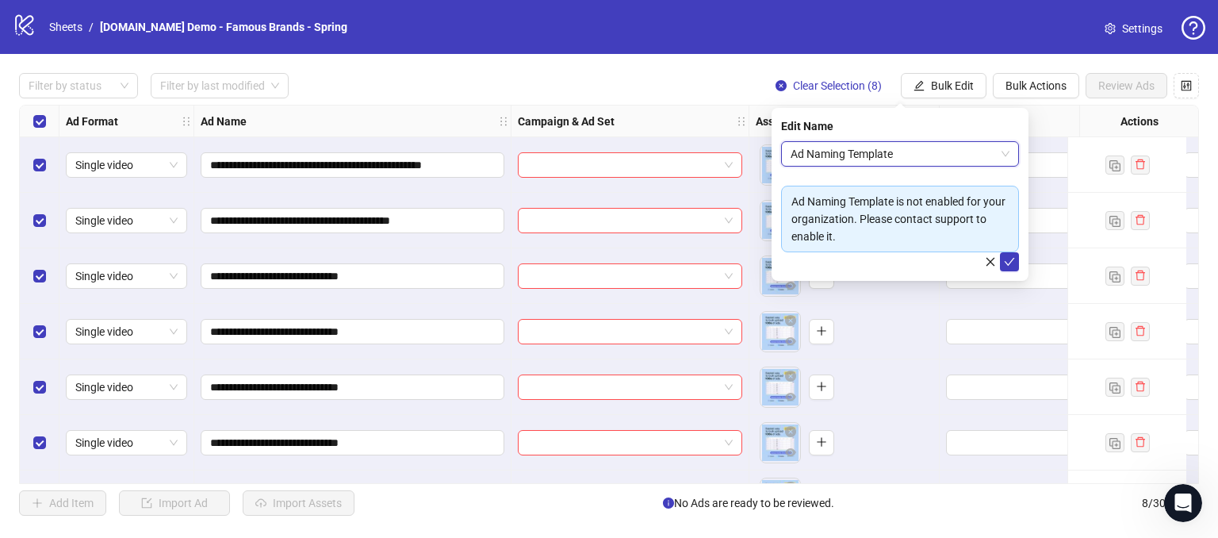
click at [847, 163] on span "Ad Naming Template" at bounding box center [900, 154] width 219 height 24
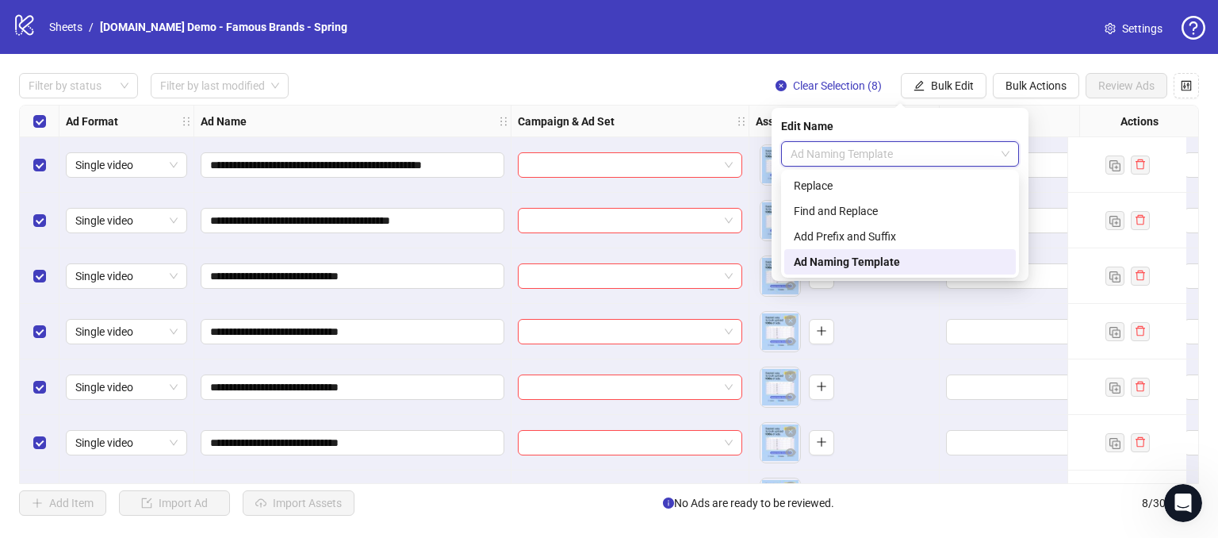
click at [830, 261] on div "Ad Naming Template" at bounding box center [900, 261] width 213 height 17
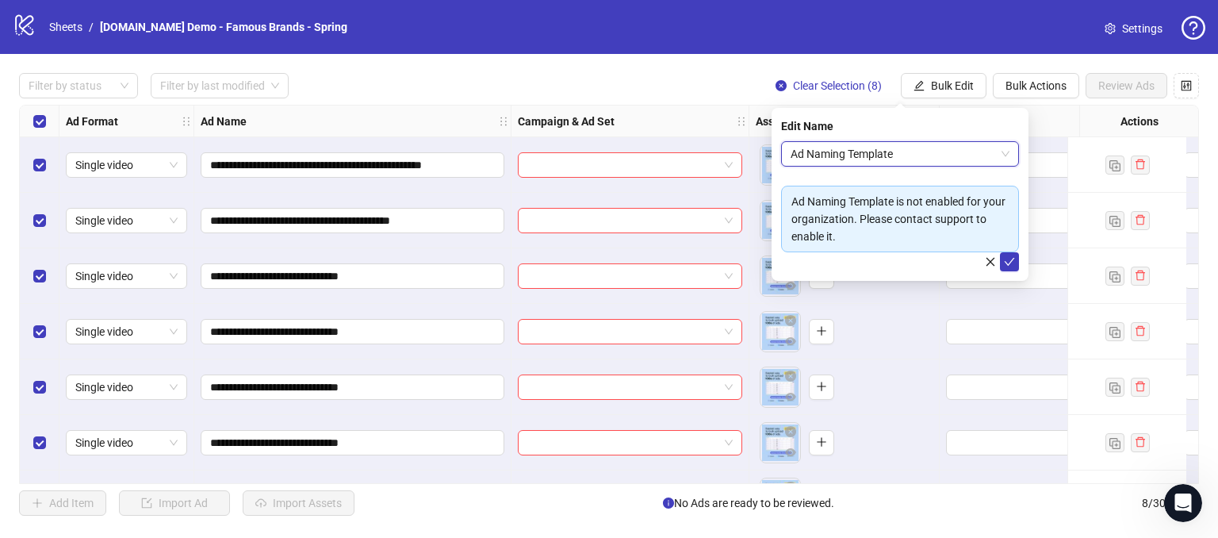
click at [835, 155] on span "Ad Naming Template" at bounding box center [900, 154] width 219 height 24
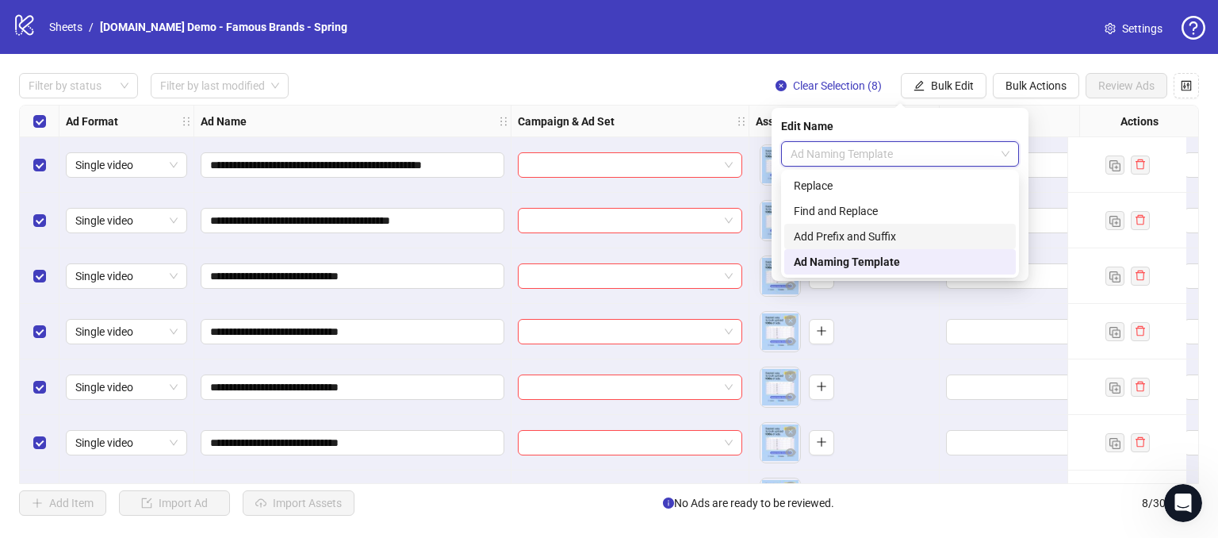
click at [850, 240] on div "Add Prefix and Suffix" at bounding box center [900, 236] width 213 height 17
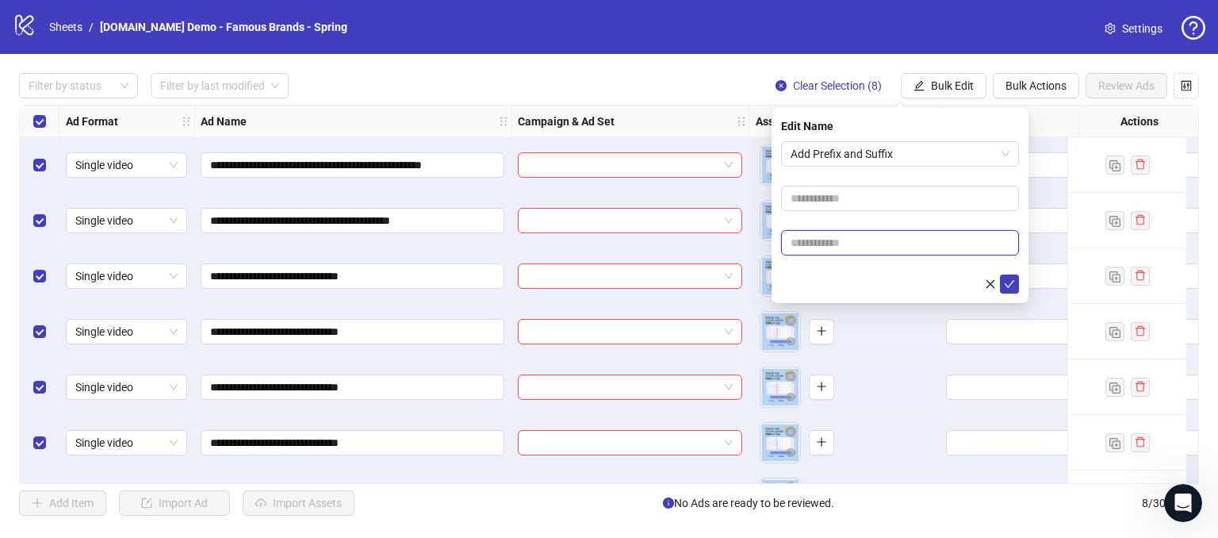
click at [844, 252] on input "text" at bounding box center [900, 242] width 238 height 25
type input "******"
click at [1011, 287] on icon "check" at bounding box center [1009, 283] width 11 height 11
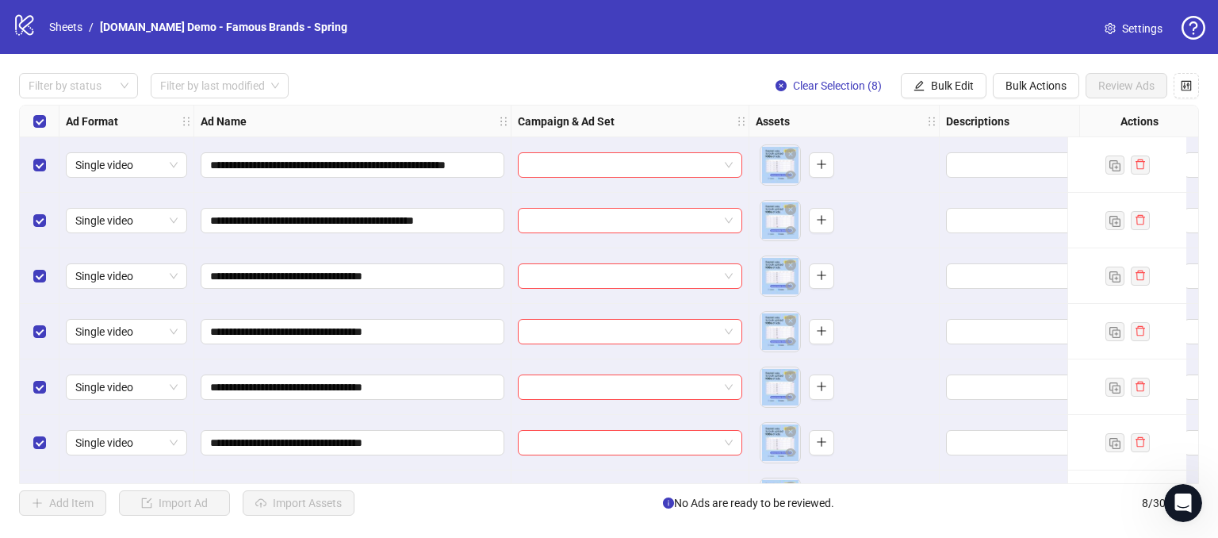
click at [540, 70] on div "**********" at bounding box center [609, 294] width 1218 height 481
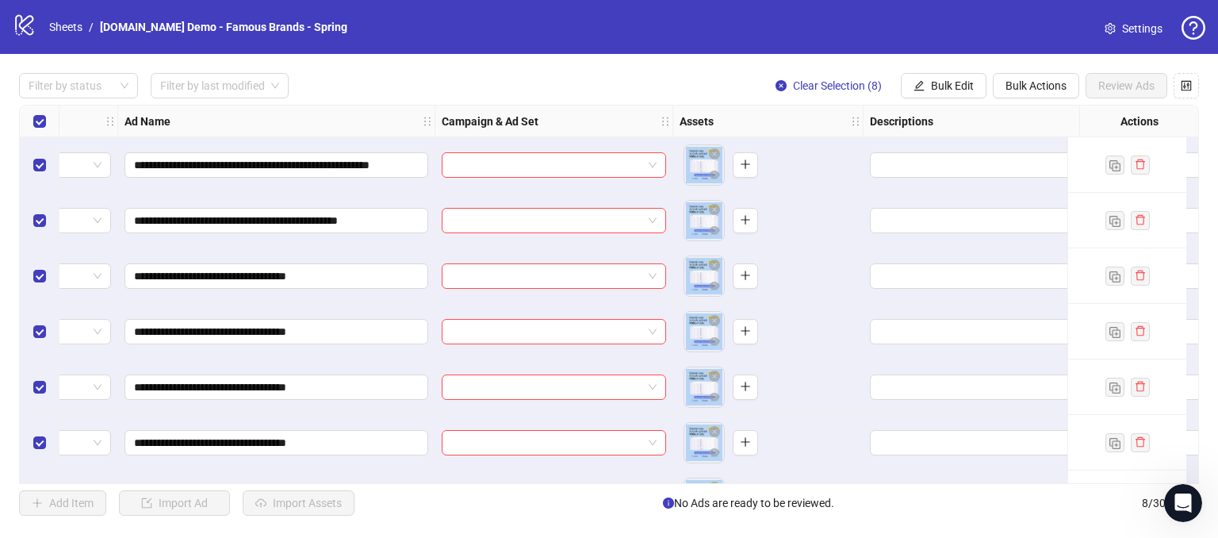
click at [374, 121] on div "Ad Name" at bounding box center [276, 121] width 317 height 32
click at [539, 473] on div at bounding box center [554, 498] width 238 height 56
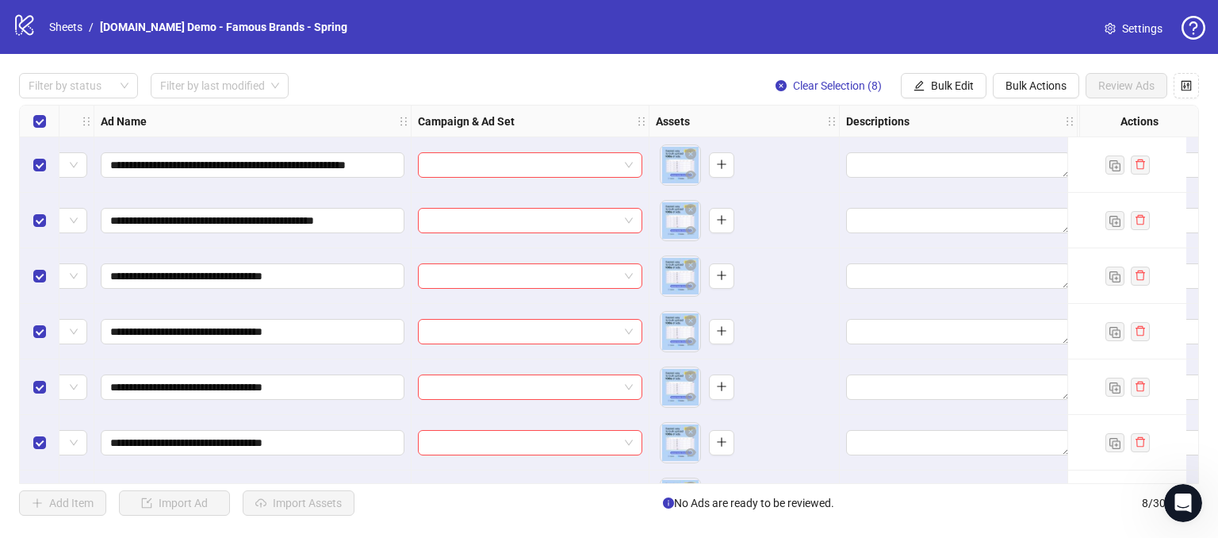
scroll to position [0, 389]
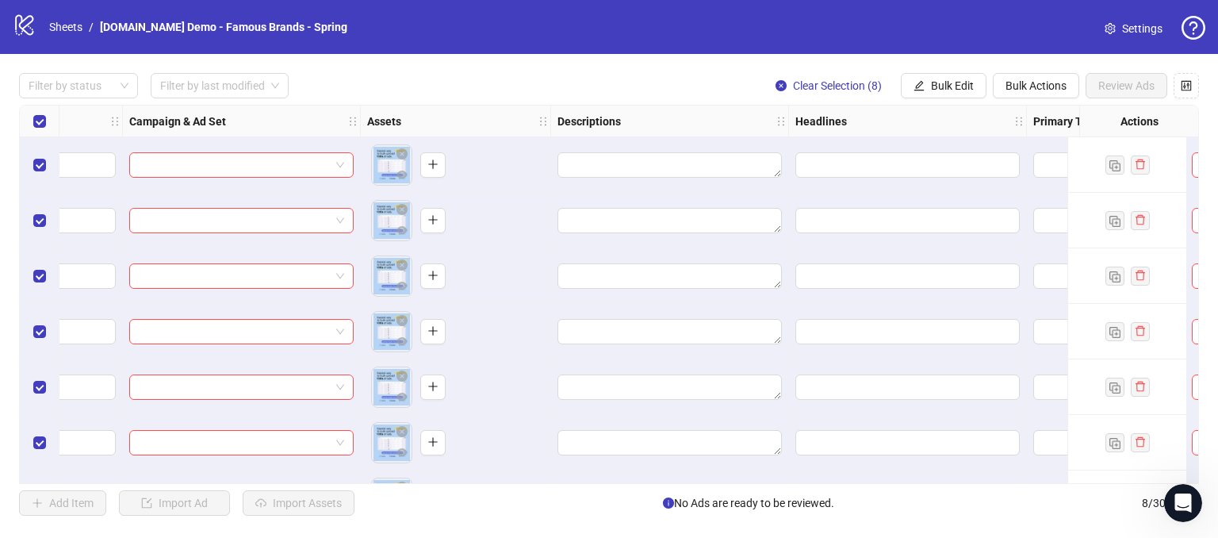
click at [975, 117] on div "Headlines" at bounding box center [908, 121] width 238 height 32
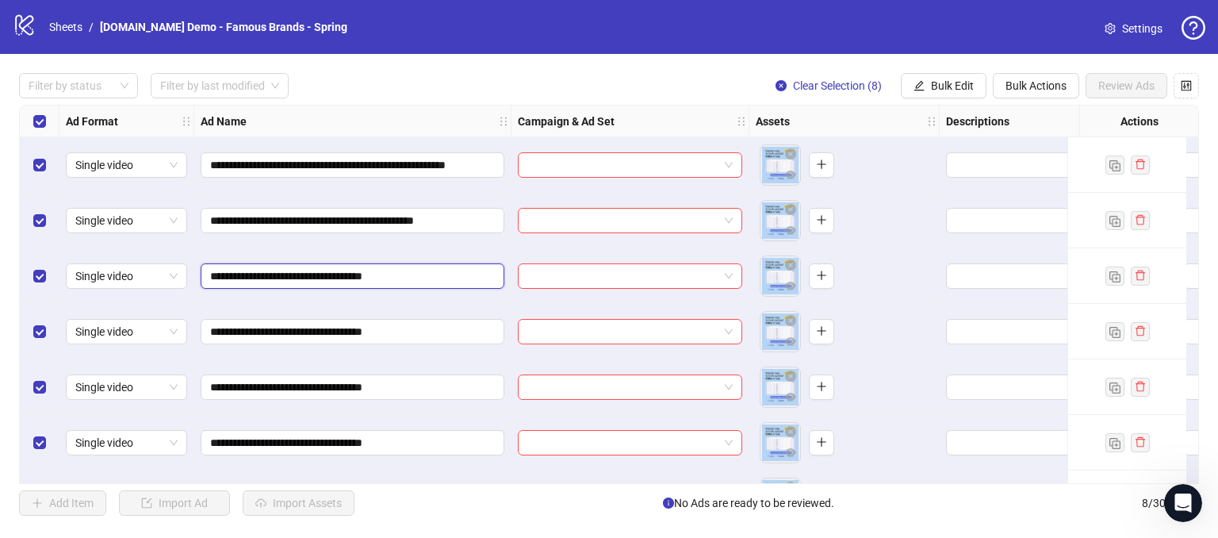
click at [427, 281] on input "**********" at bounding box center [350, 275] width 281 height 17
click at [417, 331] on input "**********" at bounding box center [350, 331] width 281 height 17
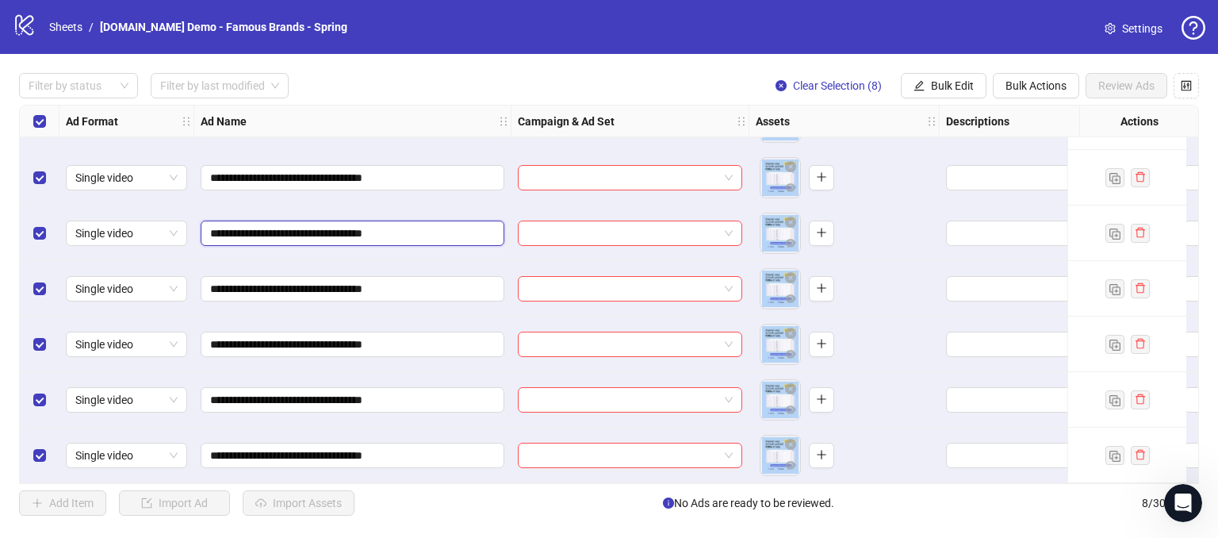
scroll to position [104, 0]
click at [417, 287] on input "**********" at bounding box center [350, 288] width 281 height 17
click at [415, 335] on input "**********" at bounding box center [350, 343] width 281 height 17
click at [422, 335] on input "**********" at bounding box center [350, 343] width 281 height 17
type input "**********"
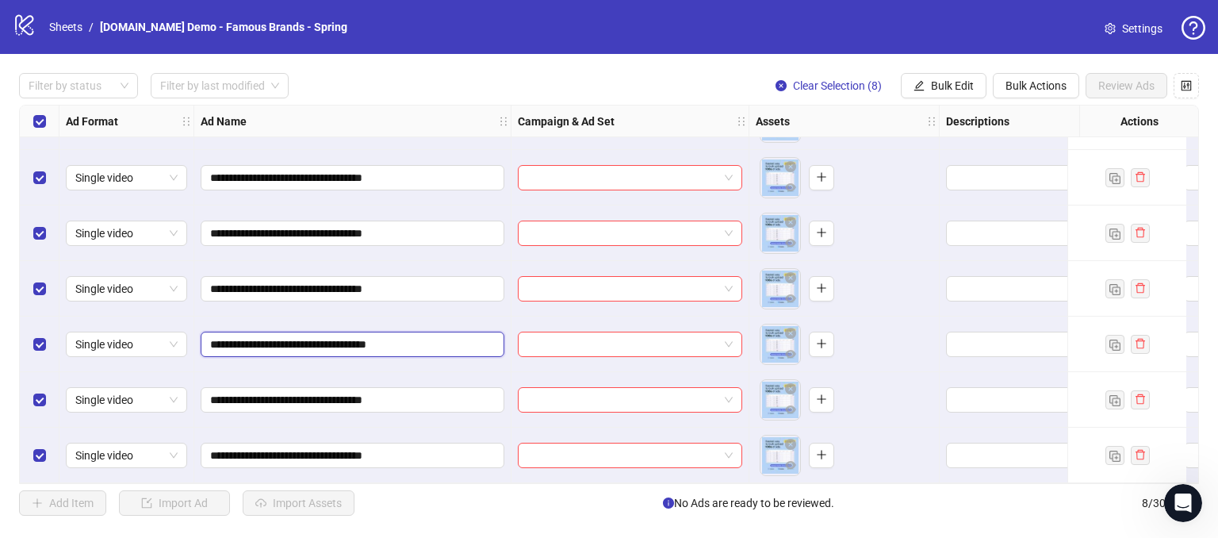
click at [415, 340] on input "**********" at bounding box center [350, 343] width 281 height 17
drag, startPoint x: 409, startPoint y: 338, endPoint x: 361, endPoint y: 327, distance: 49.5
click at [361, 331] on span "**********" at bounding box center [353, 343] width 304 height 25
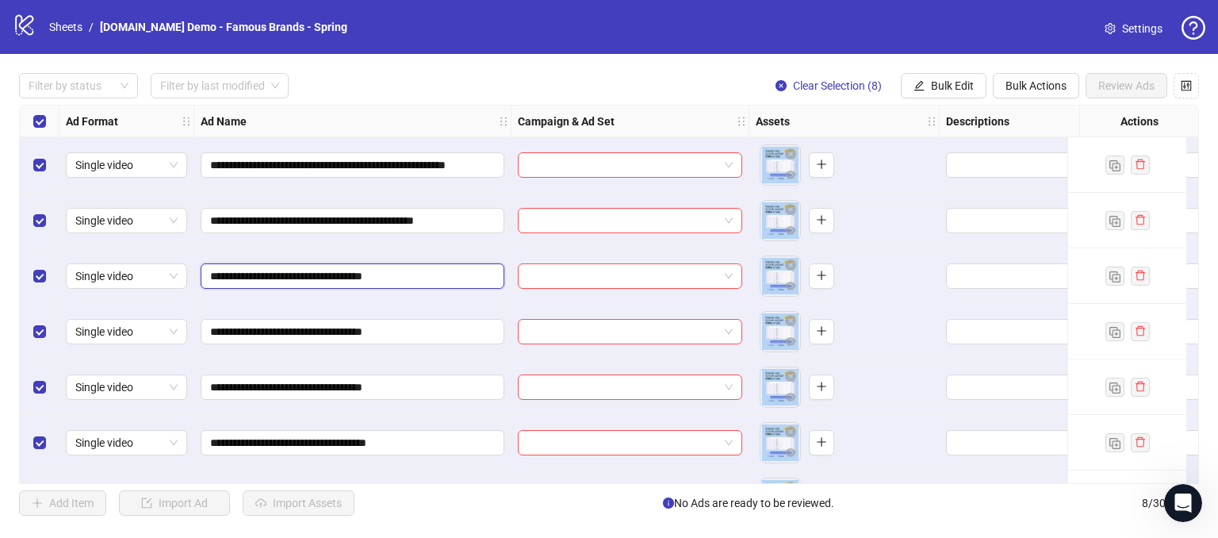
click at [436, 275] on input "**********" at bounding box center [350, 275] width 281 height 17
click at [447, 331] on input "**********" at bounding box center [350, 331] width 281 height 17
click at [422, 372] on div "**********" at bounding box center [352, 387] width 317 height 56
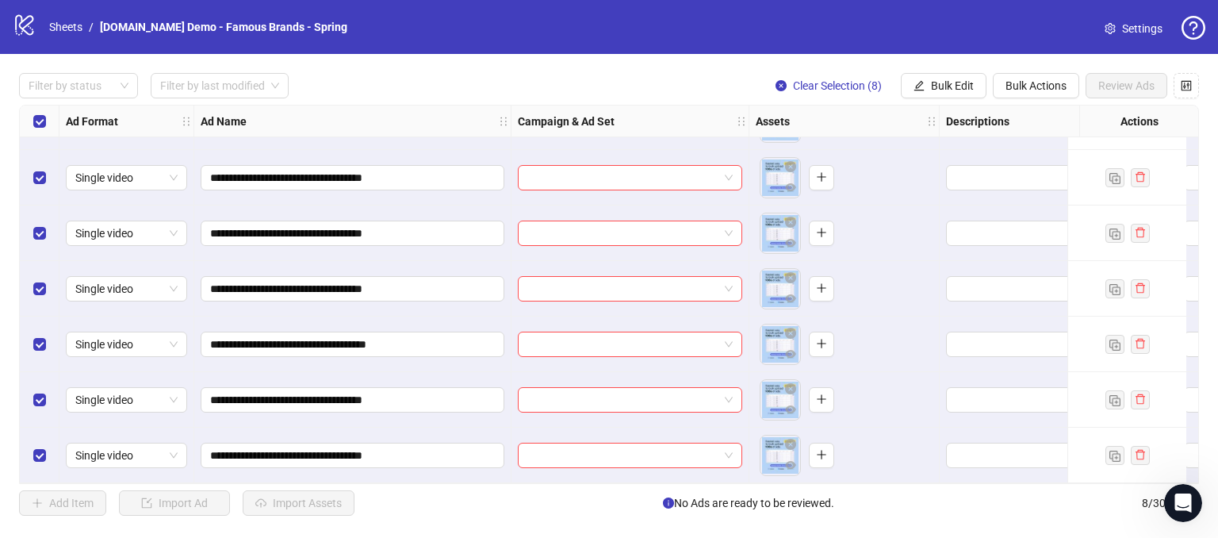
click at [422, 334] on div "**********" at bounding box center [609, 294] width 1180 height 379
click at [422, 391] on input "**********" at bounding box center [350, 399] width 281 height 17
click at [436, 446] on input "**********" at bounding box center [350, 454] width 281 height 17
click at [948, 83] on span "Bulk Edit" at bounding box center [952, 85] width 43 height 13
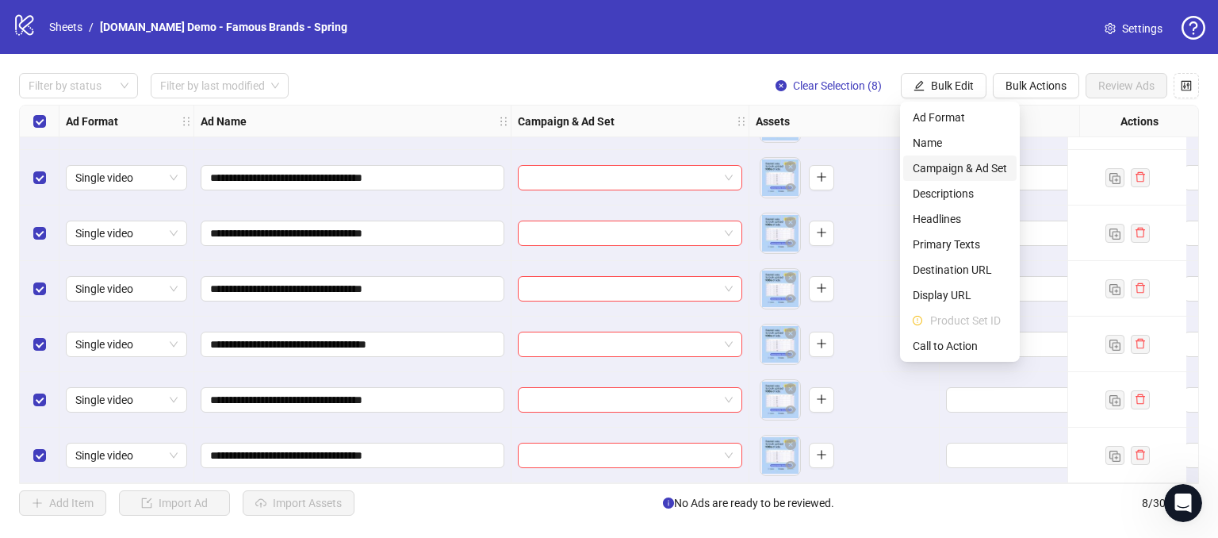
click at [936, 171] on span "Campaign & Ad Set" at bounding box center [960, 167] width 94 height 17
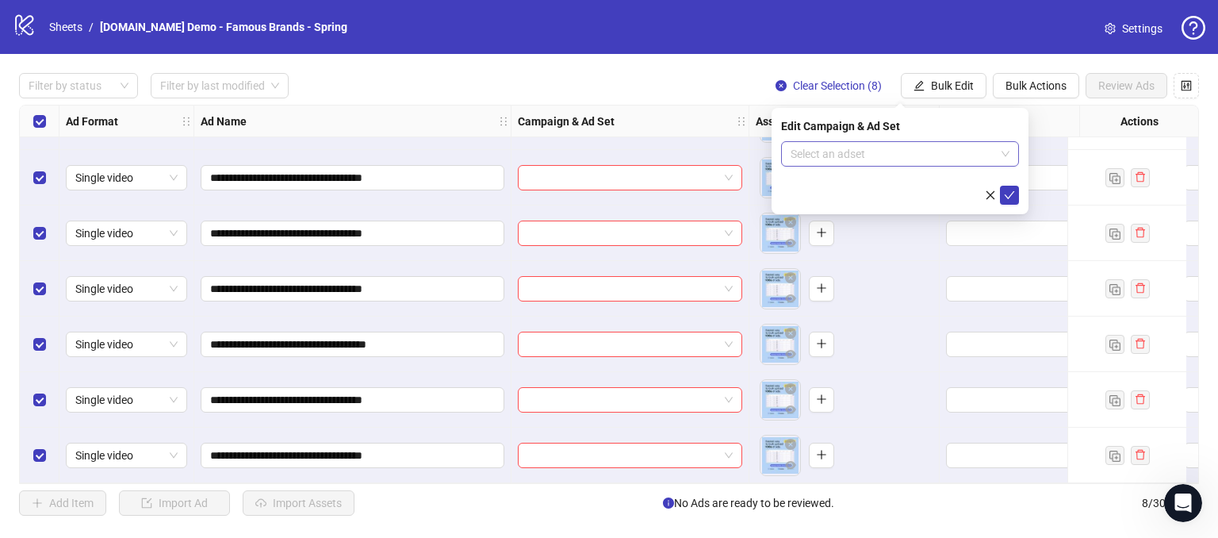
click at [831, 160] on input "search" at bounding box center [893, 154] width 205 height 24
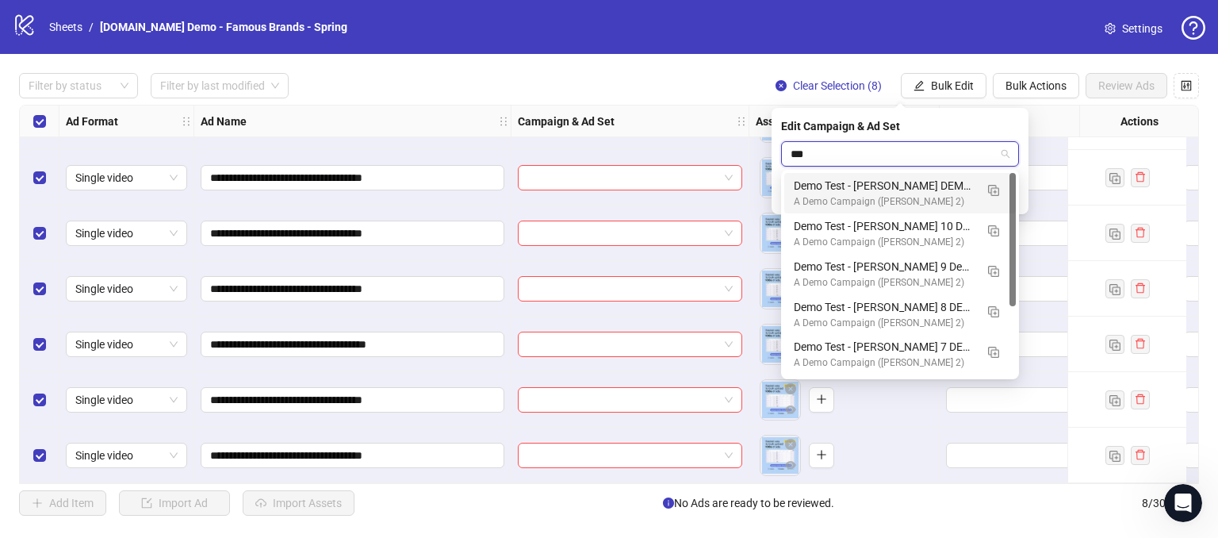
type input "****"
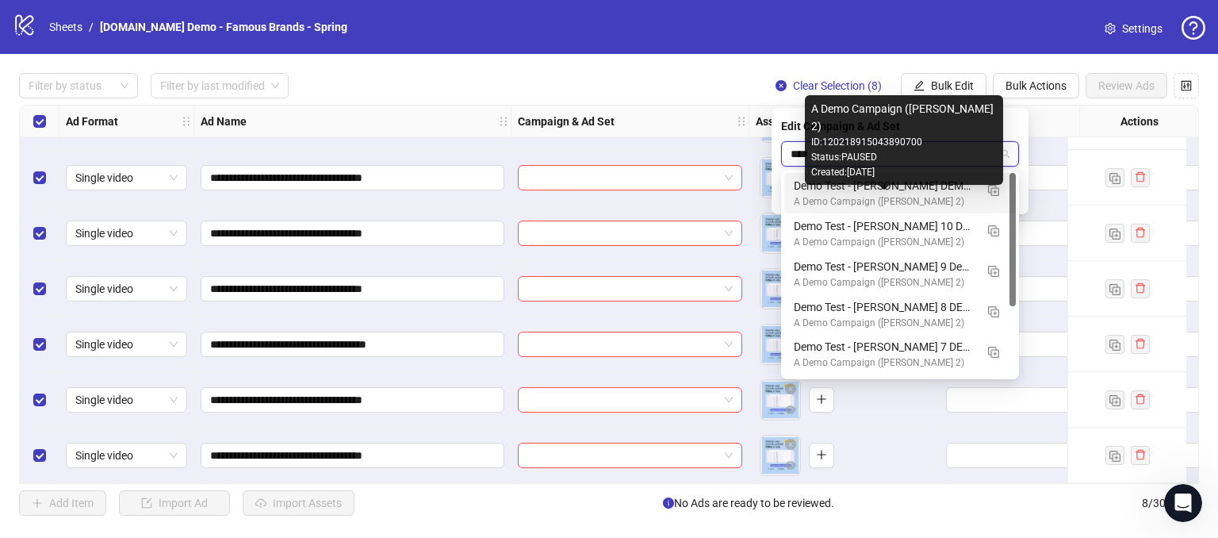
click at [844, 197] on div "A Demo Campaign ([PERSON_NAME] 2)" at bounding box center [884, 201] width 181 height 15
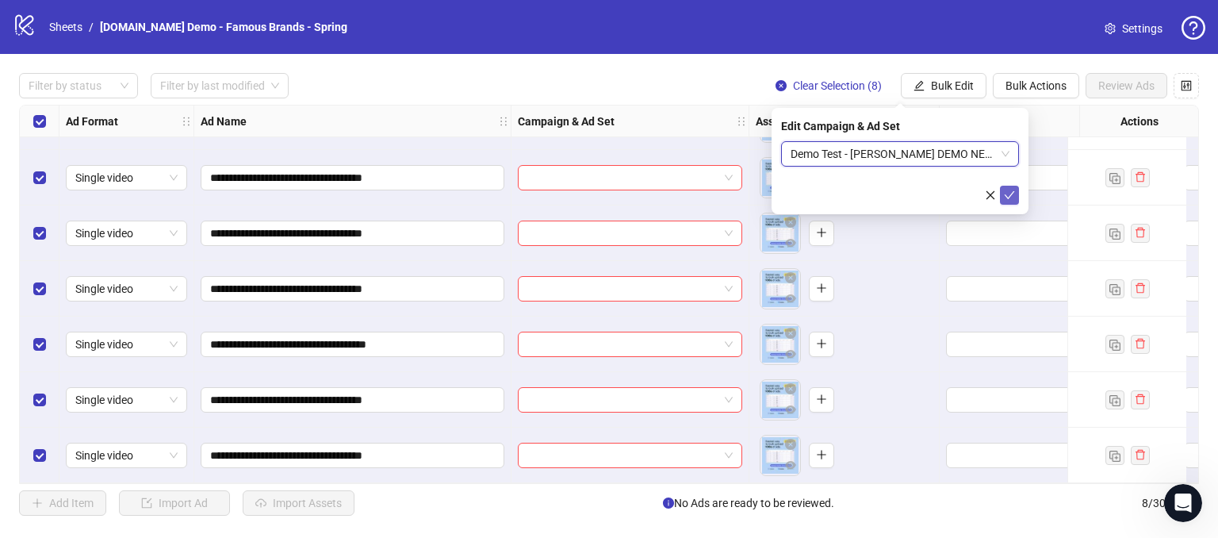
click at [1007, 201] on button "submit" at bounding box center [1009, 195] width 19 height 19
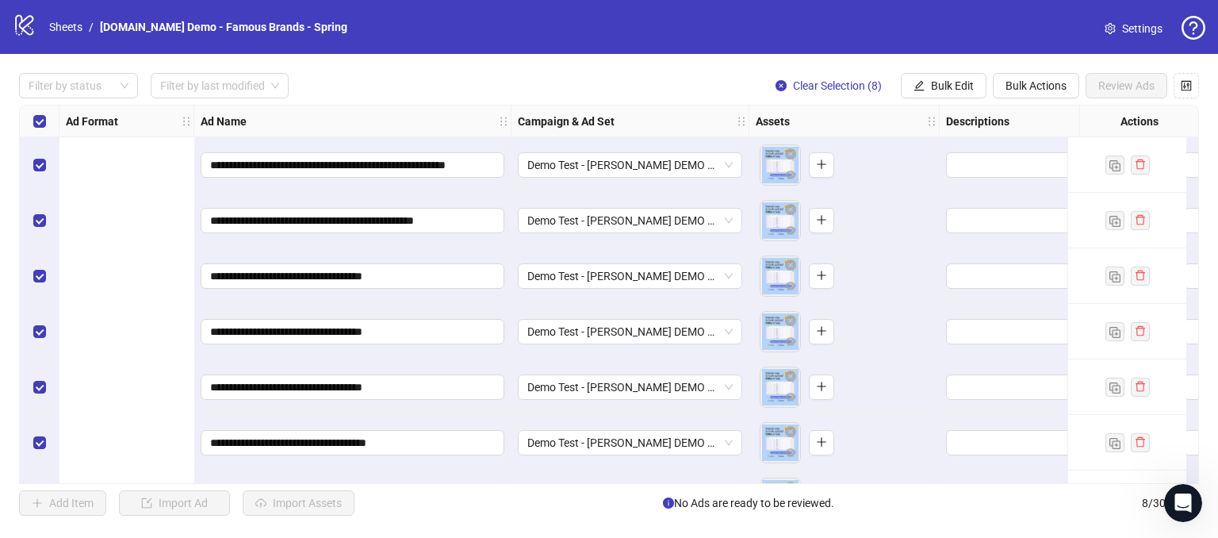
scroll to position [0, 650]
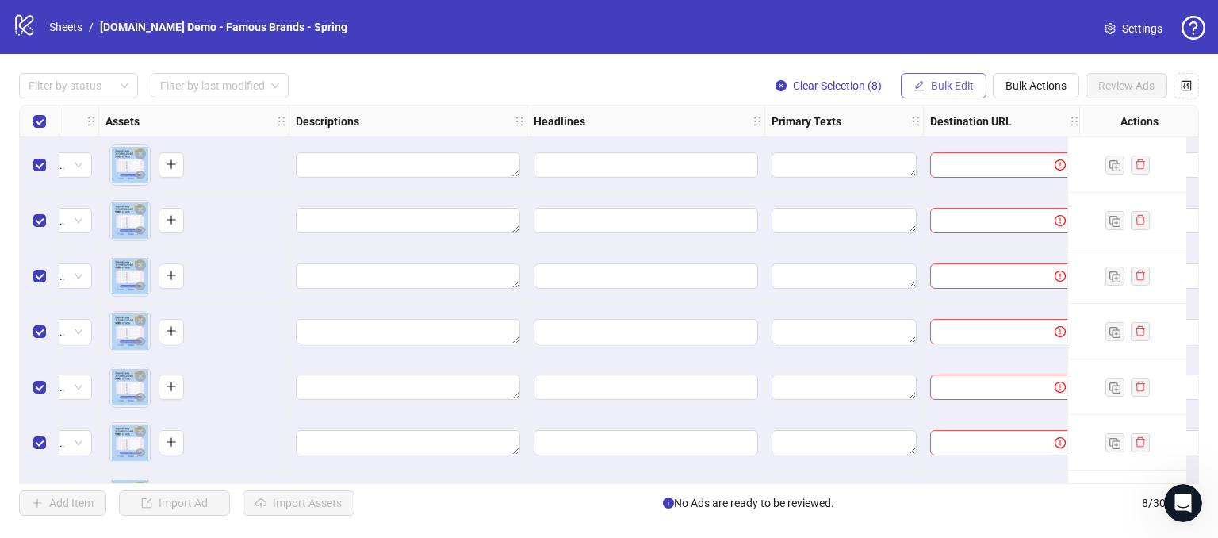
click at [961, 80] on span "Bulk Edit" at bounding box center [952, 85] width 43 height 13
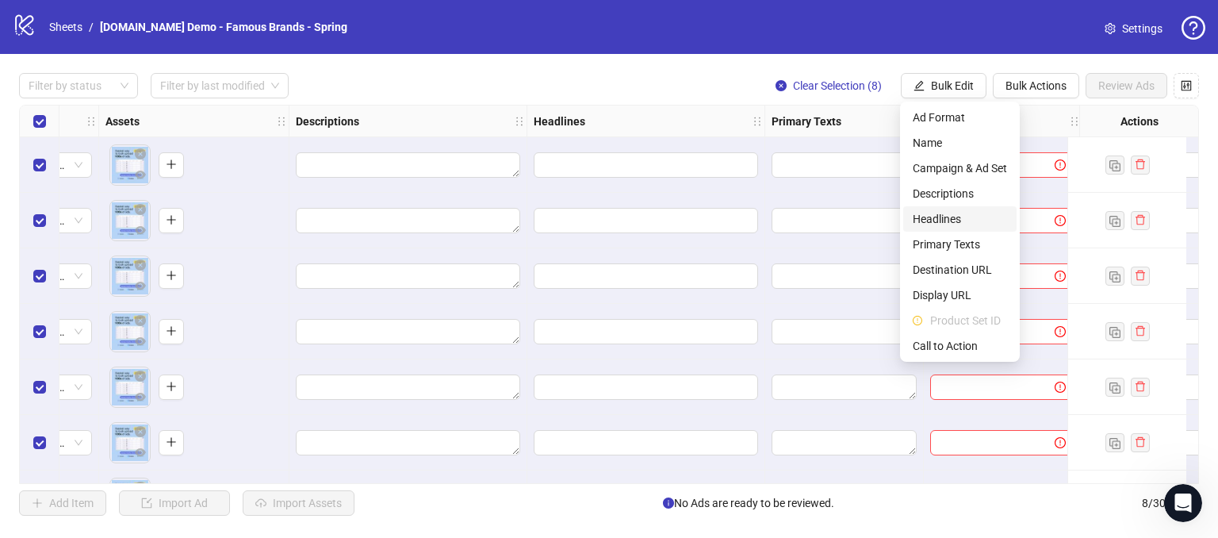
click at [940, 220] on span "Headlines" at bounding box center [960, 218] width 94 height 17
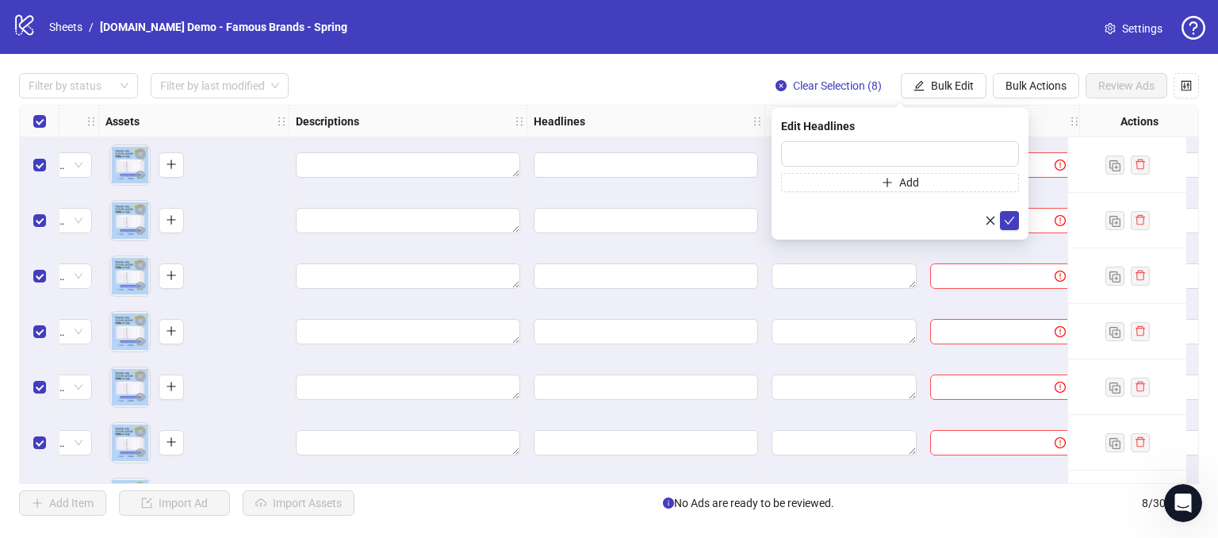
click at [810, 134] on div "Edit Headlines" at bounding box center [900, 125] width 238 height 17
click at [834, 147] on input "text" at bounding box center [900, 153] width 238 height 25
type input "**********"
click at [1009, 224] on icon "check" at bounding box center [1009, 220] width 11 height 11
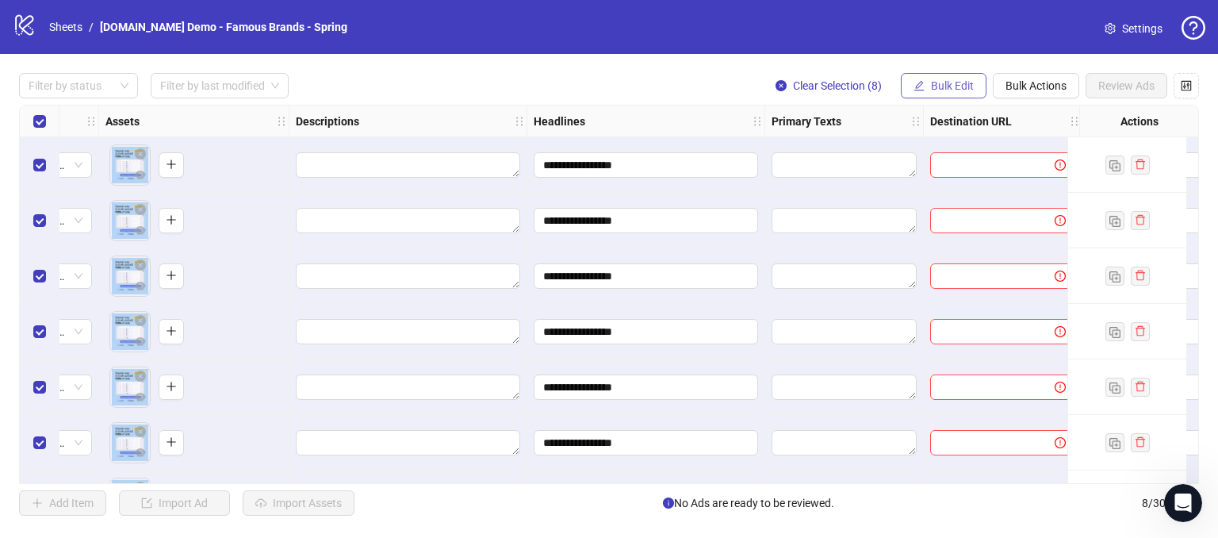
click at [942, 90] on span "Bulk Edit" at bounding box center [952, 85] width 43 height 13
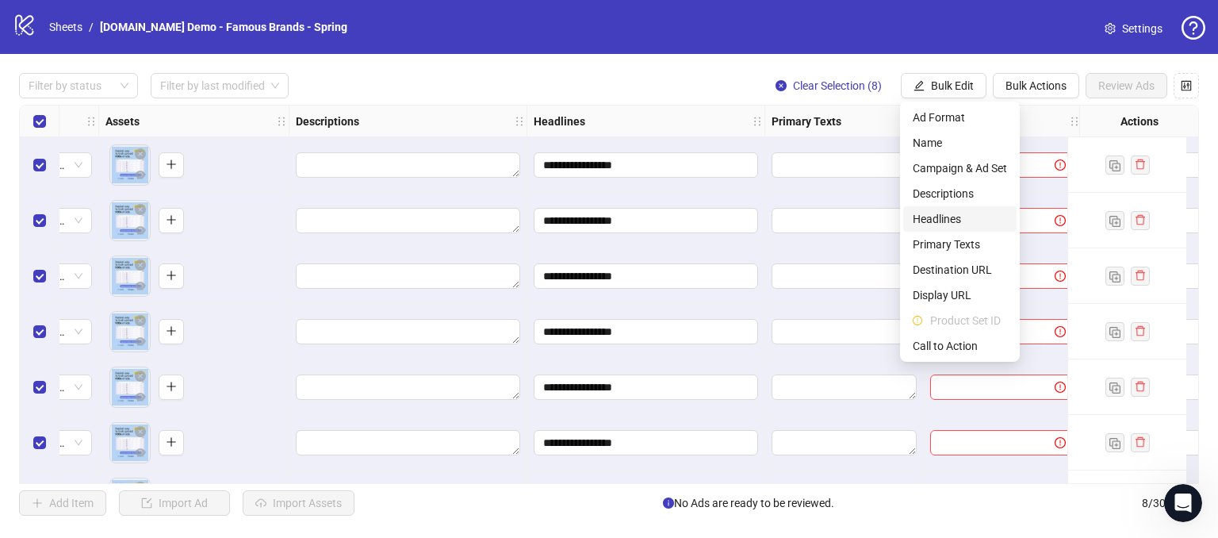
click at [936, 220] on span "Headlines" at bounding box center [960, 218] width 94 height 17
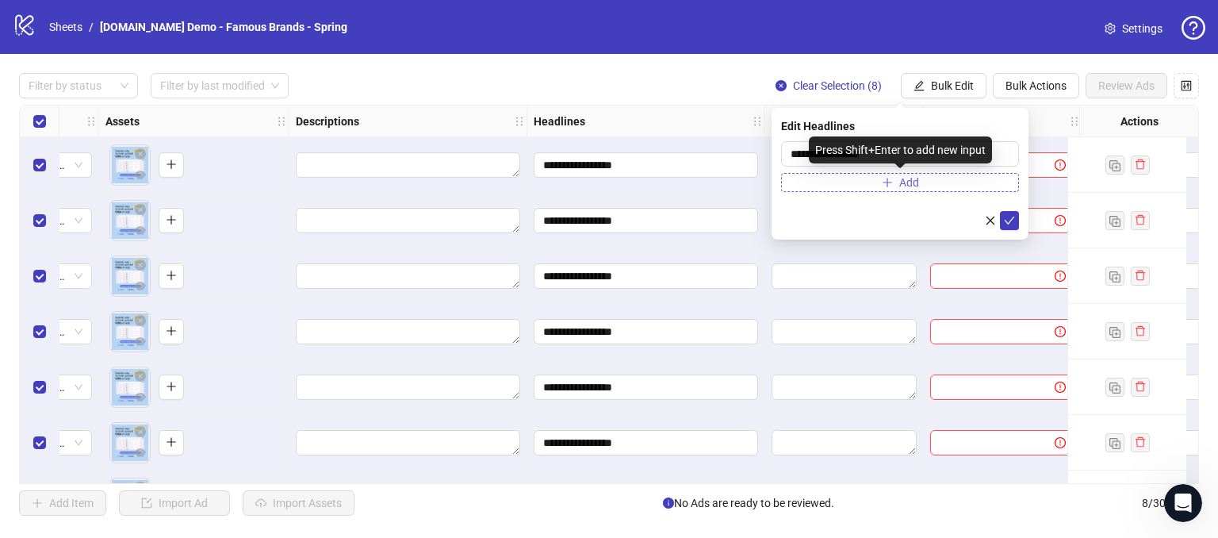
click at [893, 188] on button "Add" at bounding box center [900, 182] width 238 height 19
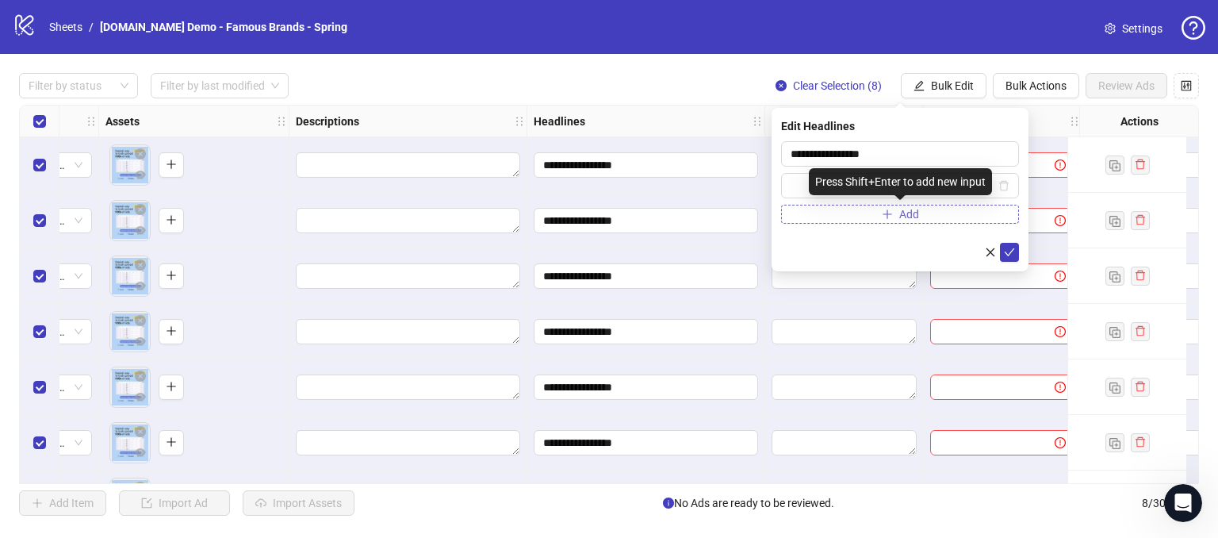
click at [891, 213] on icon "plus" at bounding box center [887, 214] width 11 height 11
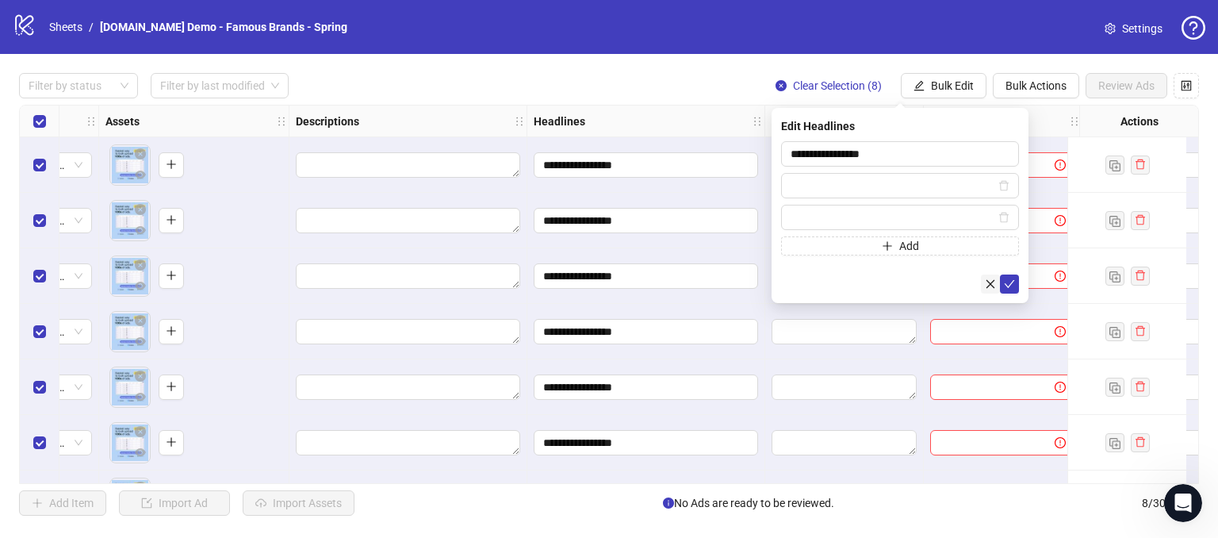
click at [991, 285] on icon "close" at bounding box center [990, 283] width 11 height 11
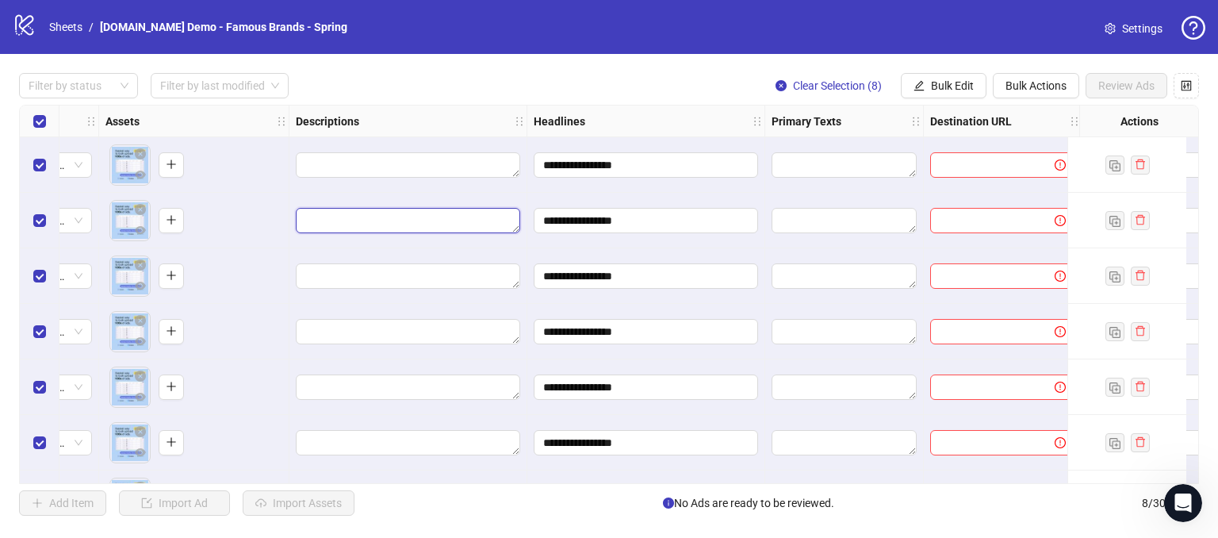
click at [336, 223] on textarea "Edit values" at bounding box center [408, 220] width 224 height 25
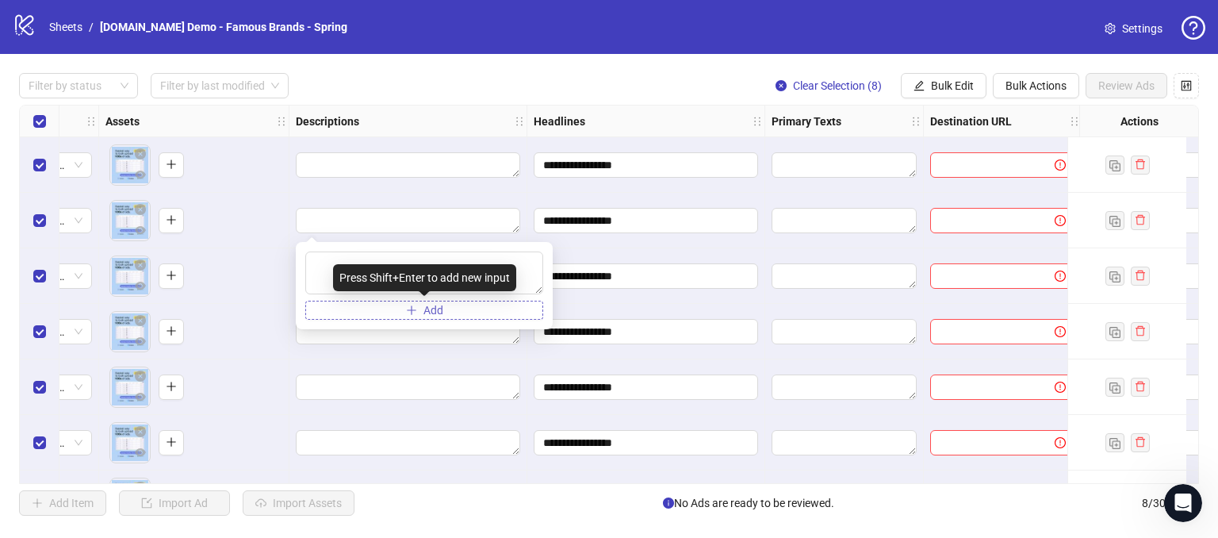
click at [397, 308] on button "Add" at bounding box center [424, 310] width 238 height 19
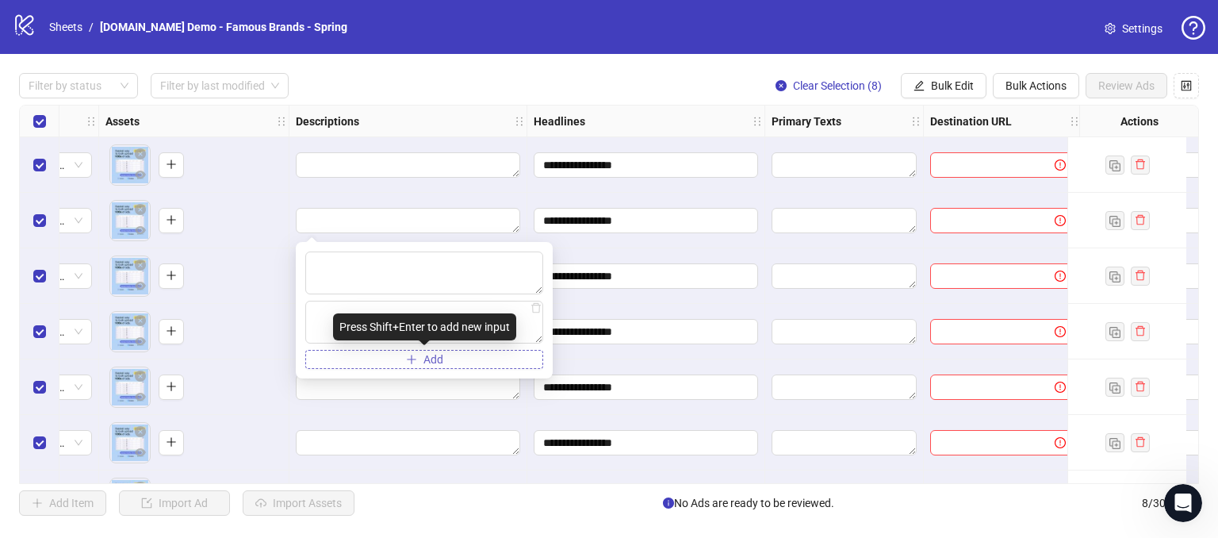
click at [412, 361] on icon "plus" at bounding box center [411, 359] width 11 height 11
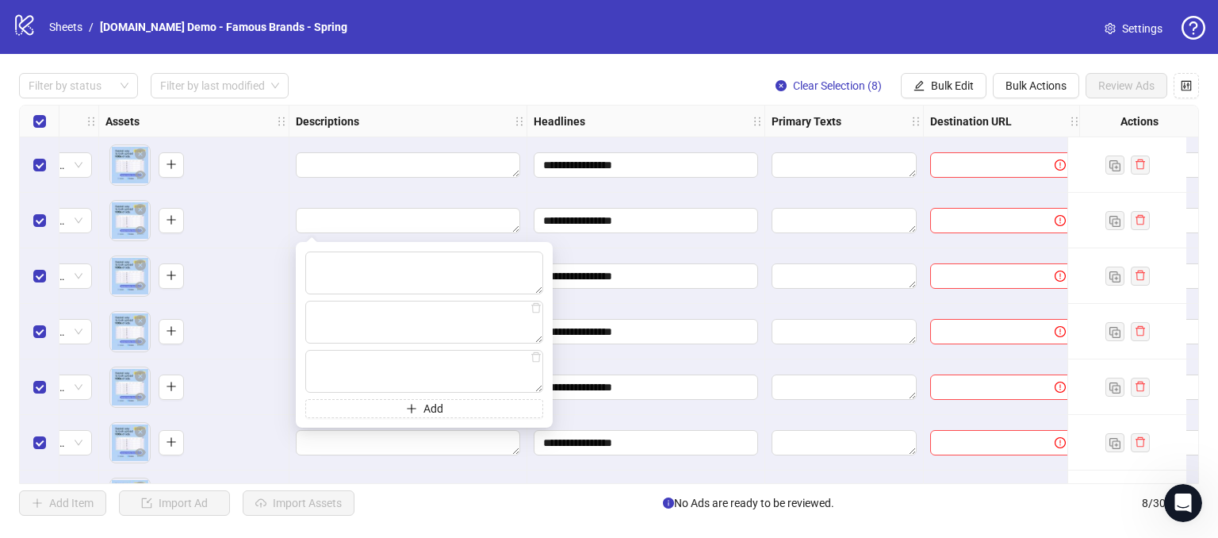
click at [473, 89] on div "Filter by status Filter by last modified Clear Selection (8) Bulk Edit Bulk Act…" at bounding box center [609, 85] width 1180 height 25
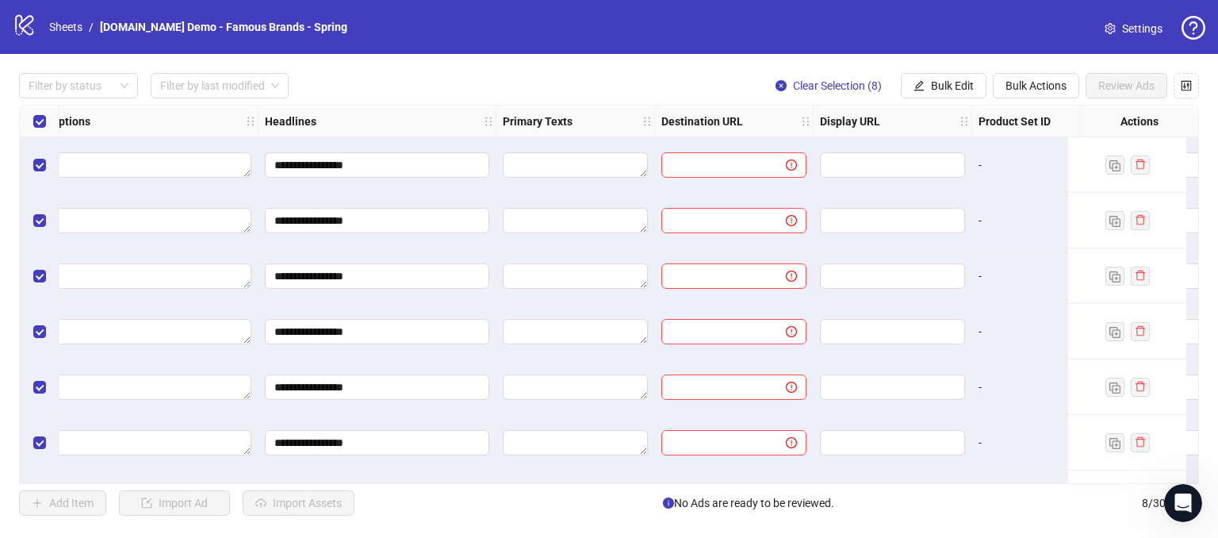
scroll to position [0, 1049]
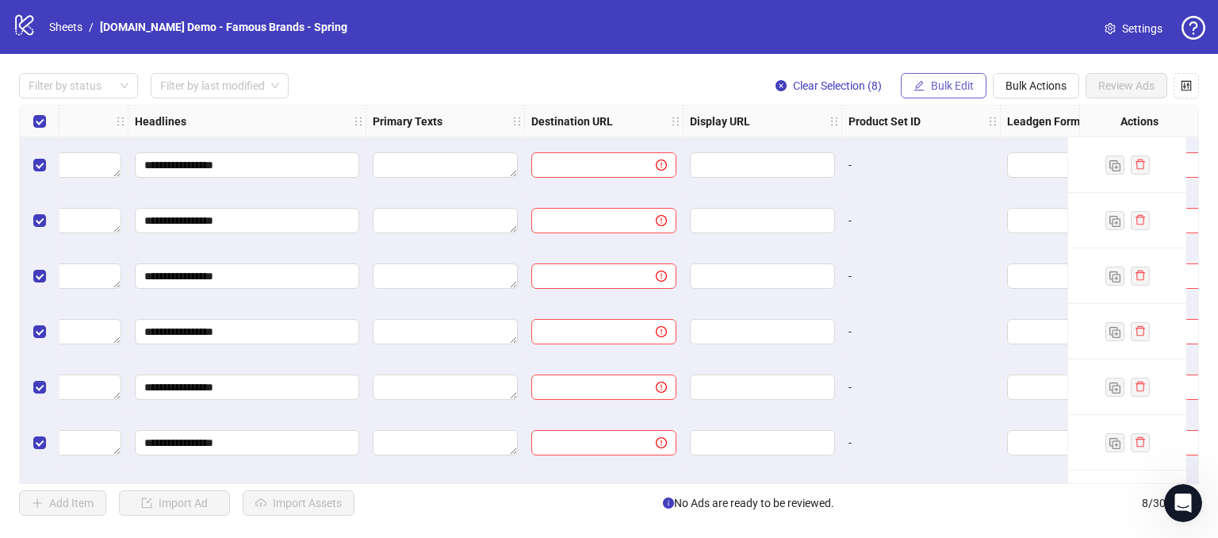
click at [945, 86] on span "Bulk Edit" at bounding box center [952, 85] width 43 height 13
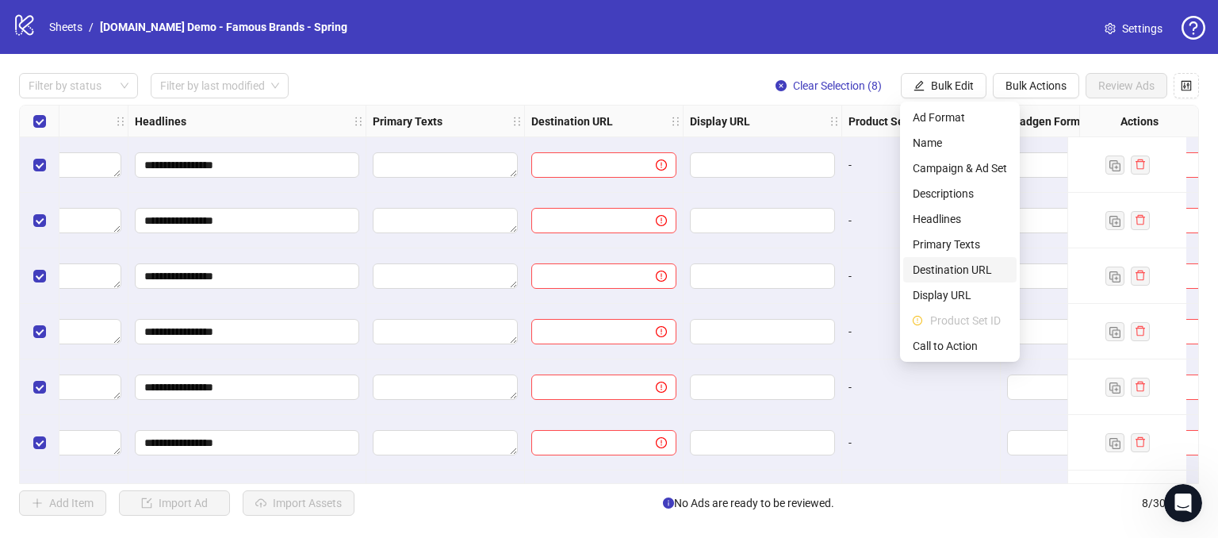
click at [938, 270] on span "Destination URL" at bounding box center [960, 269] width 94 height 17
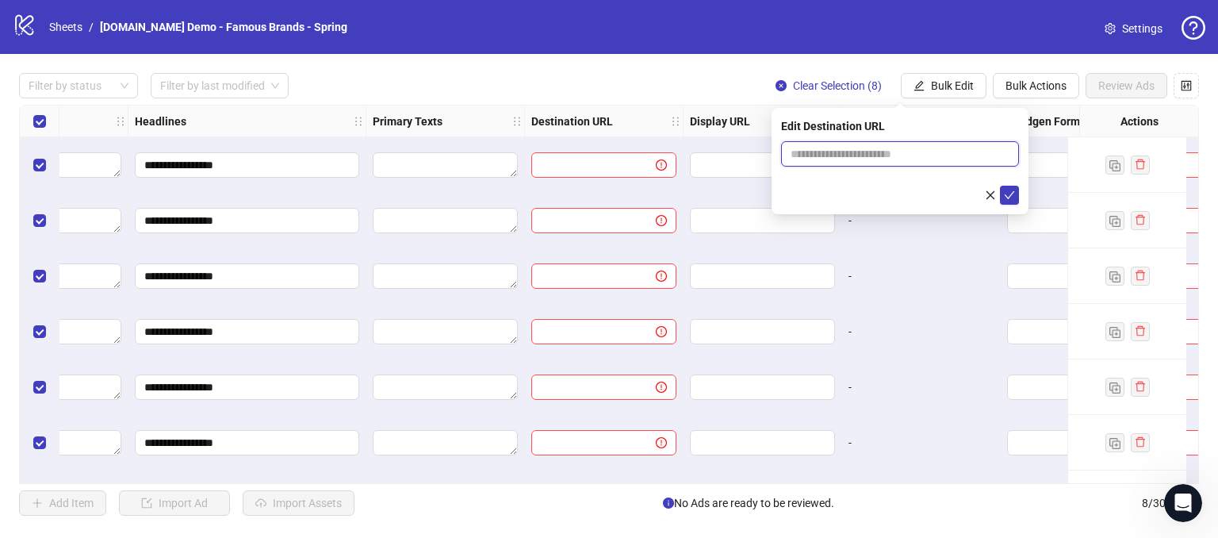
click at [831, 155] on input "text" at bounding box center [894, 153] width 206 height 17
type input "**********"
click at [1011, 193] on icon "check" at bounding box center [1009, 195] width 11 height 11
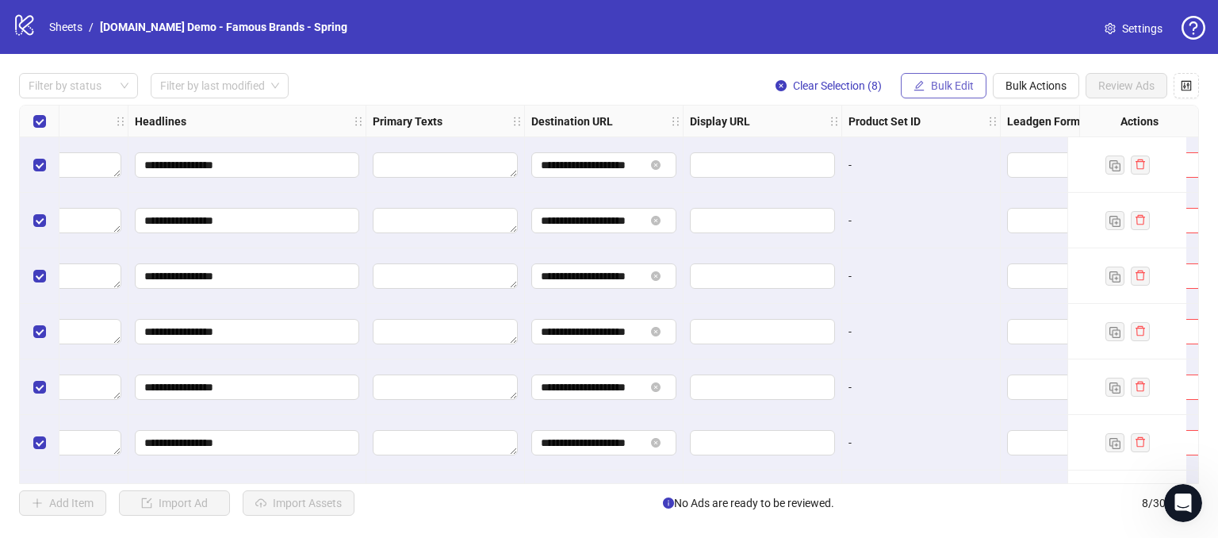
click at [948, 85] on span "Bulk Edit" at bounding box center [952, 85] width 43 height 13
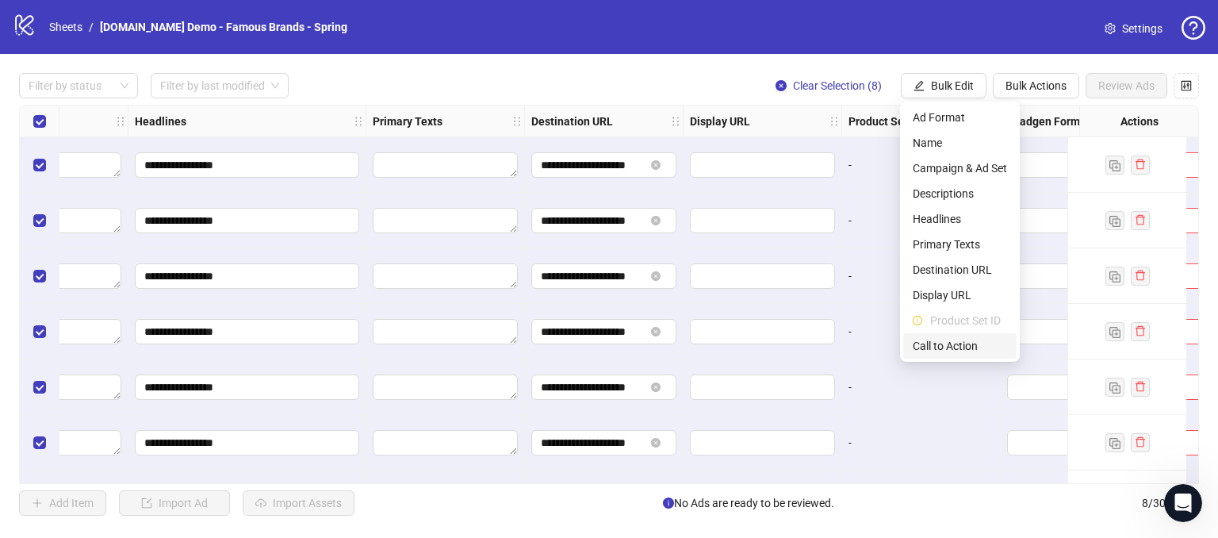
click at [946, 345] on span "Call to Action" at bounding box center [960, 345] width 94 height 17
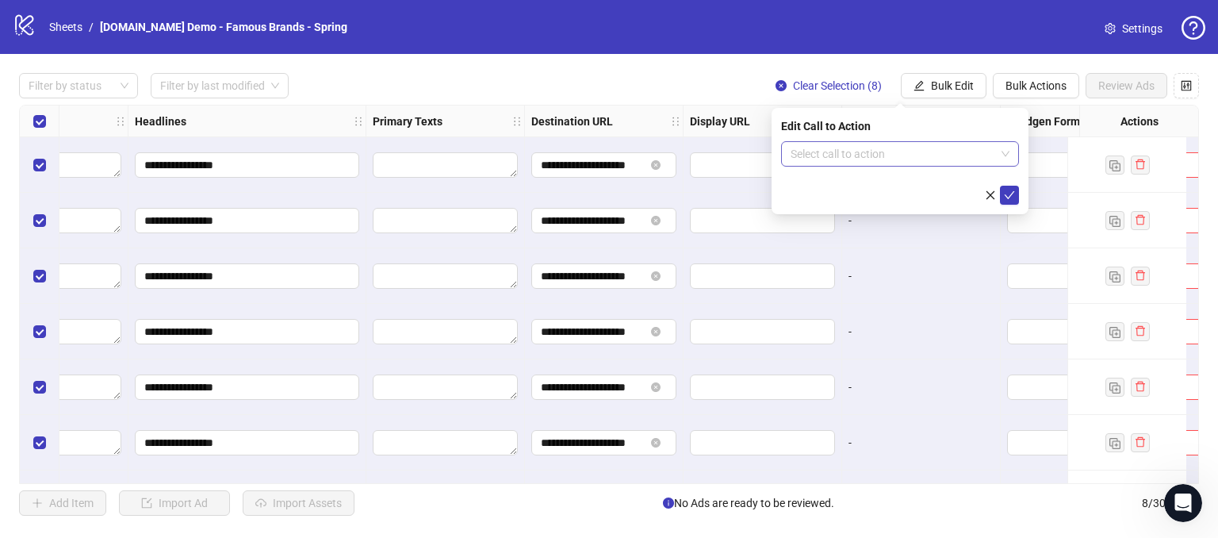
click at [858, 160] on input "search" at bounding box center [893, 154] width 205 height 24
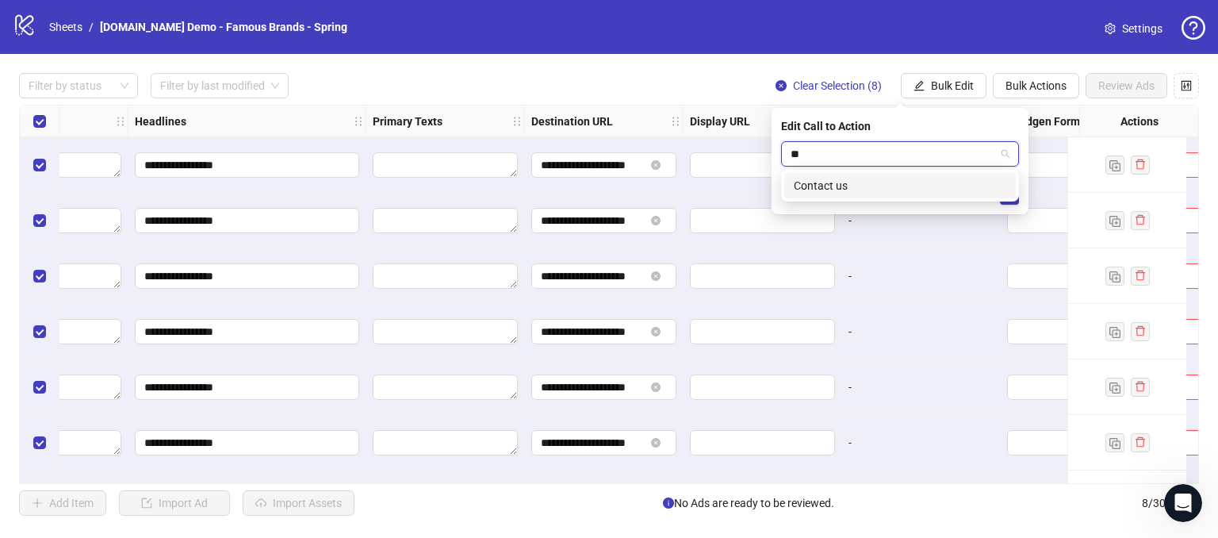
type input "*"
type input "***"
click at [844, 187] on div "Contact us" at bounding box center [900, 185] width 213 height 17
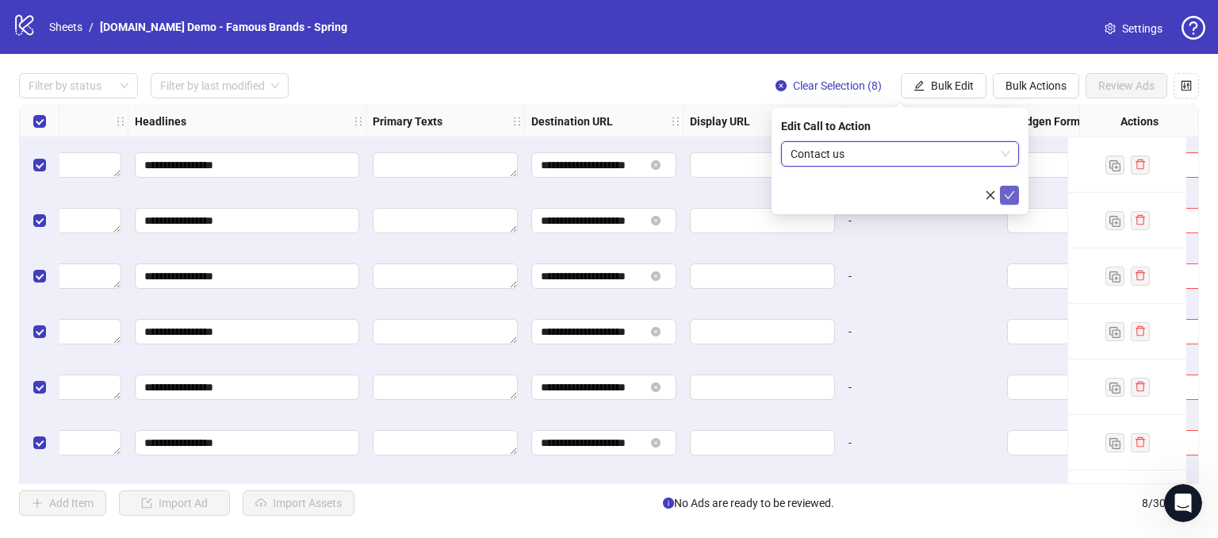
click at [1009, 197] on icon "check" at bounding box center [1009, 195] width 11 height 11
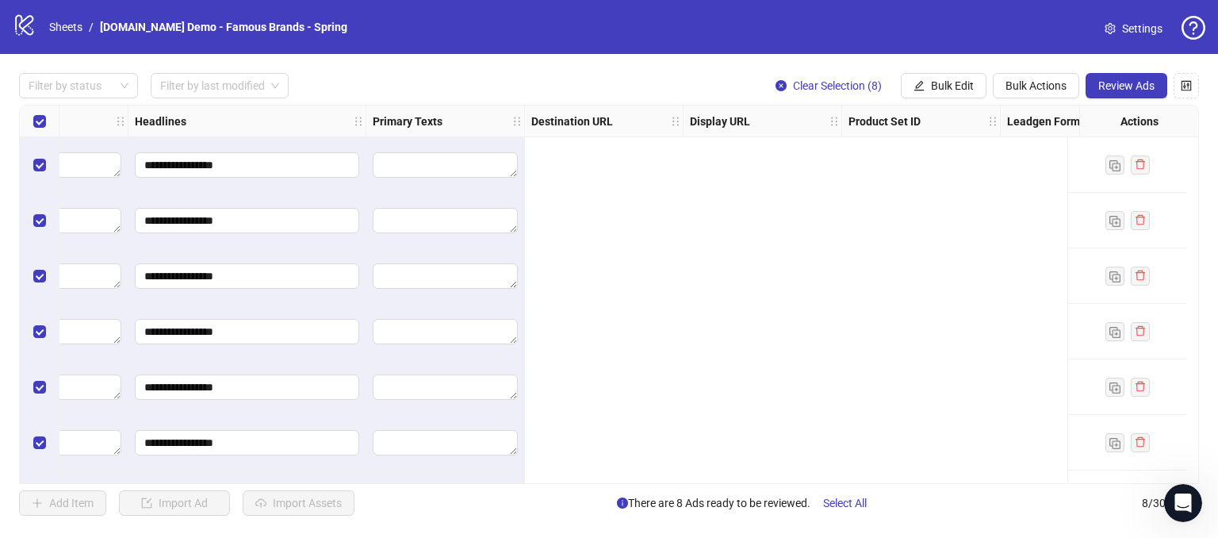
scroll to position [0, 0]
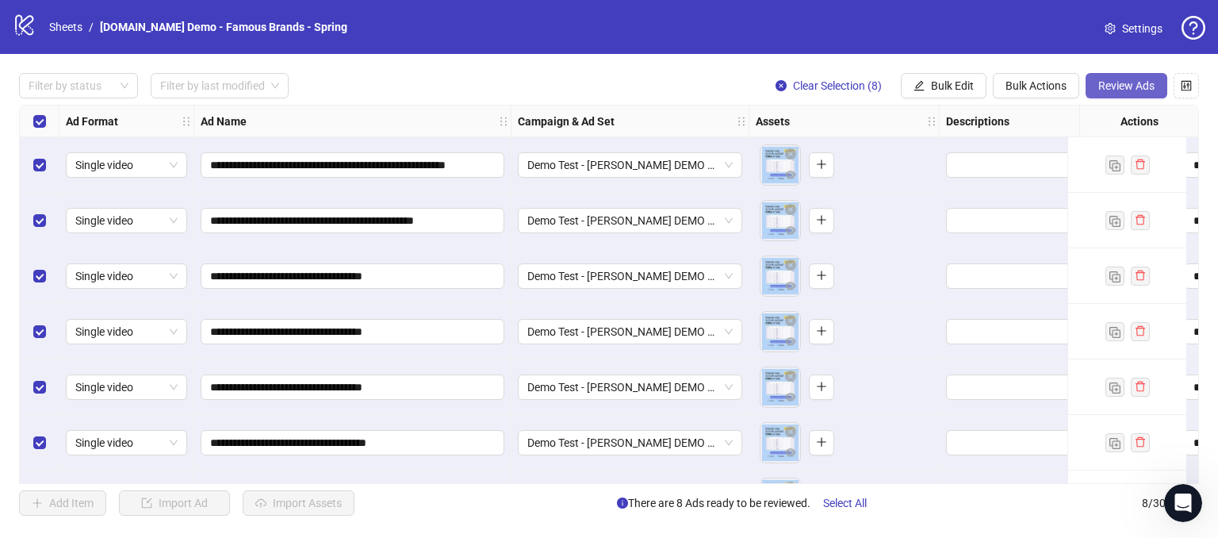
click at [1110, 86] on span "Review Ads" at bounding box center [1126, 85] width 56 height 13
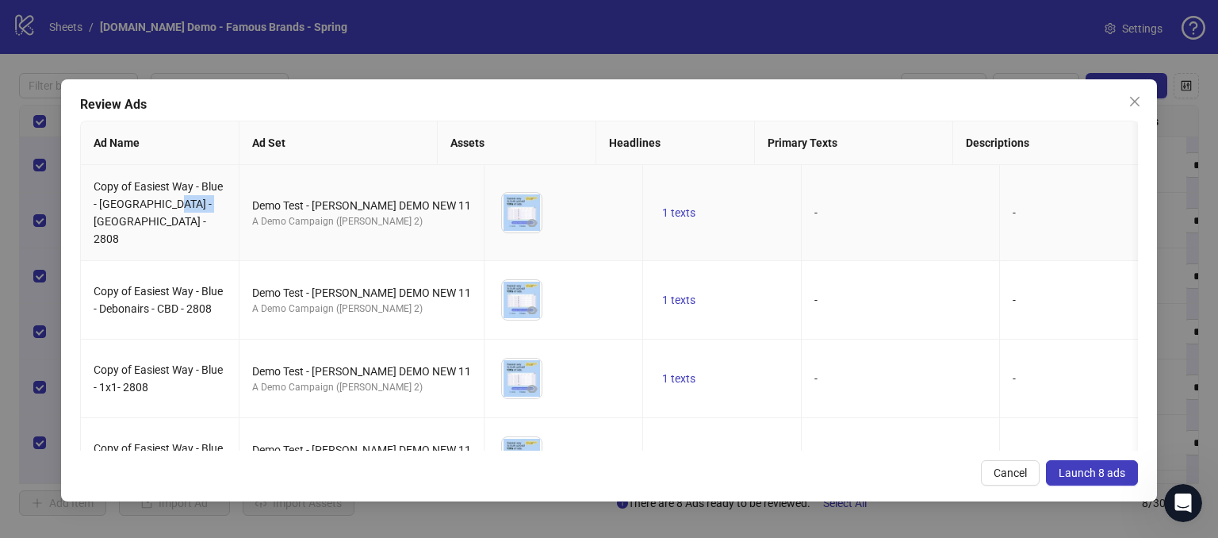
drag, startPoint x: 167, startPoint y: 204, endPoint x: 206, endPoint y: 235, distance: 50.3
click at [201, 216] on td "Copy of Easiest Way - Blue - [GEOGRAPHIC_DATA] - [GEOGRAPHIC_DATA] - 2808" at bounding box center [160, 213] width 159 height 96
click at [201, 261] on td "Copy of Easiest Way - Blue - Debonairs - CBD - 2808" at bounding box center [160, 300] width 159 height 79
drag, startPoint x: 126, startPoint y: 203, endPoint x: 167, endPoint y: 197, distance: 40.8
click at [167, 197] on span "Copy of Easiest Way - Blue - [GEOGRAPHIC_DATA] - [GEOGRAPHIC_DATA] - 2808" at bounding box center [158, 212] width 129 height 65
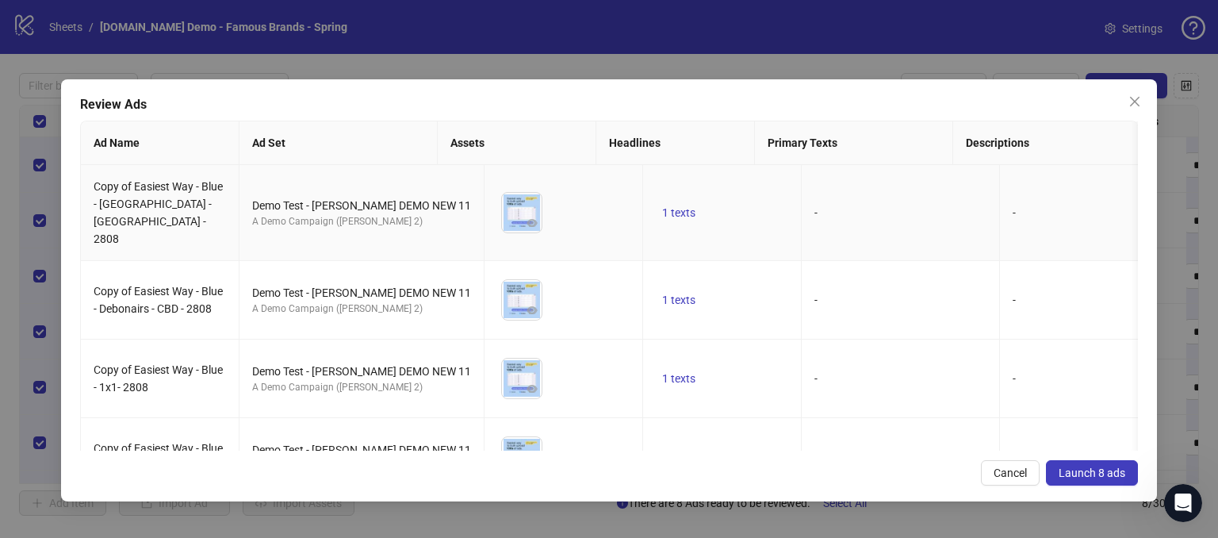
click at [190, 216] on td "Copy of Easiest Way - Blue - [GEOGRAPHIC_DATA] - [GEOGRAPHIC_DATA] - 2808" at bounding box center [160, 213] width 159 height 96
drag, startPoint x: 135, startPoint y: 281, endPoint x: 186, endPoint y: 294, distance: 52.3
click at [186, 294] on td "Copy of Easiest Way - Blue - Debonairs - CBD - 2808" at bounding box center [160, 300] width 159 height 79
click at [135, 210] on td "Copy of Easiest Way - Blue - [GEOGRAPHIC_DATA] - [GEOGRAPHIC_DATA] - 2808" at bounding box center [160, 213] width 159 height 96
click at [176, 363] on span "Copy of Easiest Way - Blue - 1x1- 2808" at bounding box center [158, 378] width 129 height 30
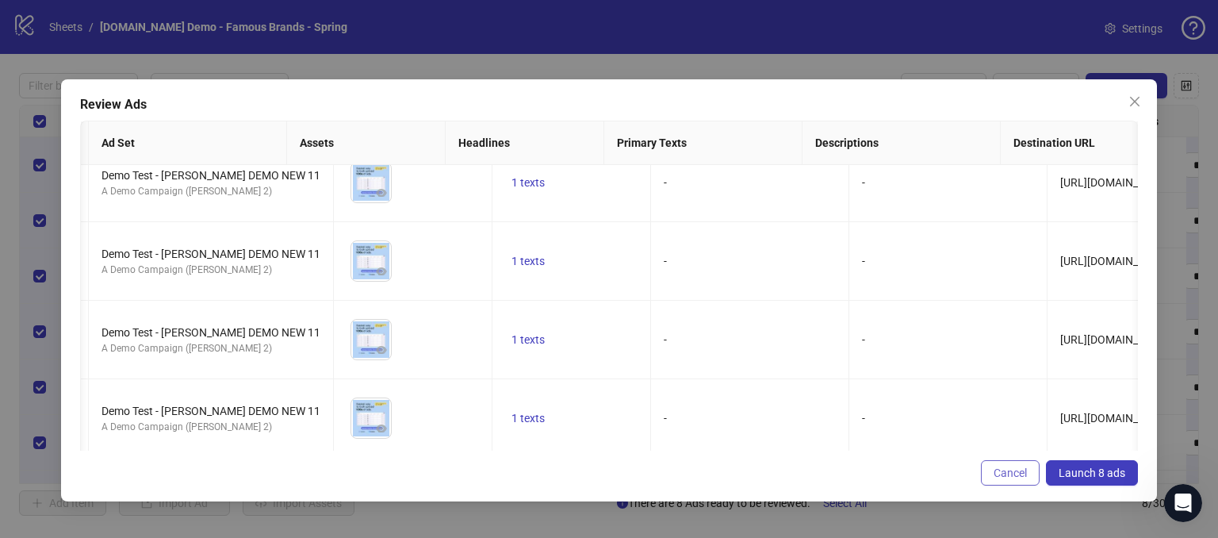
click at [1009, 470] on span "Cancel" at bounding box center [1010, 472] width 33 height 13
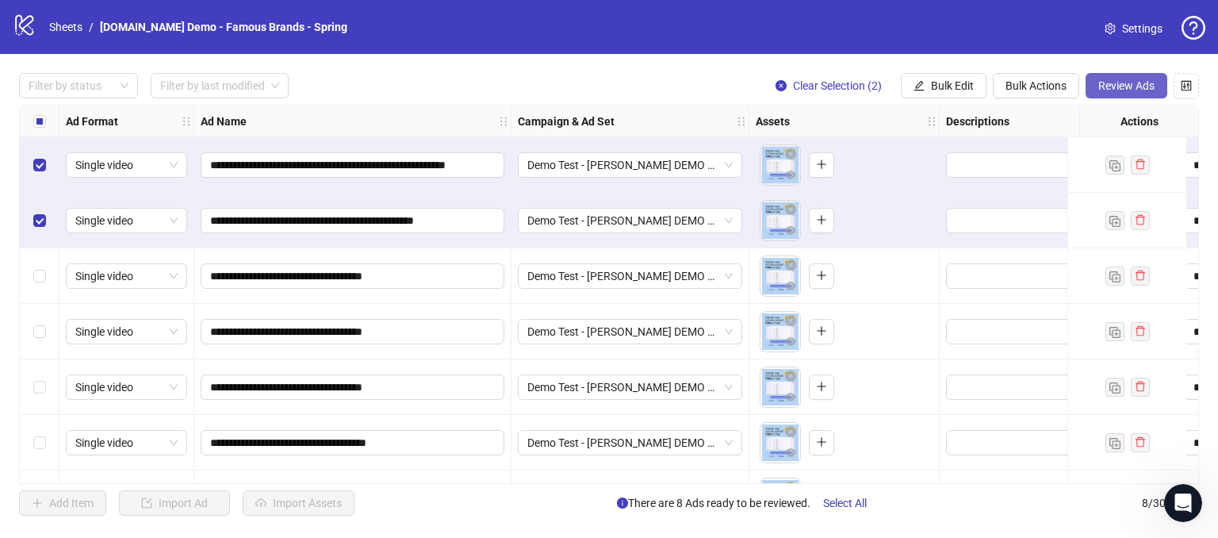
click at [1132, 86] on span "Review Ads" at bounding box center [1126, 85] width 56 height 13
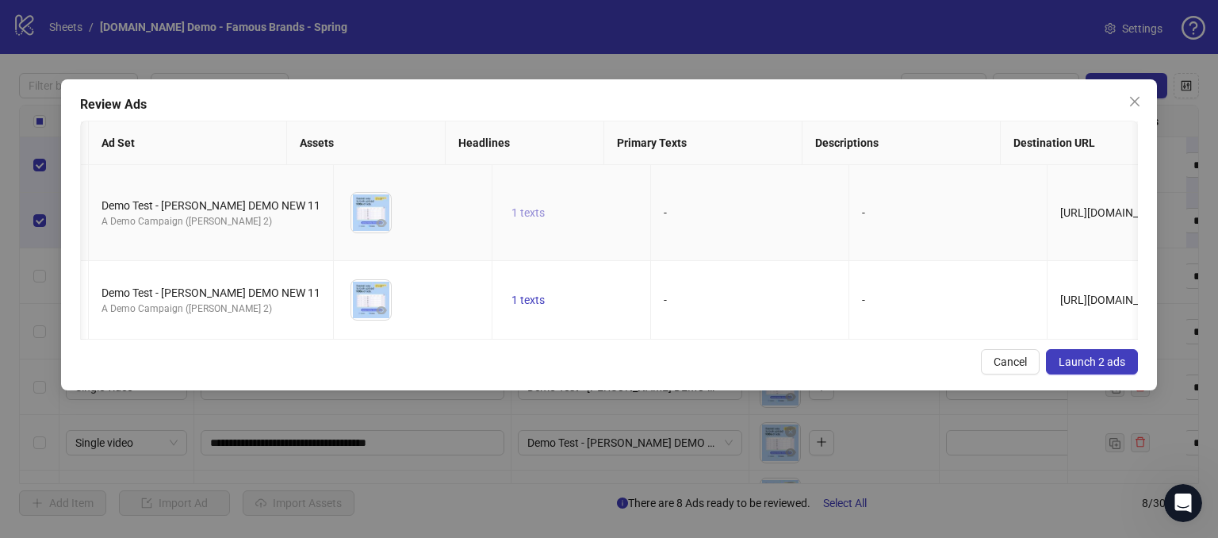
click at [511, 206] on span "1 texts" at bounding box center [527, 212] width 33 height 13
click at [796, 207] on td "-" at bounding box center [750, 213] width 198 height 96
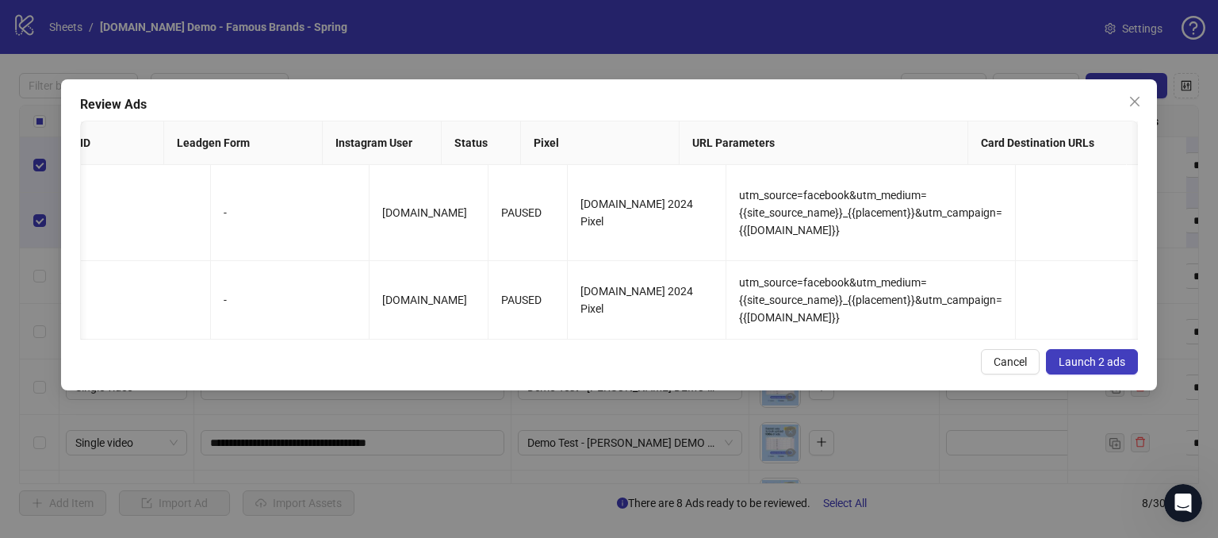
click at [1091, 355] on span "Launch 2 ads" at bounding box center [1092, 361] width 67 height 13
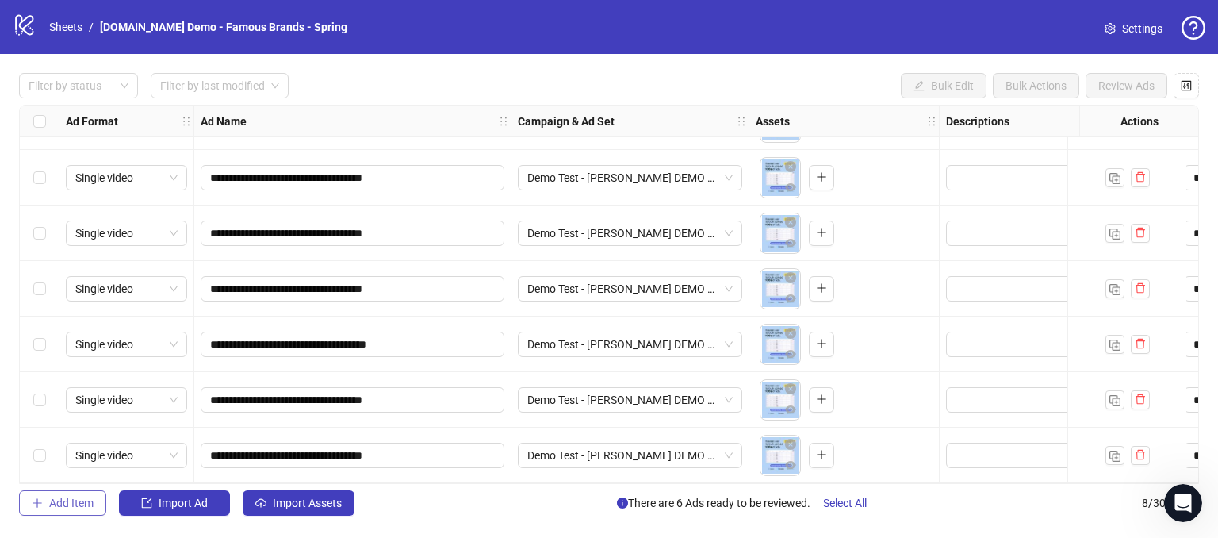
click at [64, 502] on span "Add Item" at bounding box center [71, 502] width 44 height 13
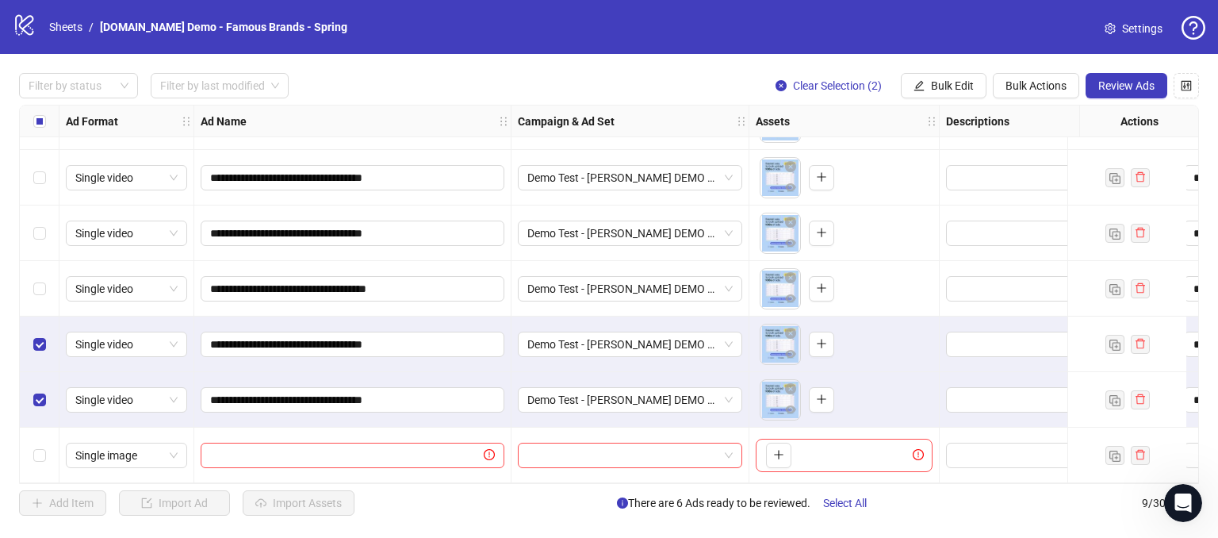
click at [31, 220] on div "Select row 5" at bounding box center [40, 233] width 40 height 56
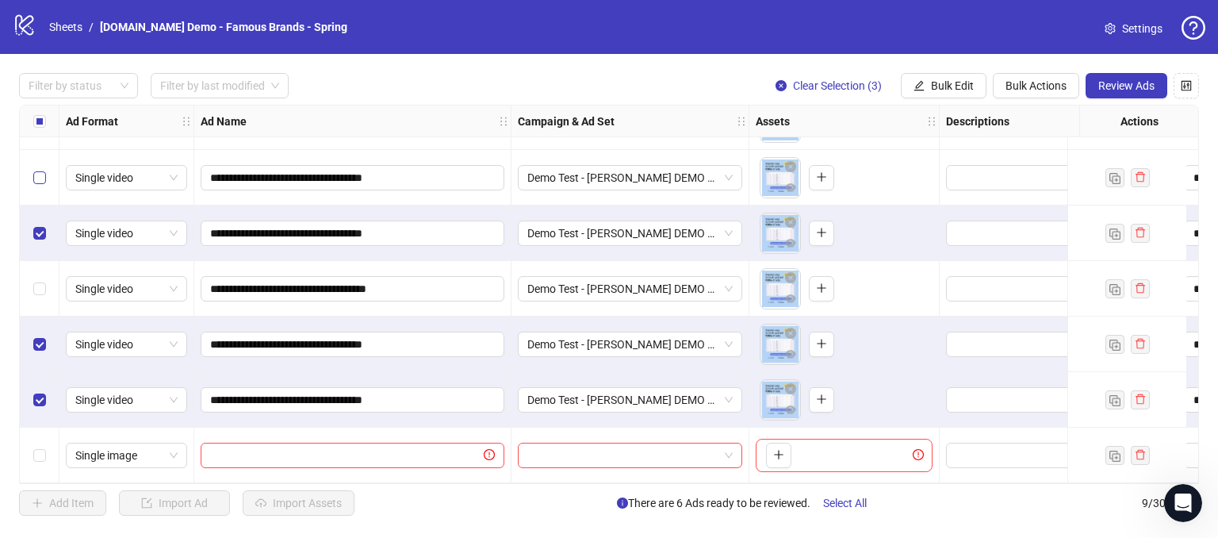
click at [38, 178] on label "Select row 4" at bounding box center [39, 177] width 13 height 17
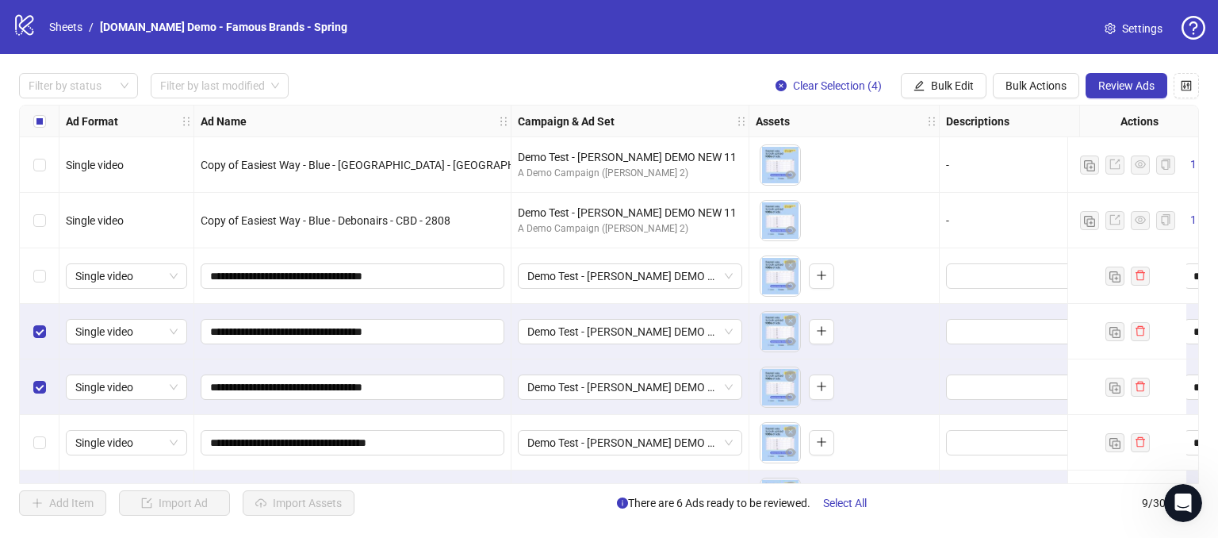
click at [38, 113] on label "Select all rows" at bounding box center [39, 121] width 13 height 17
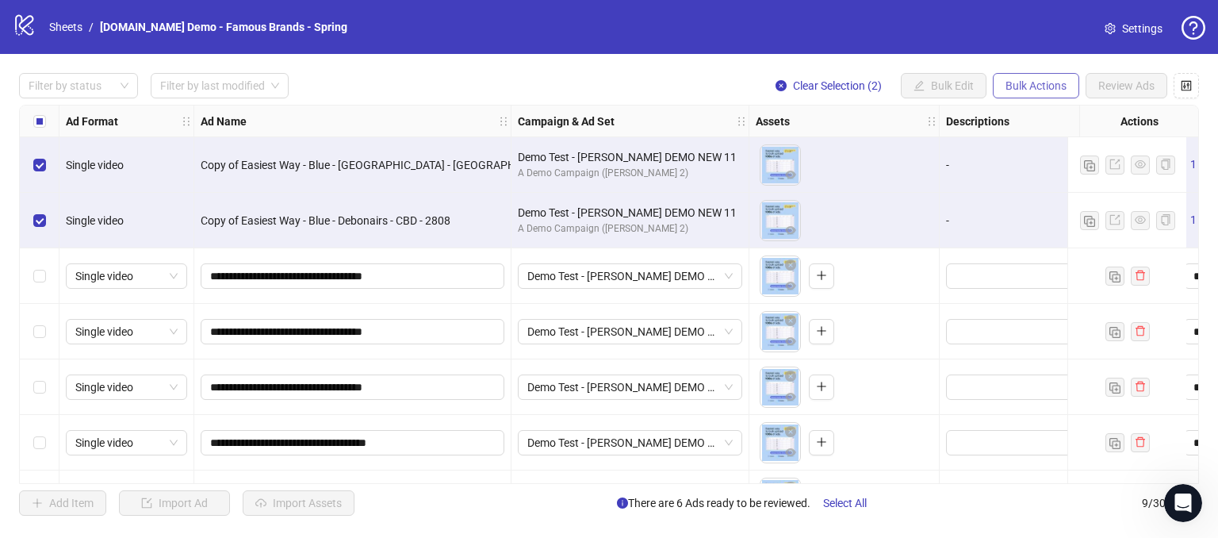
click at [1044, 82] on span "Bulk Actions" at bounding box center [1035, 85] width 61 height 13
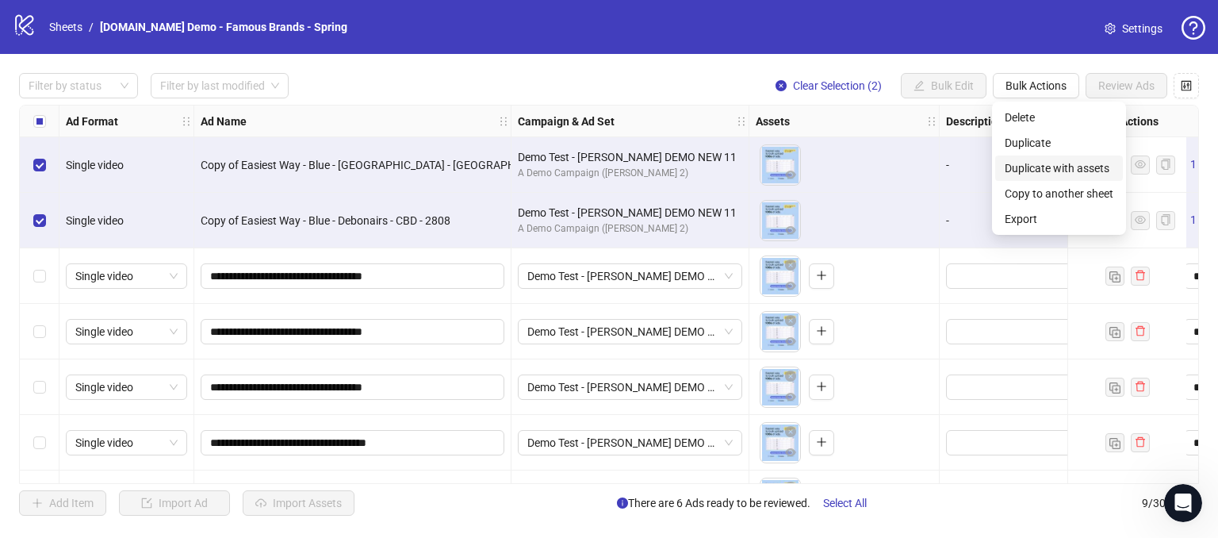
click at [1028, 170] on span "Duplicate with assets" at bounding box center [1059, 167] width 109 height 17
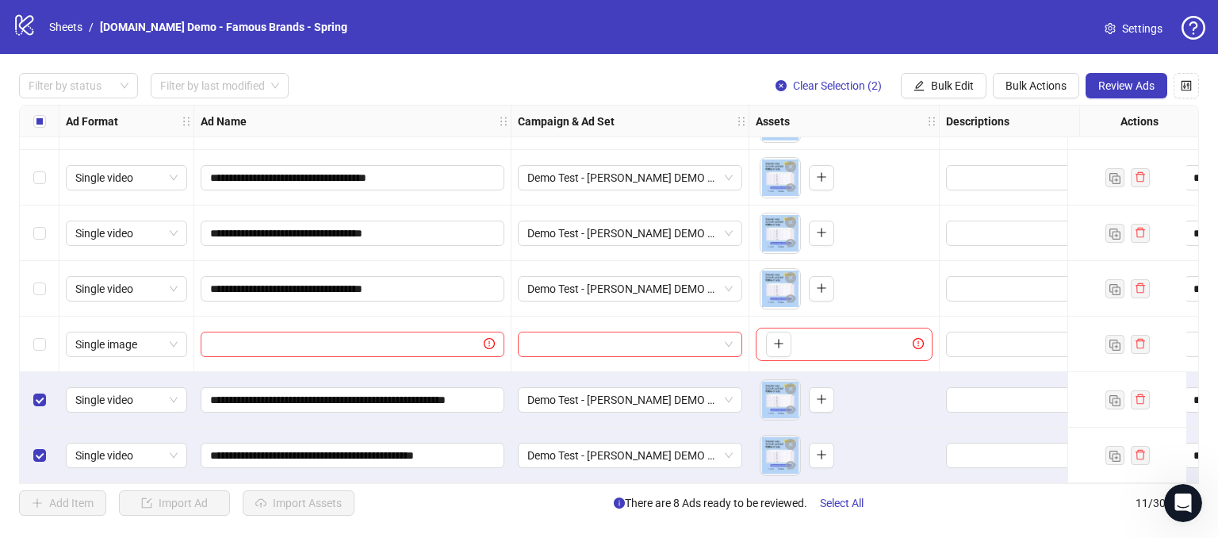
scroll to position [270, 82]
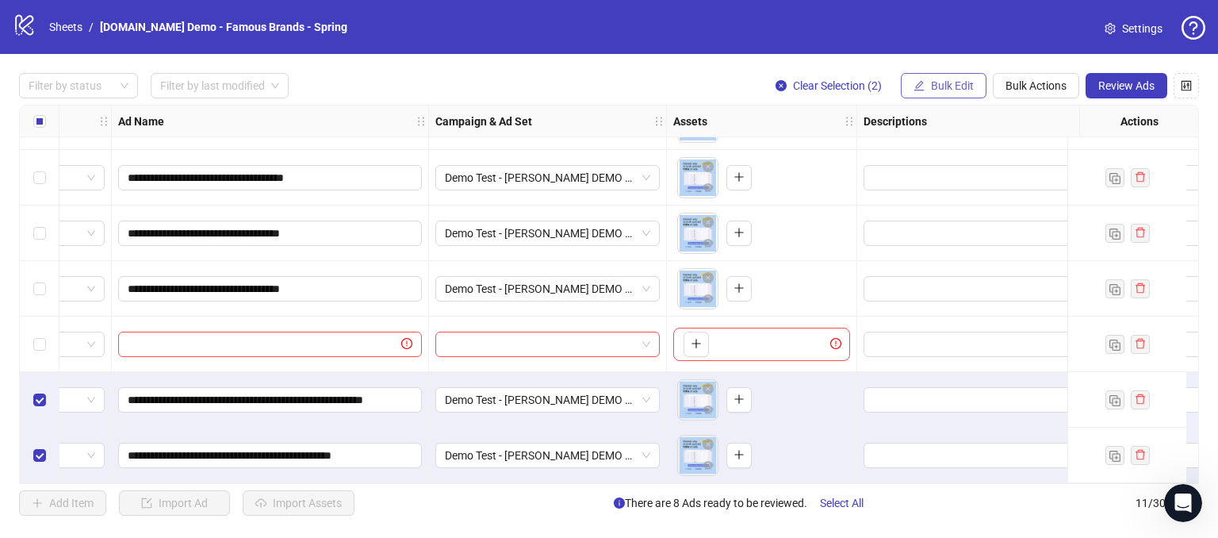
click at [941, 85] on span "Bulk Edit" at bounding box center [952, 85] width 43 height 13
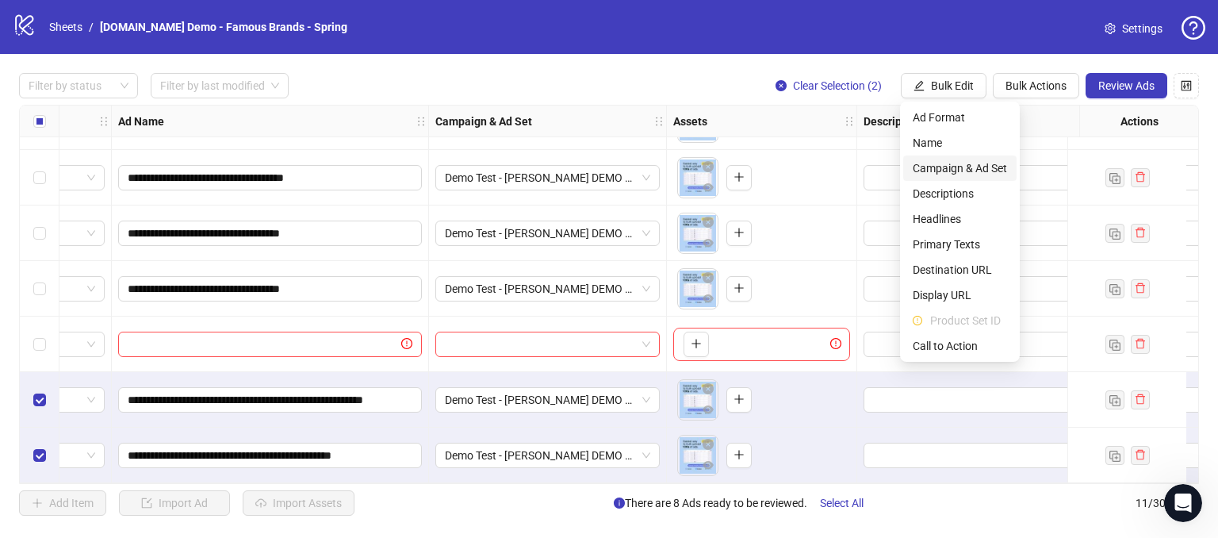
click at [934, 164] on span "Campaign & Ad Set" at bounding box center [960, 167] width 94 height 17
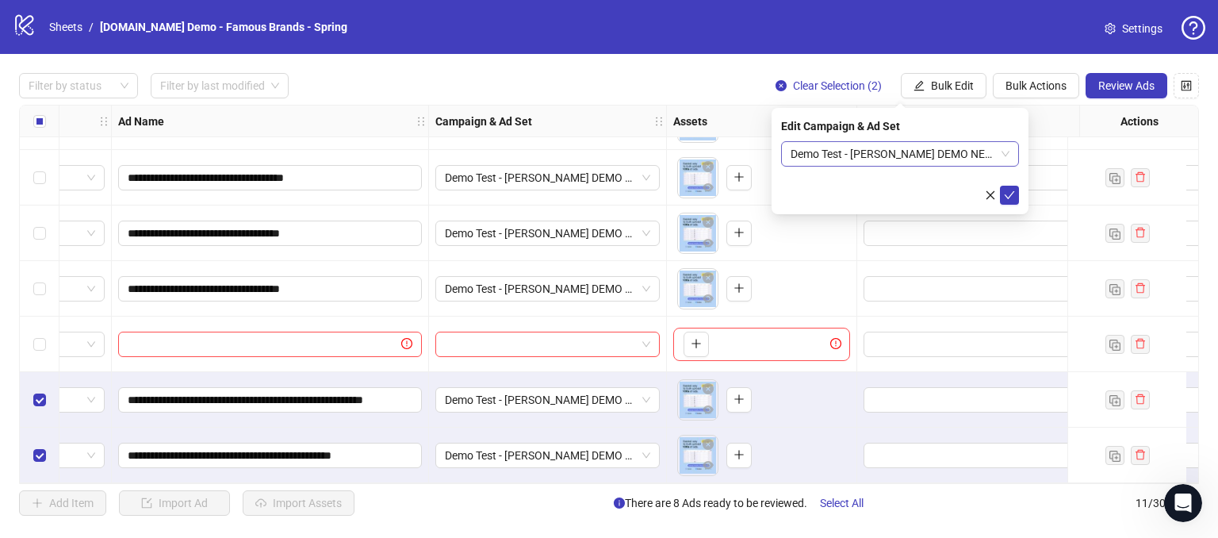
click at [959, 149] on span "Demo Test - [PERSON_NAME] DEMO NEW 11" at bounding box center [900, 154] width 219 height 24
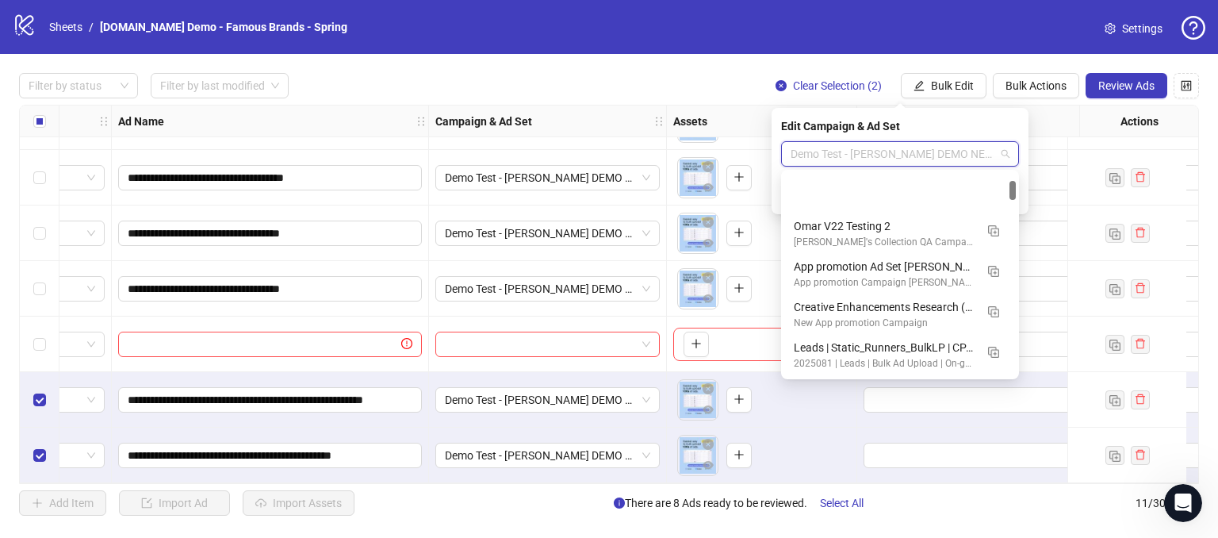
scroll to position [79, 0]
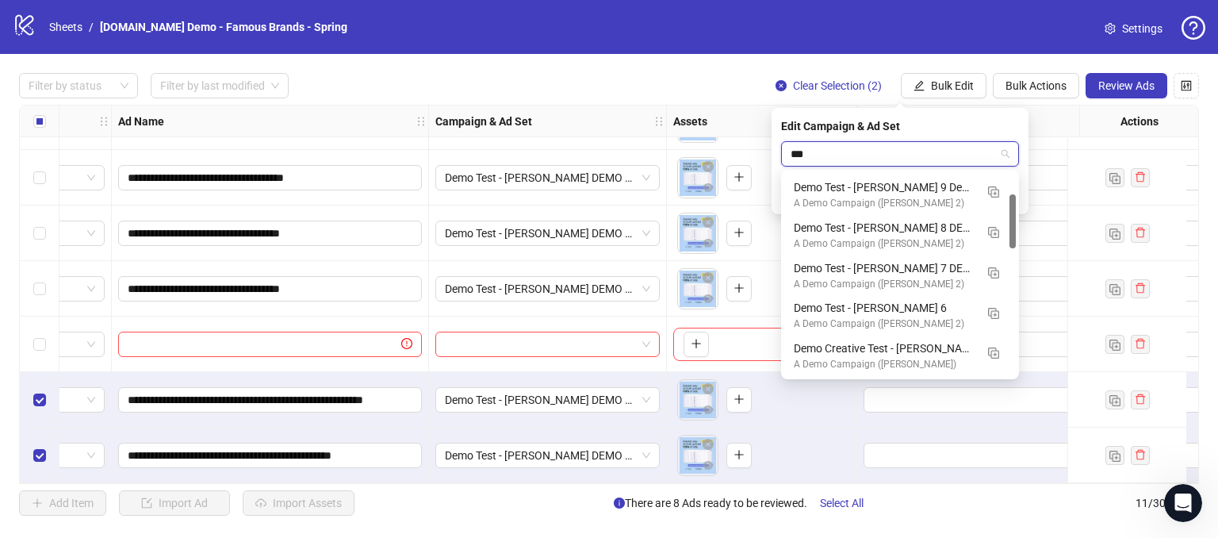
type input "****"
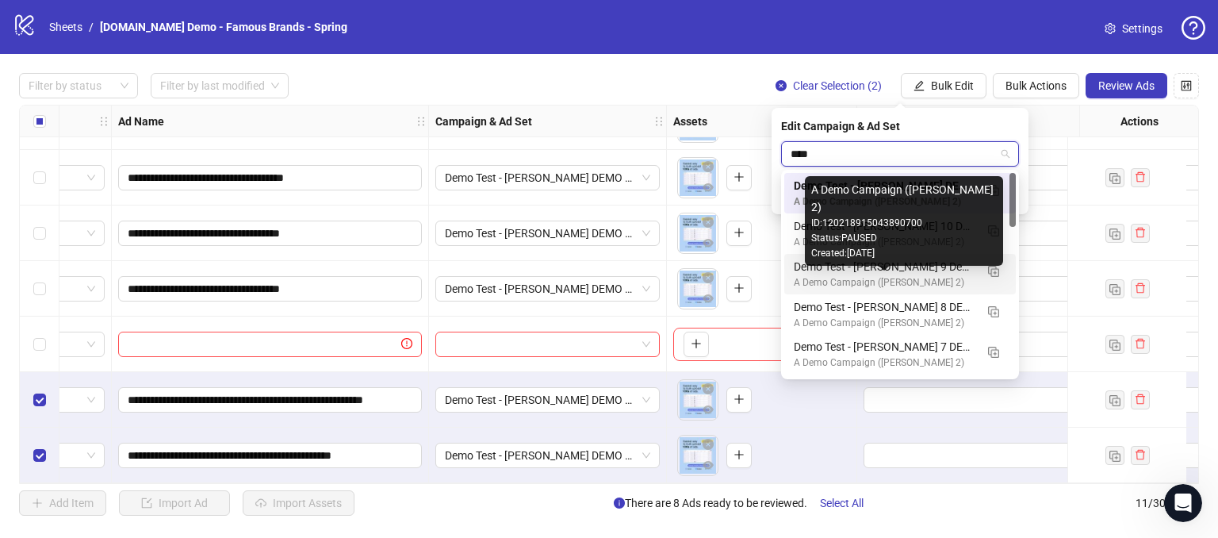
click at [886, 275] on div "A Demo Campaign ([PERSON_NAME] 2)" at bounding box center [884, 282] width 181 height 15
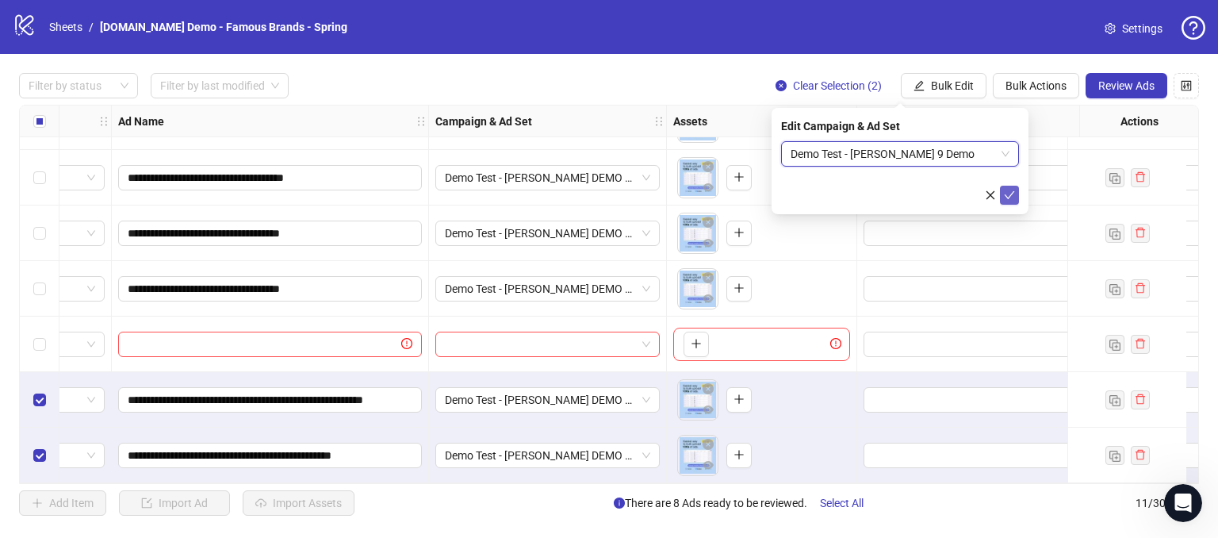
click at [1012, 194] on icon "check" at bounding box center [1009, 195] width 11 height 11
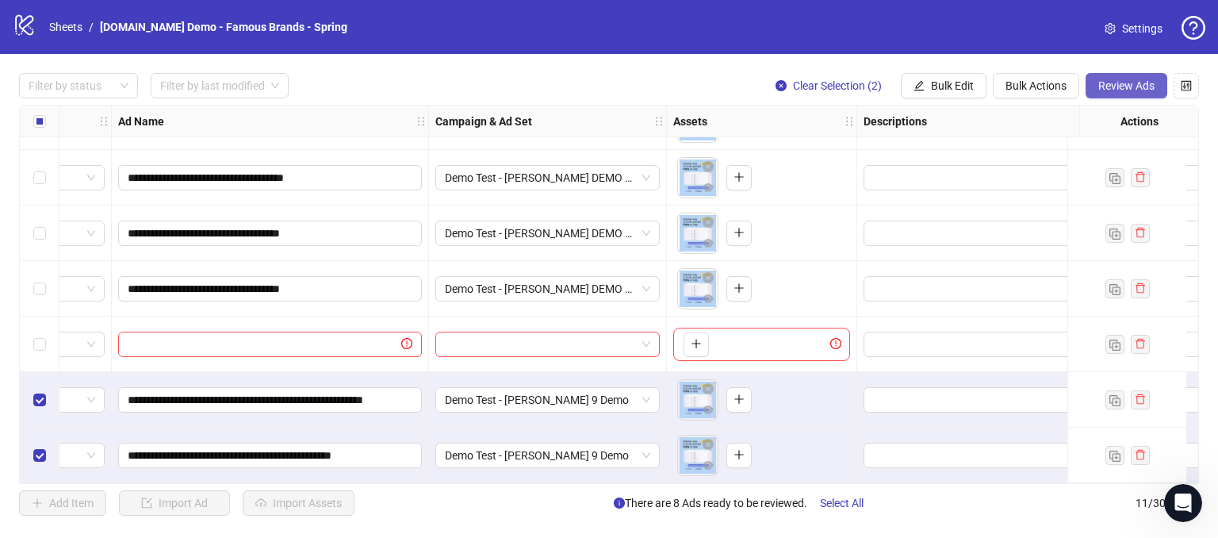
click at [1135, 82] on span "Review Ads" at bounding box center [1126, 85] width 56 height 13
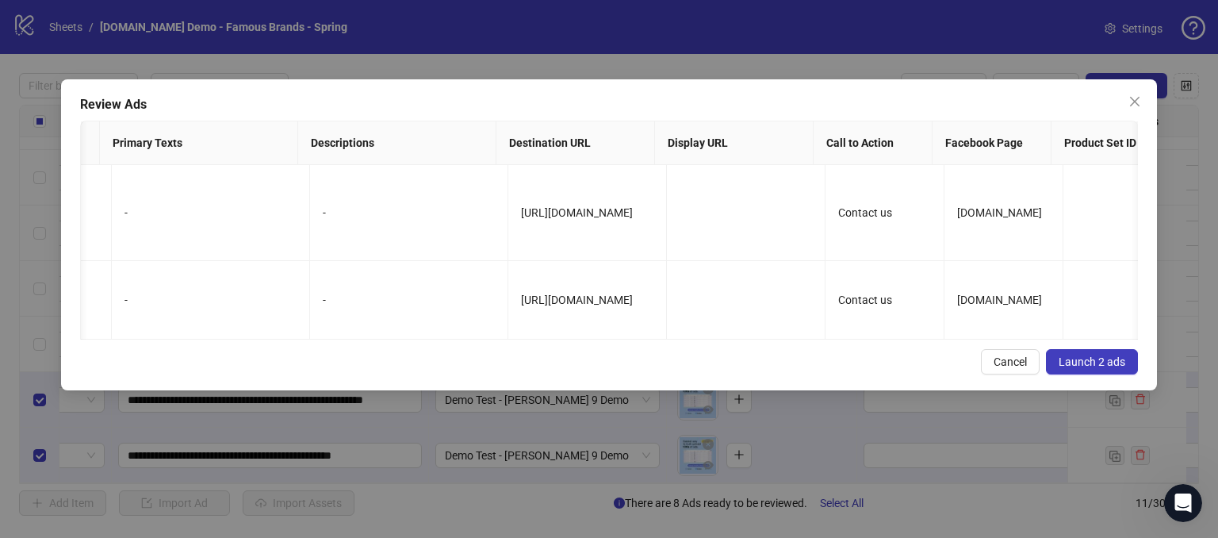
scroll to position [0, 667]
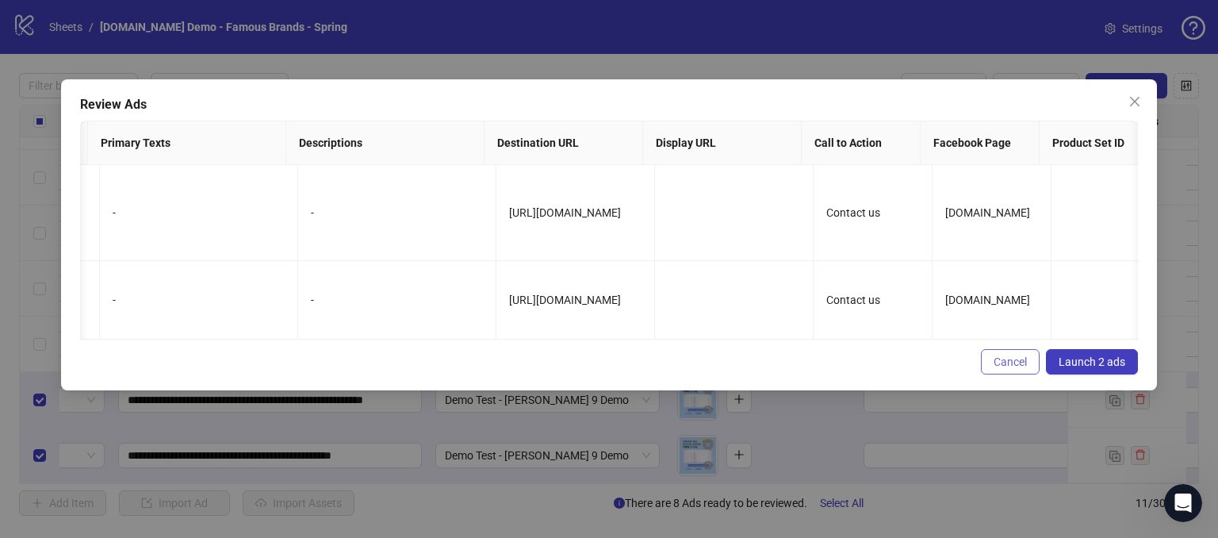
click at [1009, 360] on span "Cancel" at bounding box center [1010, 361] width 33 height 13
